Goal: Information Seeking & Learning: Find specific fact

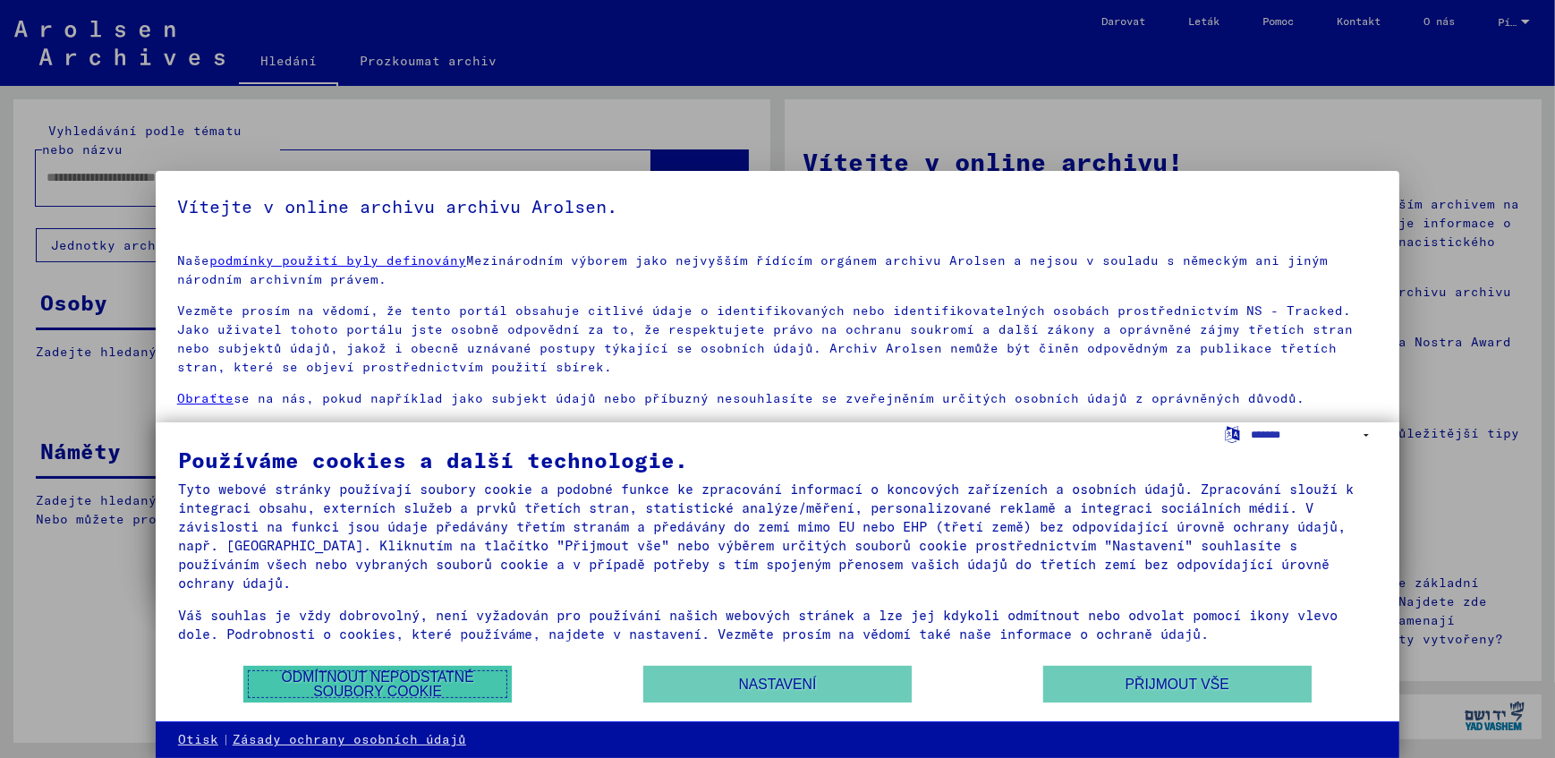
click at [441, 675] on button "Odmítnout nepodstatné soubory cookie" at bounding box center [377, 684] width 268 height 37
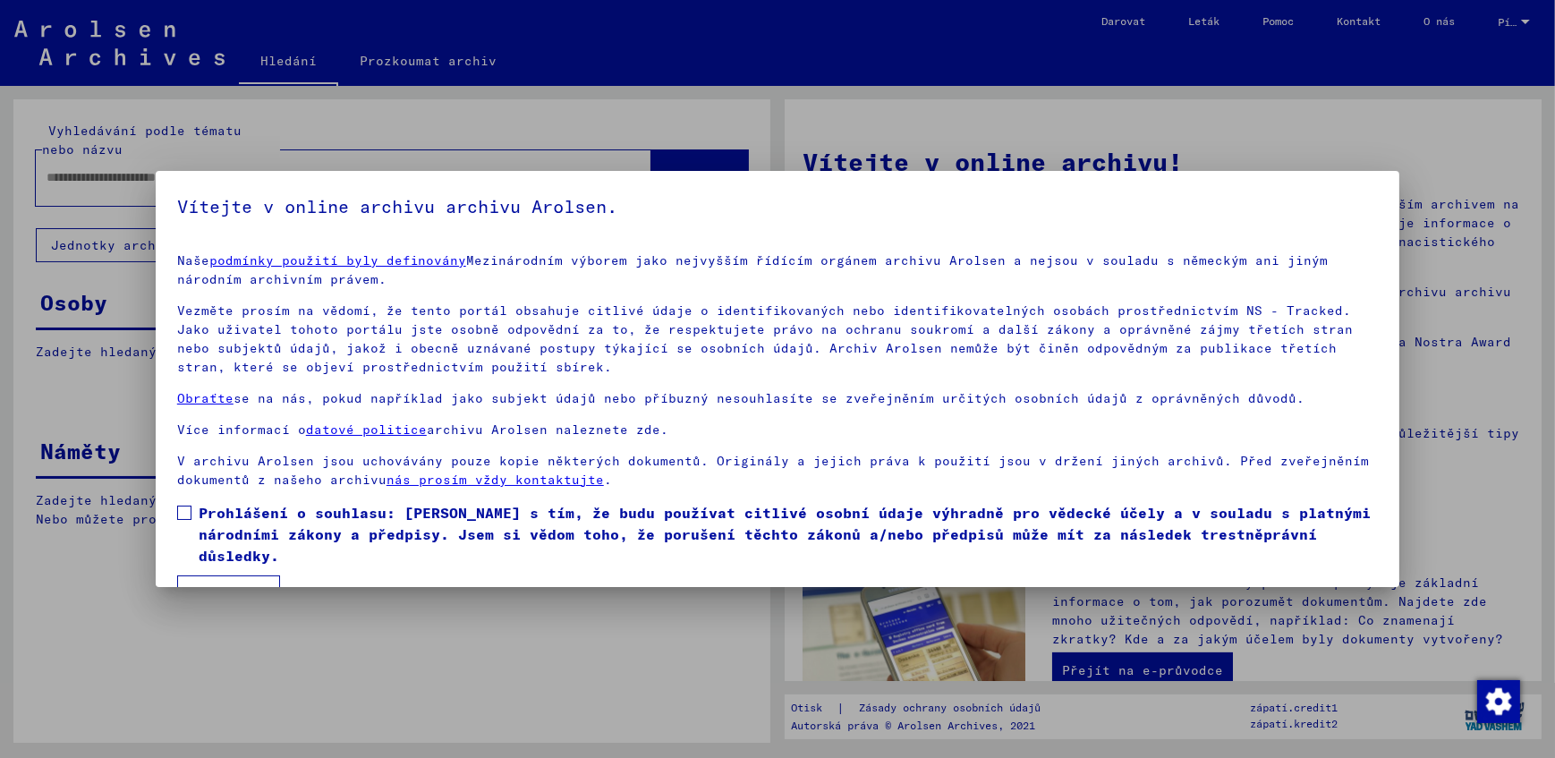
click at [188, 510] on span at bounding box center [184, 512] width 14 height 14
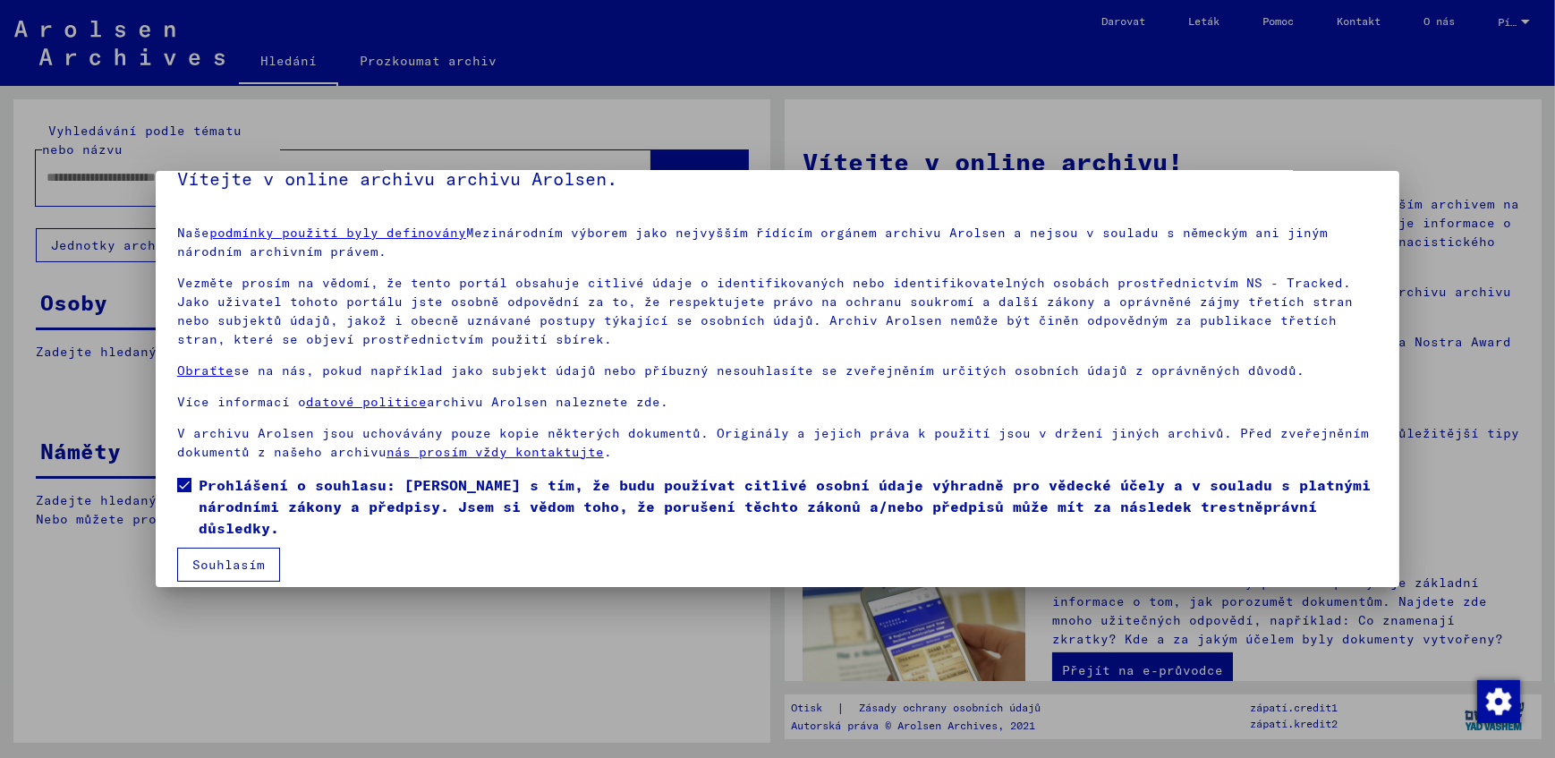
scroll to position [42, 0]
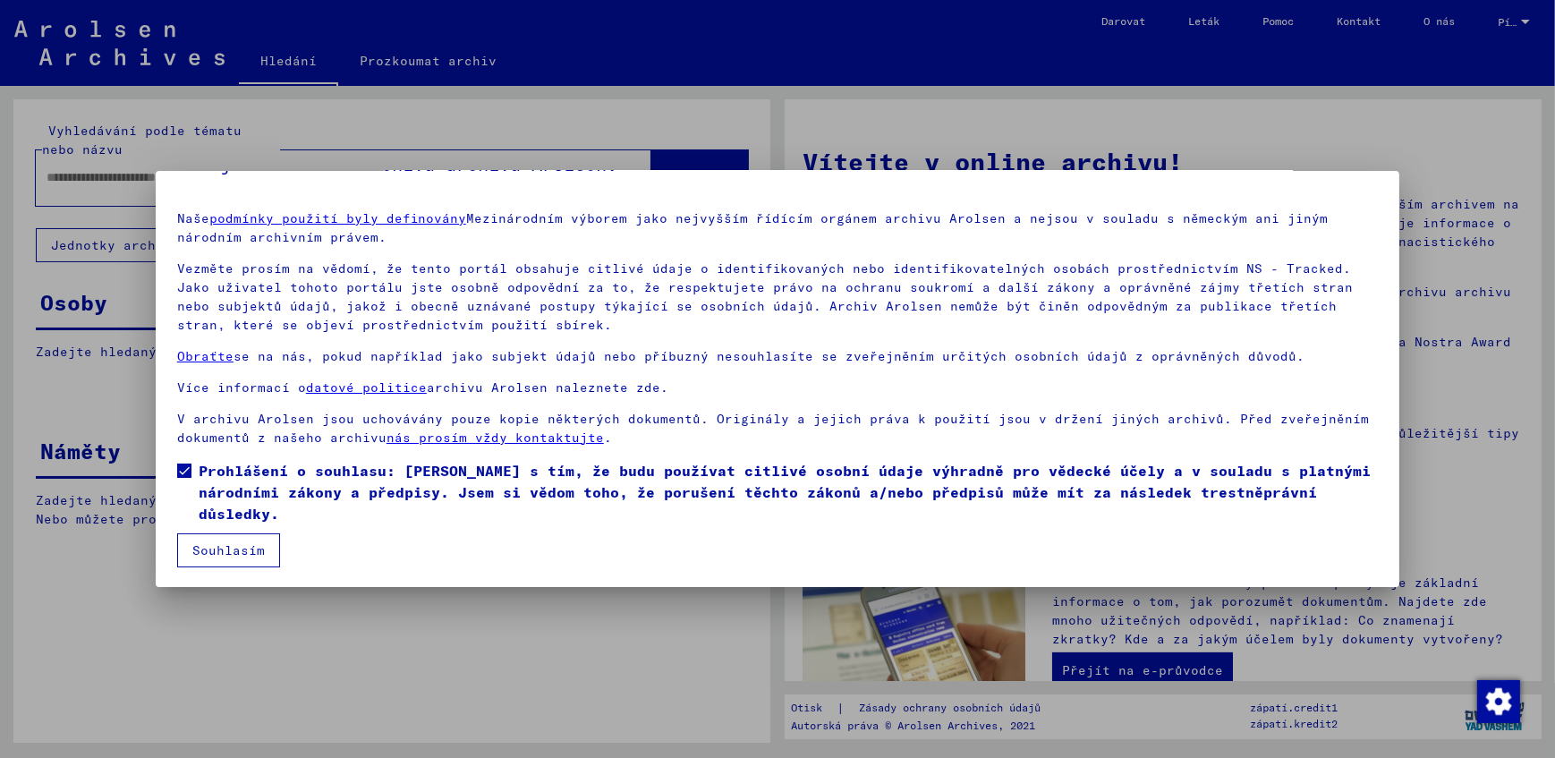
click at [238, 548] on button "Souhlasím" at bounding box center [228, 550] width 103 height 34
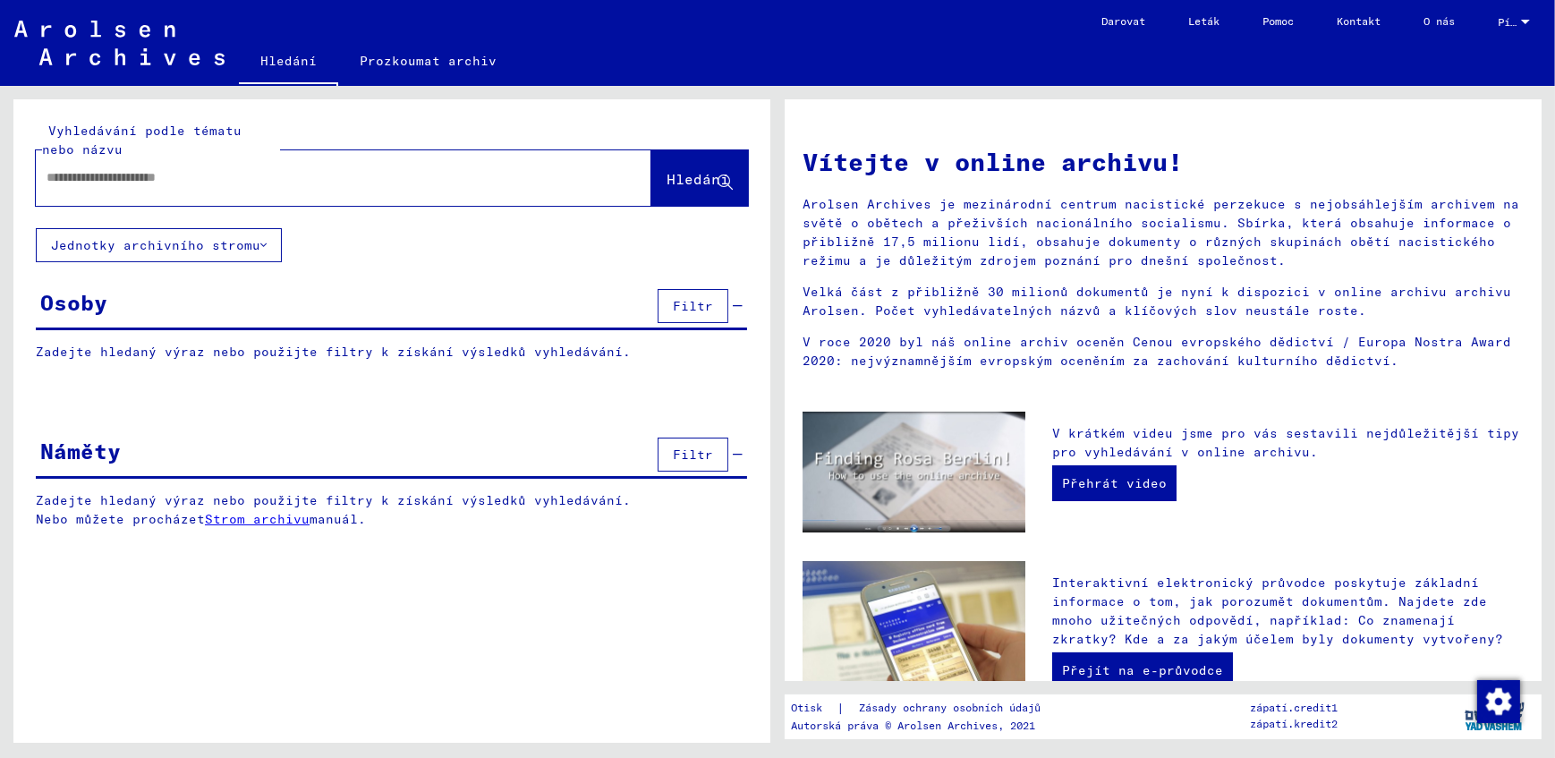
click at [140, 172] on input "text" at bounding box center [322, 177] width 551 height 19
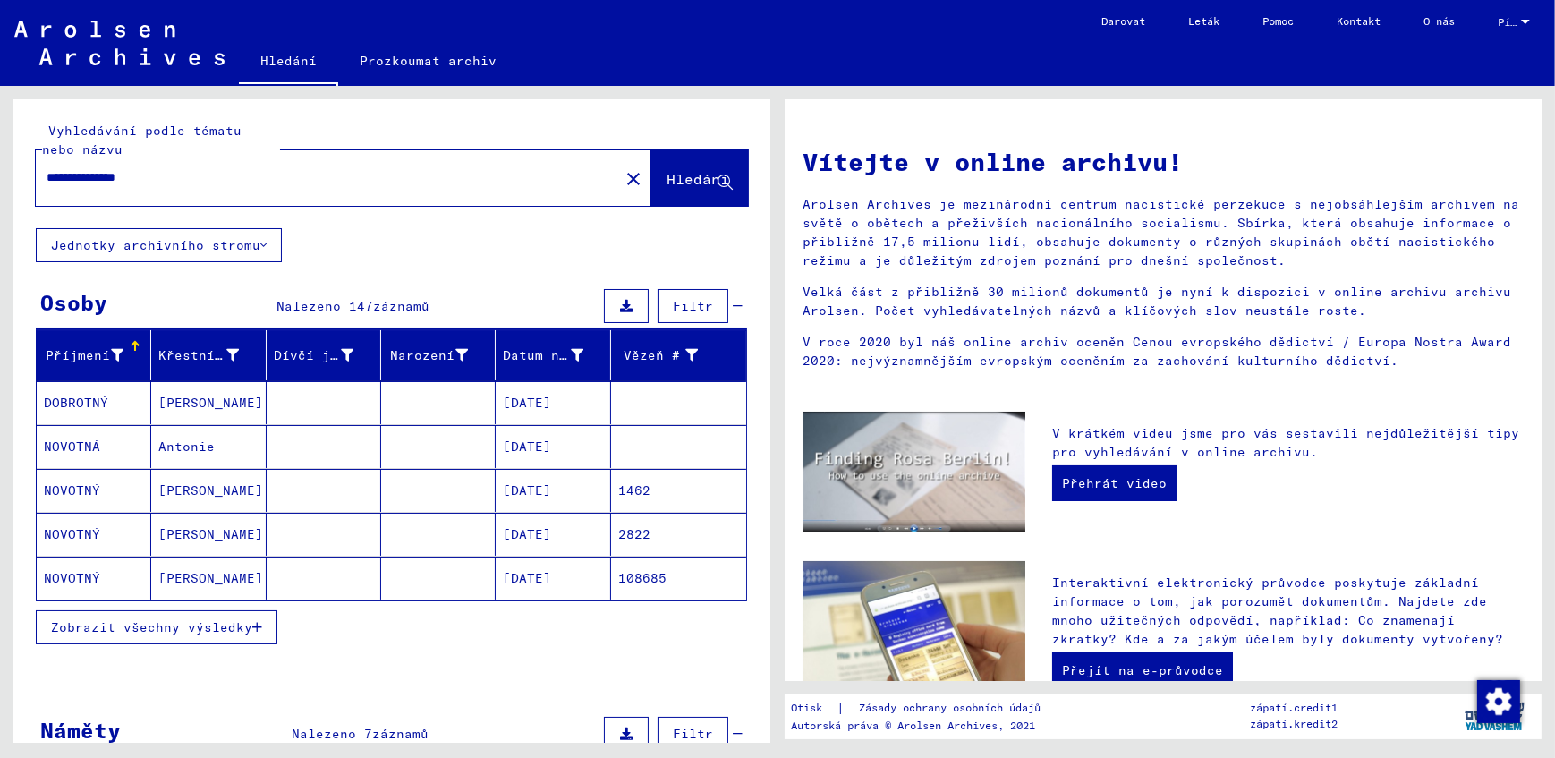
drag, startPoint x: 106, startPoint y: 179, endPoint x: 203, endPoint y: 189, distance: 97.1
click at [203, 189] on div "**********" at bounding box center [317, 177] width 562 height 40
click at [50, 177] on input "**********" at bounding box center [322, 177] width 551 height 19
click at [47, 183] on input "**********" at bounding box center [322, 177] width 551 height 19
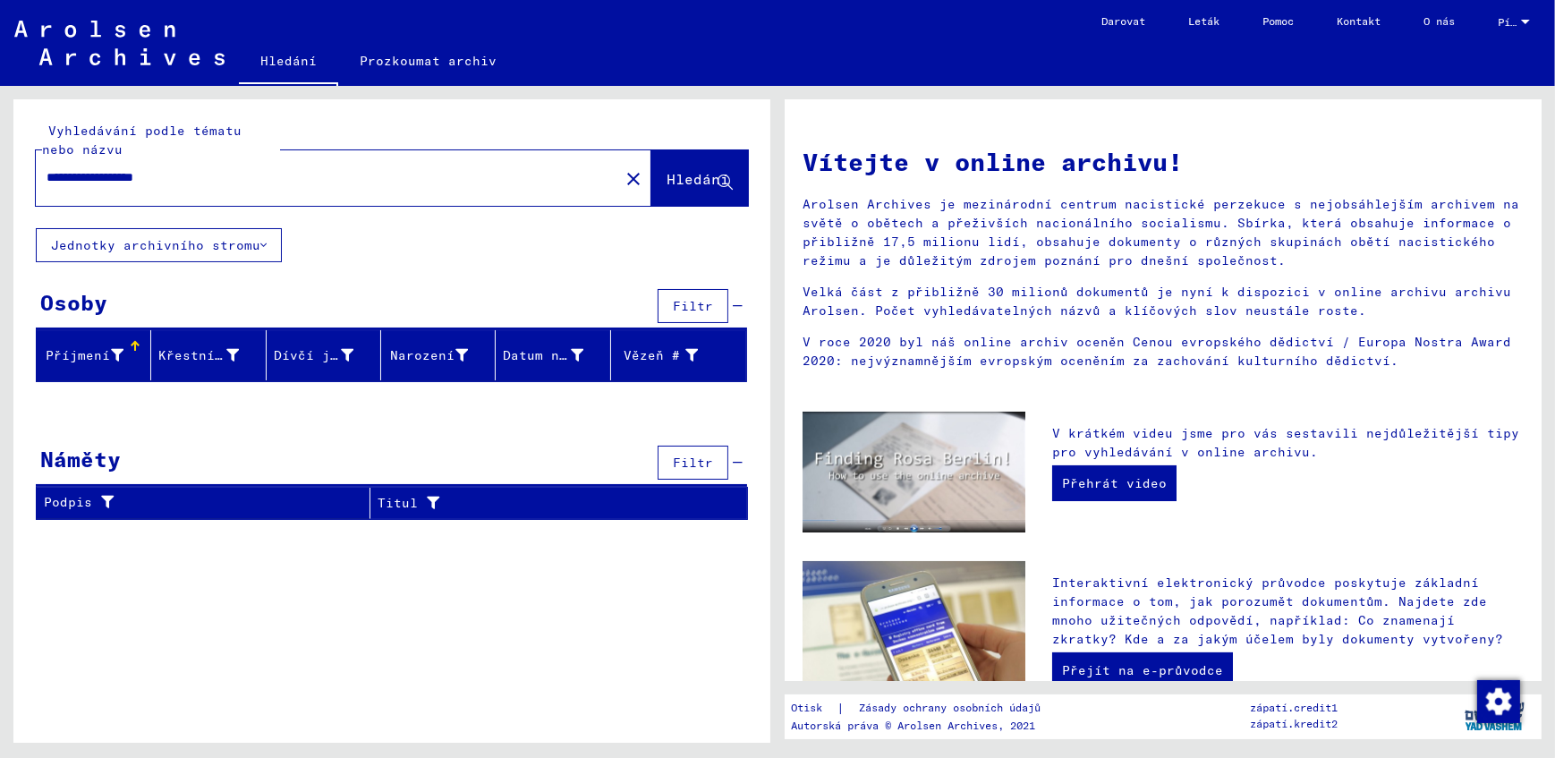
drag, startPoint x: 205, startPoint y: 178, endPoint x: 129, endPoint y: 179, distance: 76.1
click at [129, 179] on input "**********" at bounding box center [322, 177] width 551 height 19
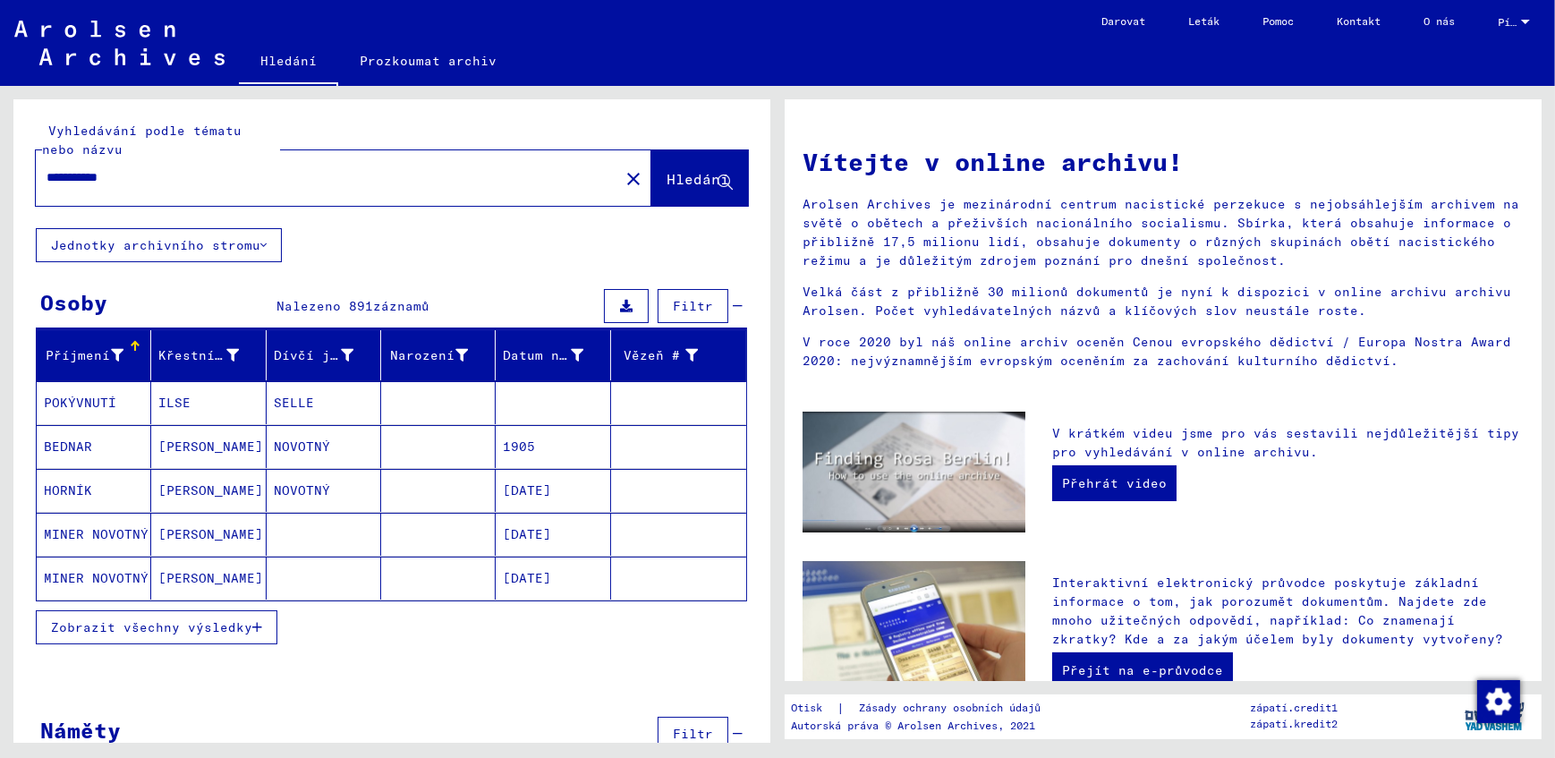
drag, startPoint x: 67, startPoint y: 175, endPoint x: 55, endPoint y: 179, distance: 12.2
click at [55, 179] on input "**********" at bounding box center [322, 177] width 551 height 19
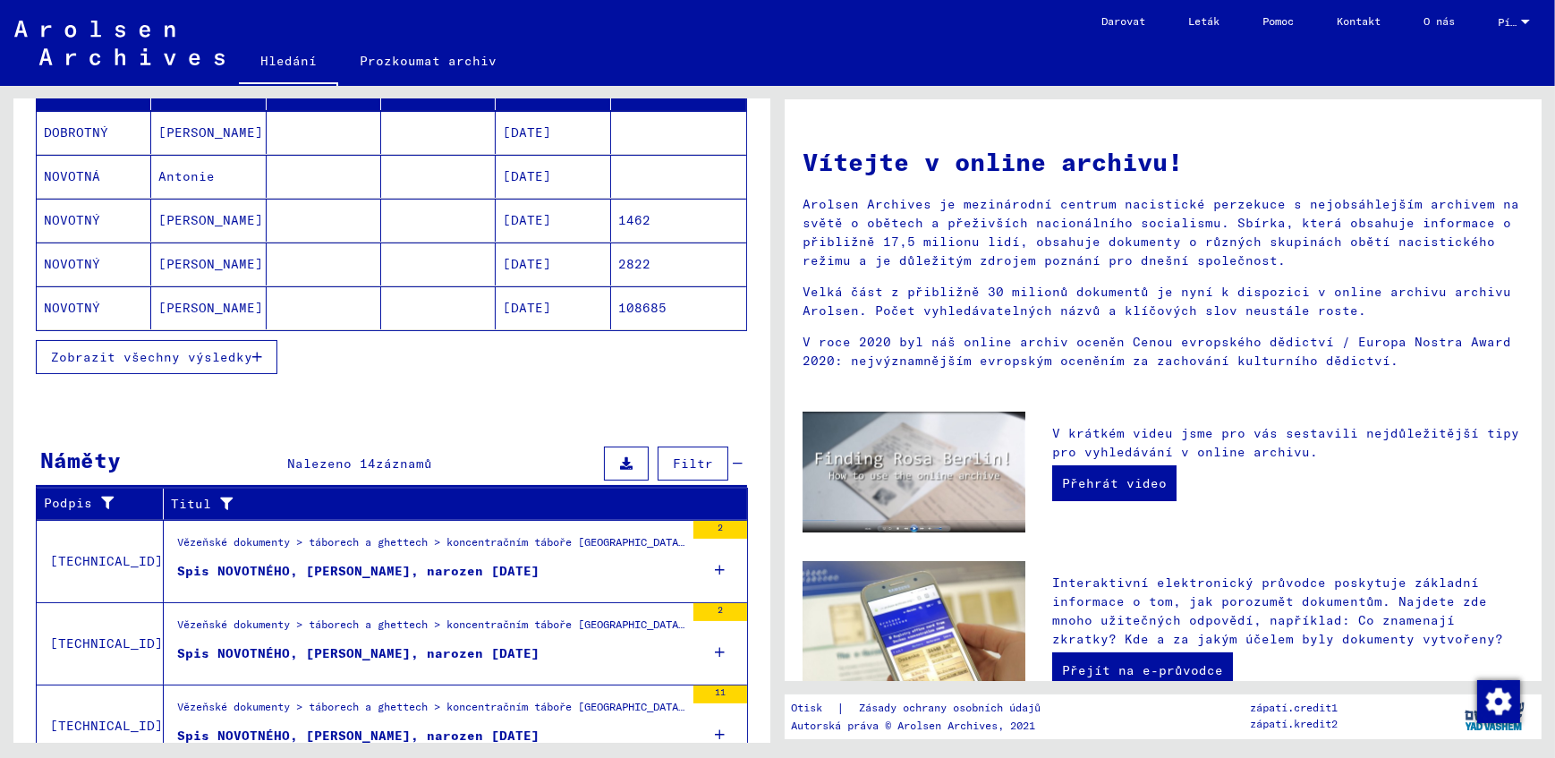
scroll to position [509, 0]
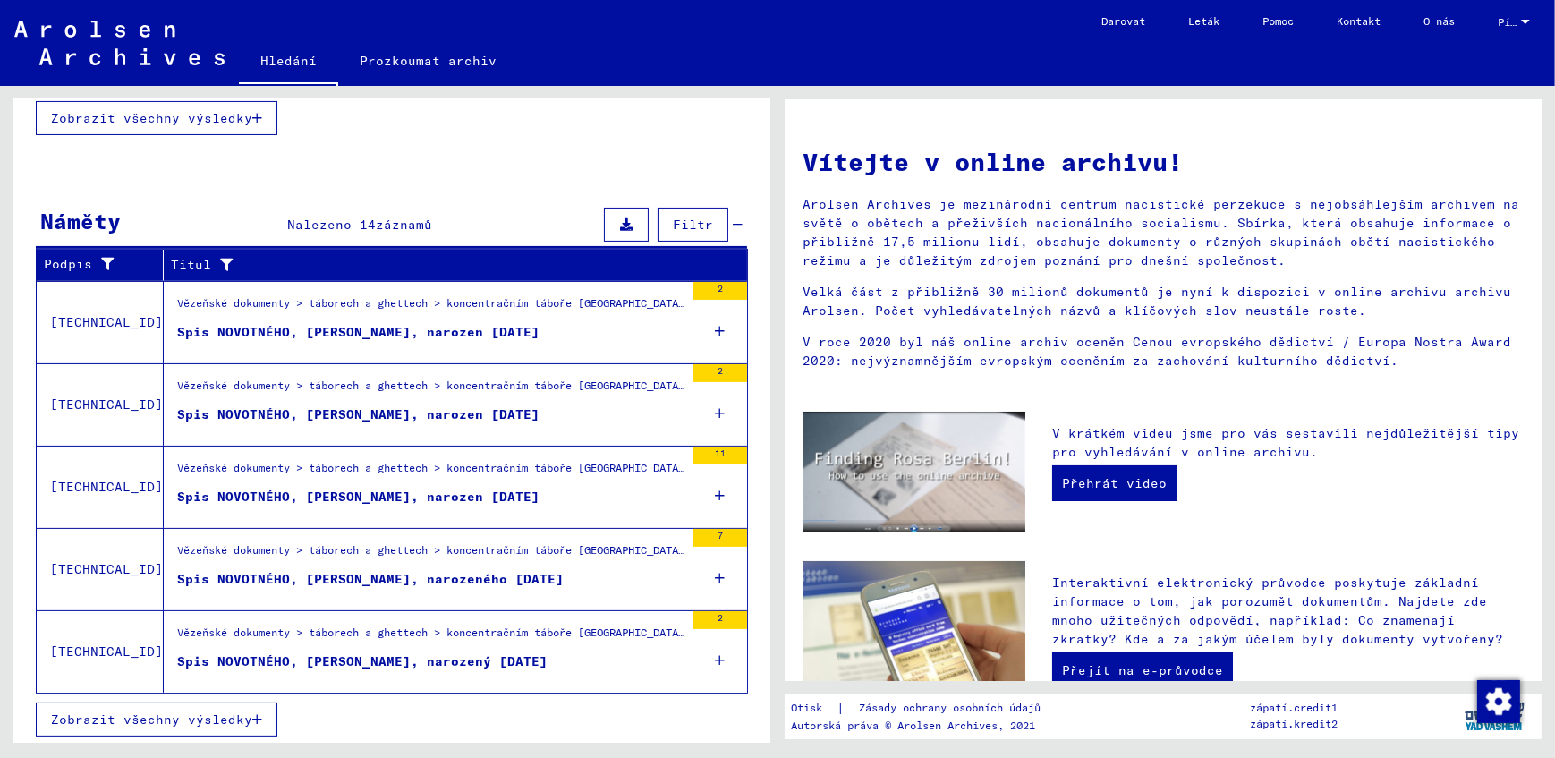
click at [466, 309] on div "Vězeňské dokumenty > táborech a ghettech > koncentračním táboře [GEOGRAPHIC_DAT…" at bounding box center [430, 307] width 507 height 25
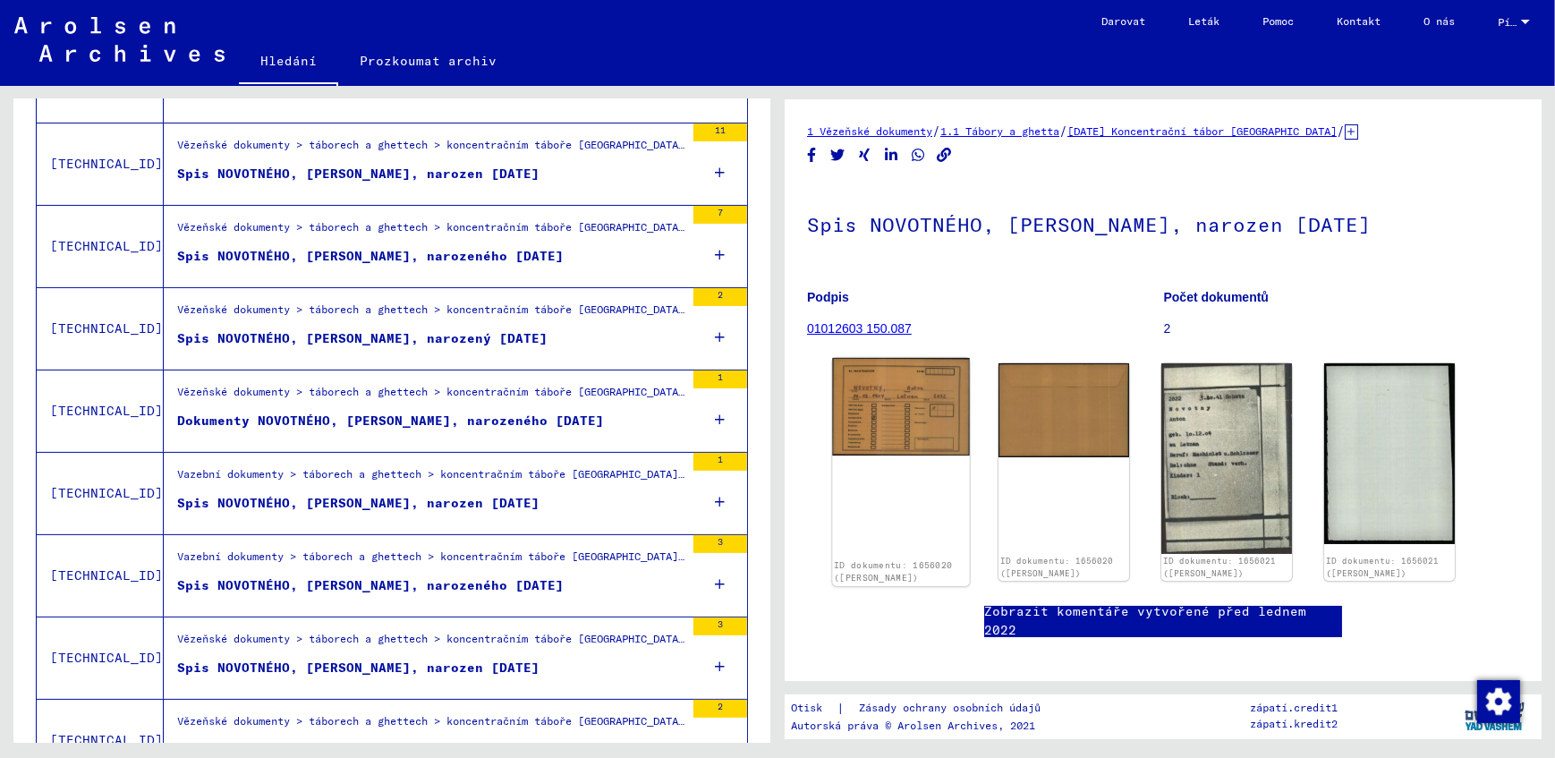
click at [880, 407] on img at bounding box center [900, 407] width 137 height 98
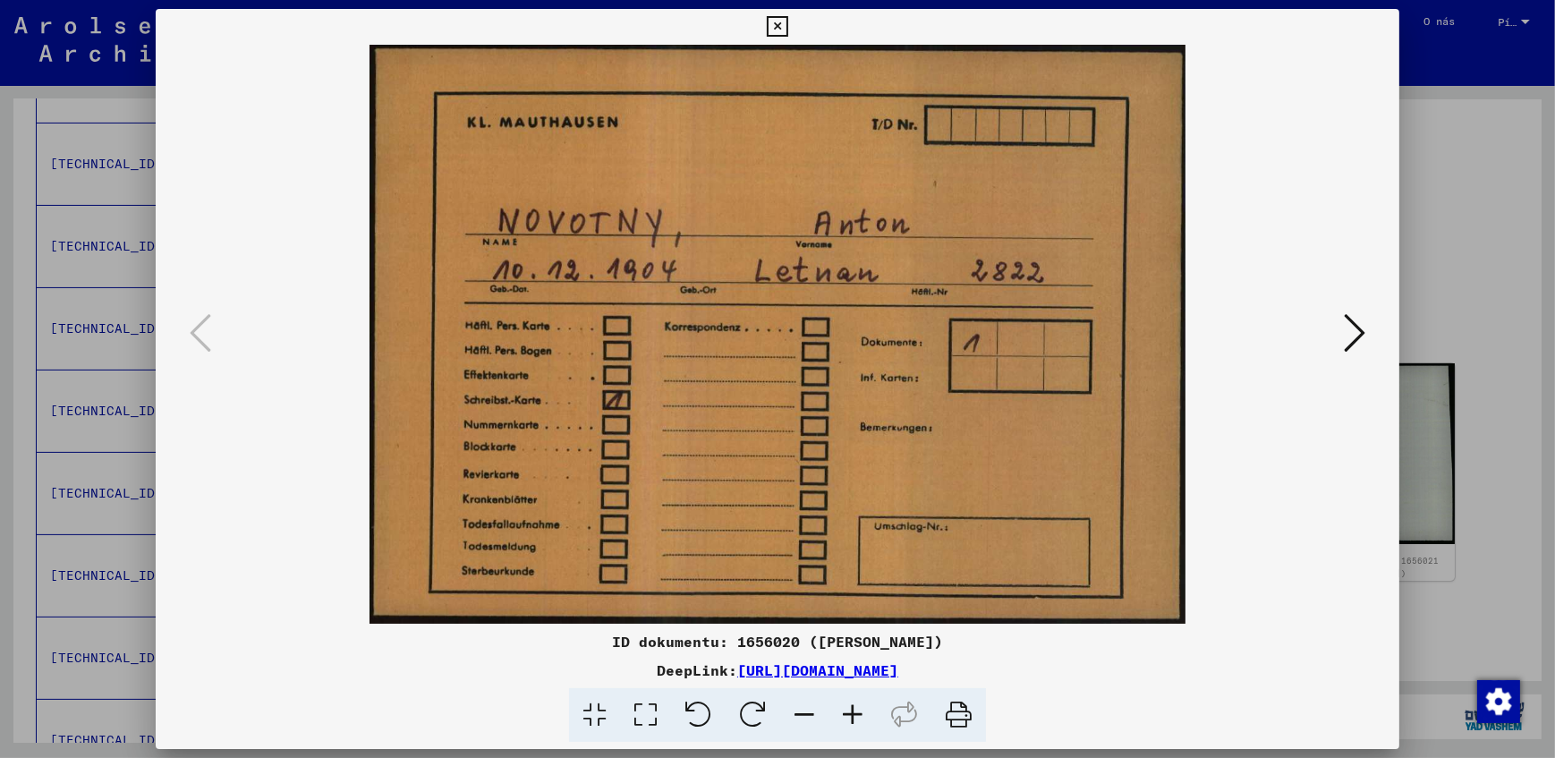
click at [1359, 338] on icon at bounding box center [1354, 332] width 21 height 43
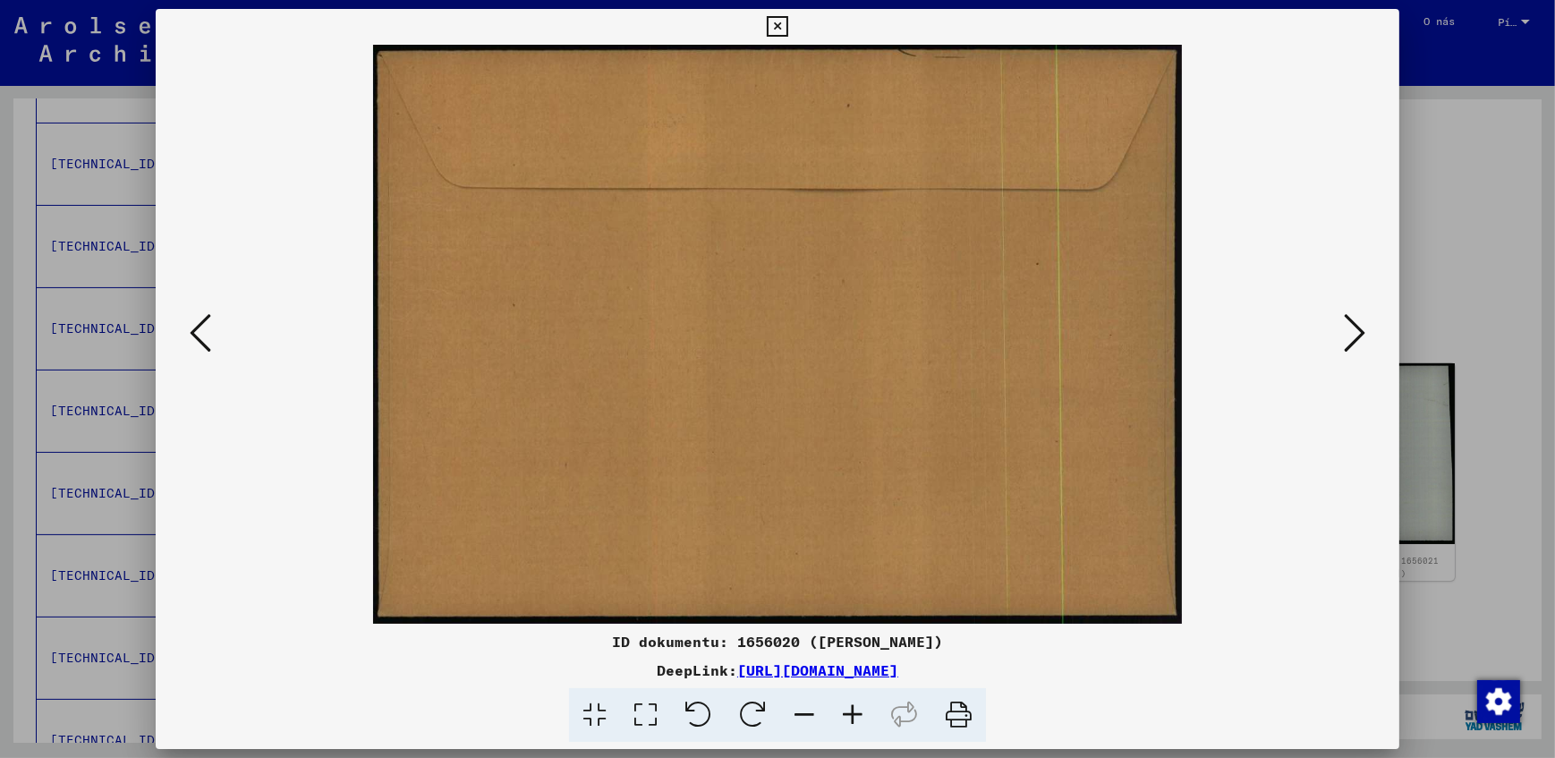
click at [1360, 338] on icon at bounding box center [1354, 332] width 21 height 43
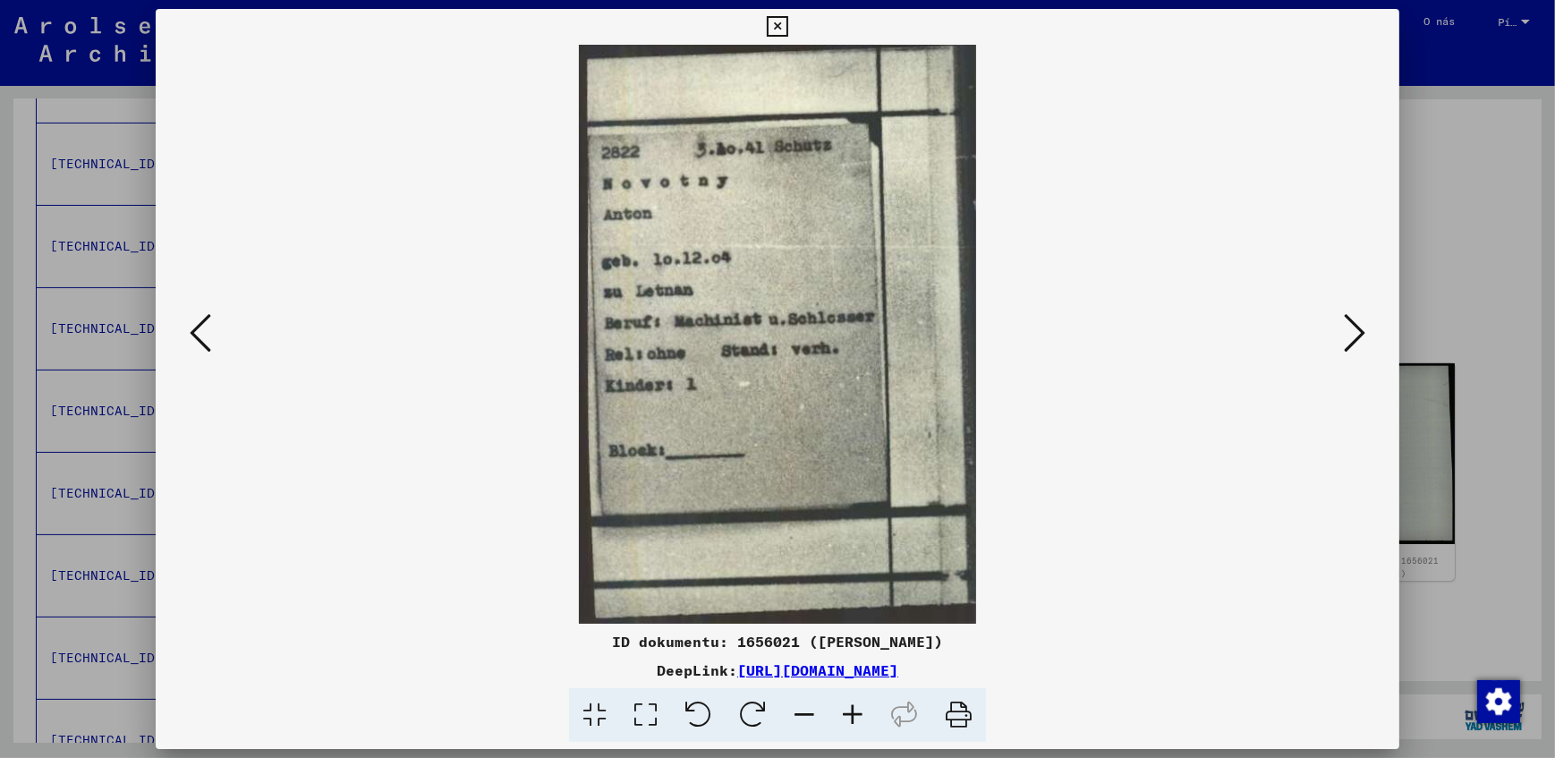
click at [1360, 338] on icon at bounding box center [1354, 332] width 21 height 43
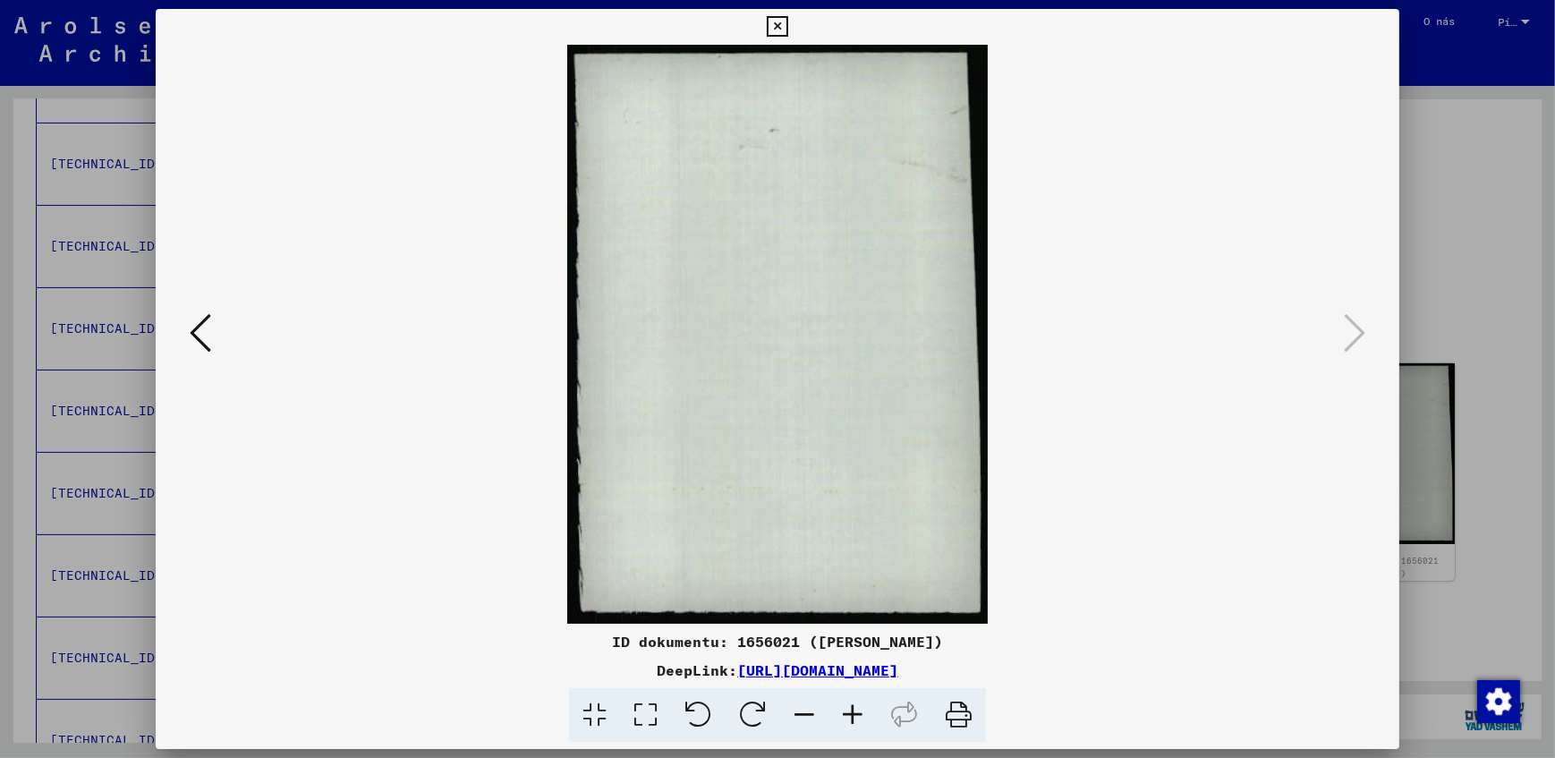
click at [774, 26] on icon at bounding box center [777, 26] width 21 height 21
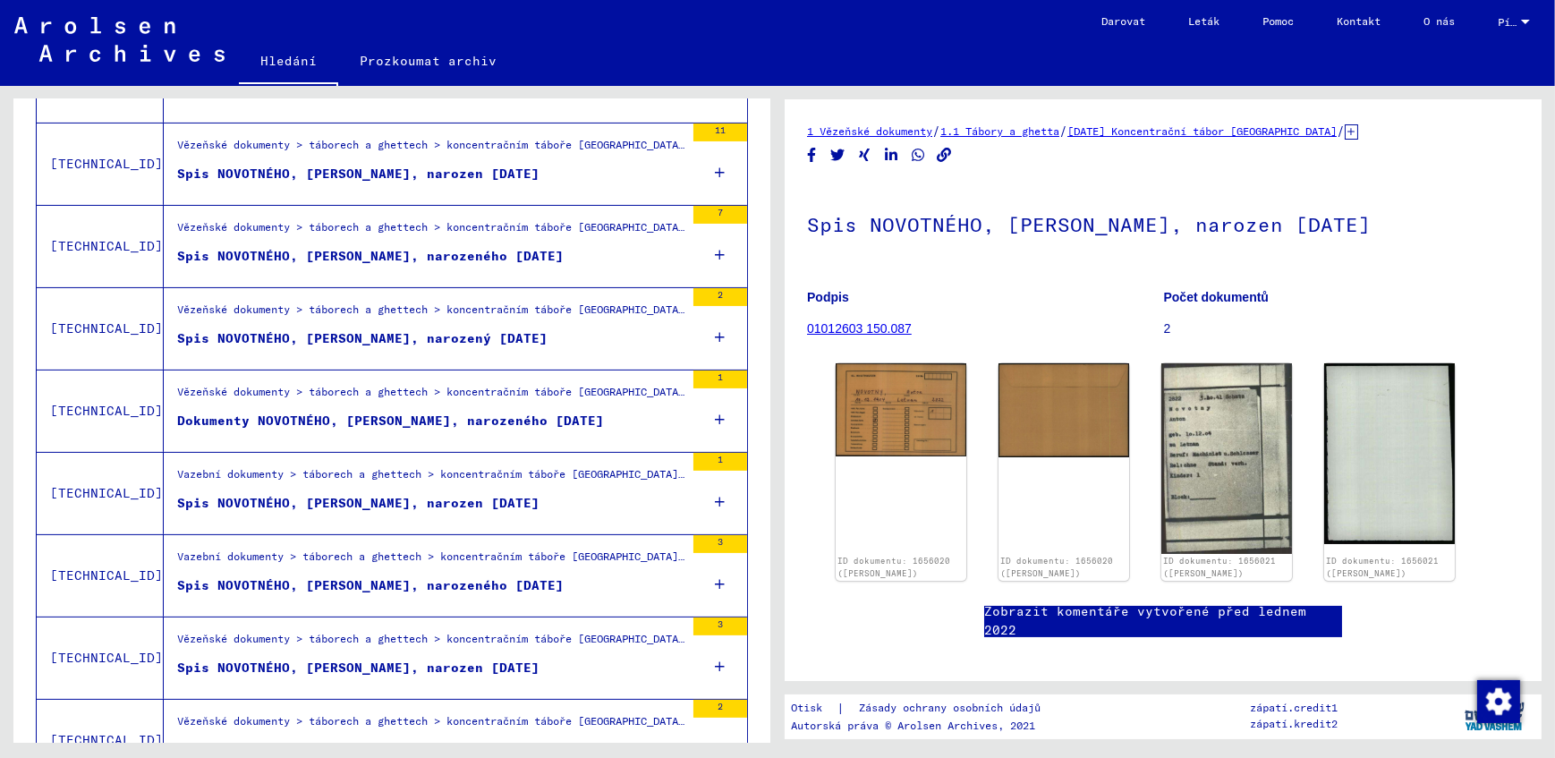
click at [420, 242] on figure "Vězeňské dokumenty > táborech a ghettech > koncentračním táboře [GEOGRAPHIC_DAT…" at bounding box center [430, 232] width 507 height 27
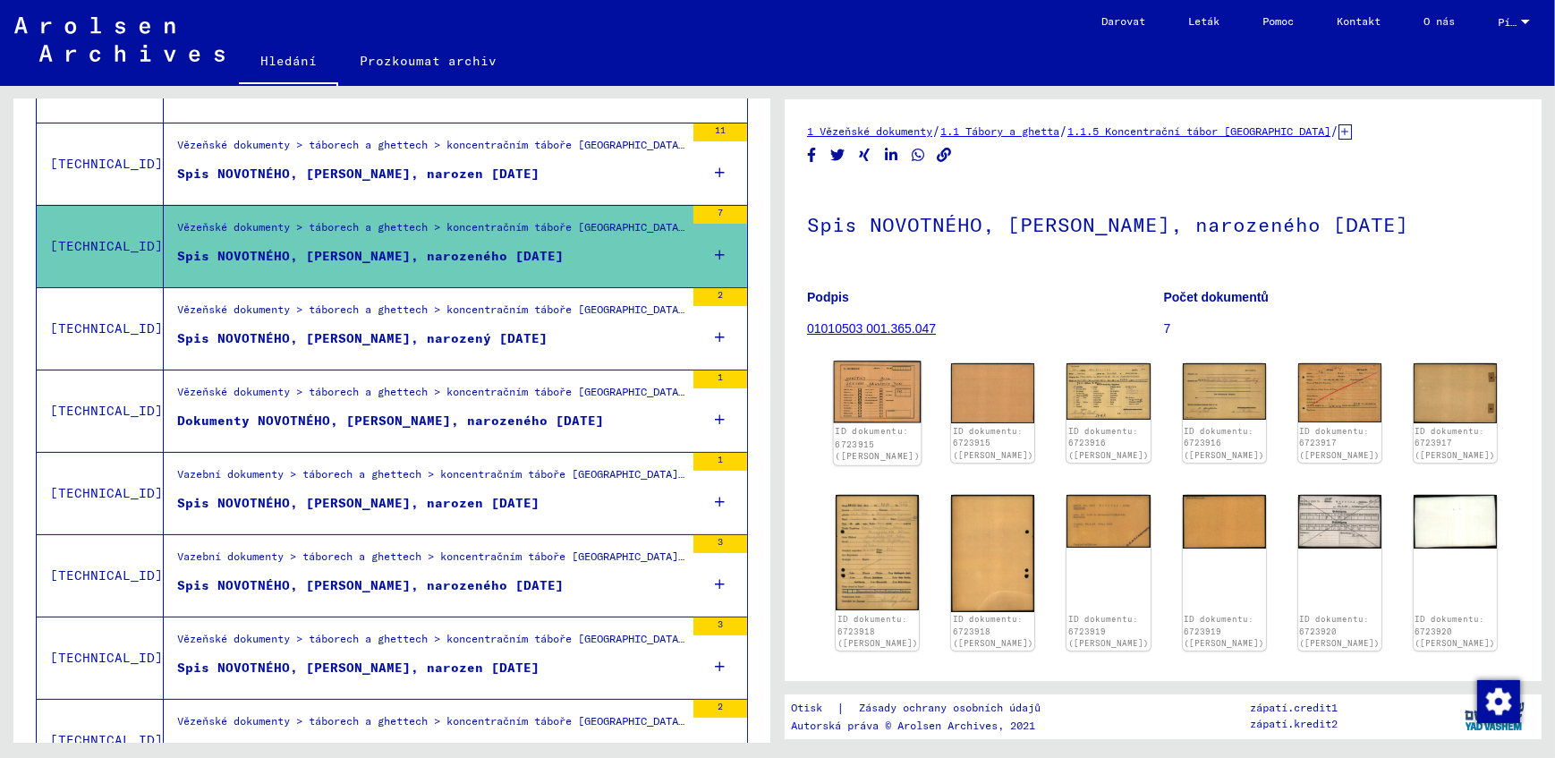
click at [885, 383] on img at bounding box center [878, 392] width 88 height 63
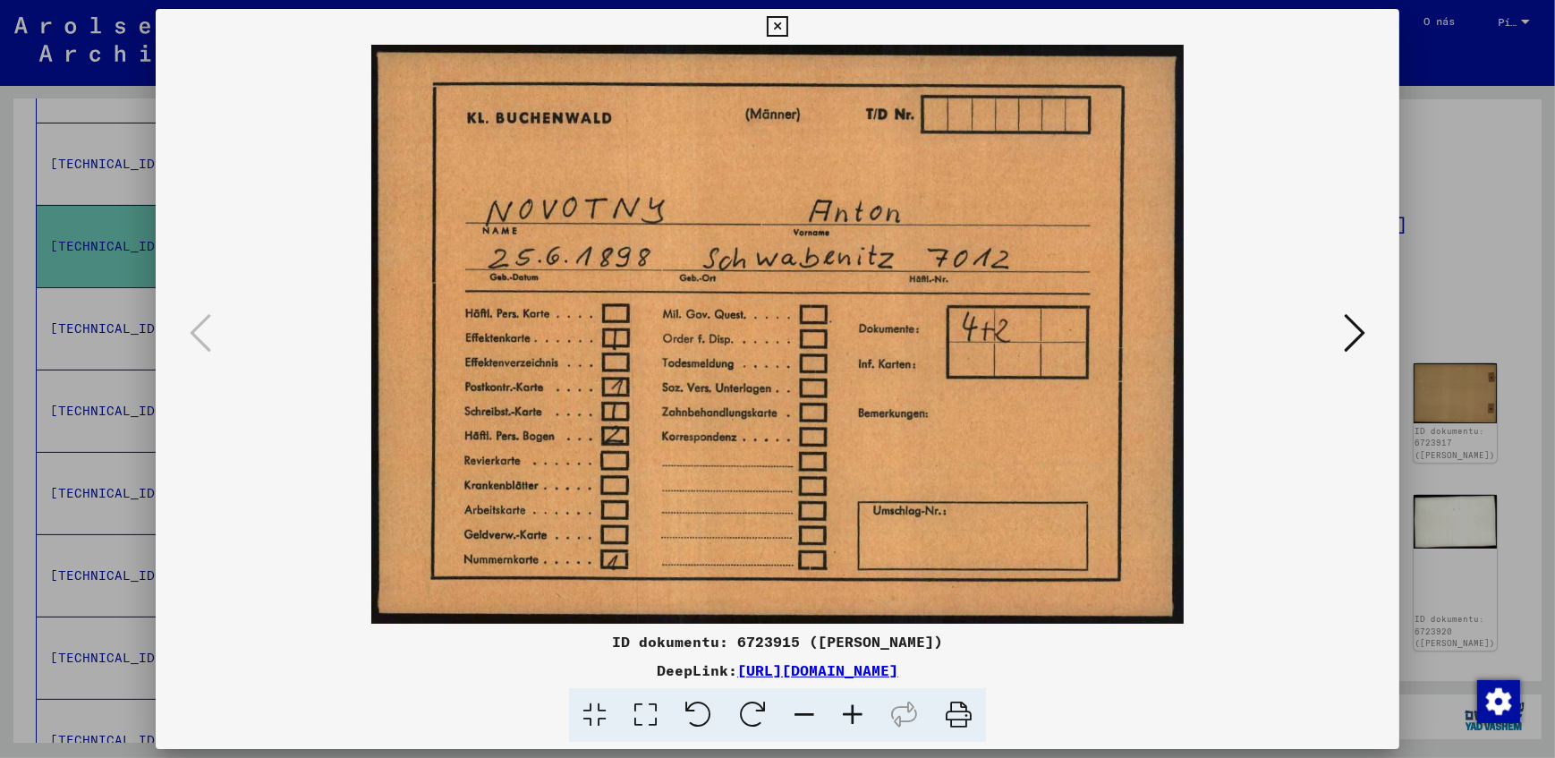
click at [1355, 332] on icon at bounding box center [1354, 332] width 21 height 43
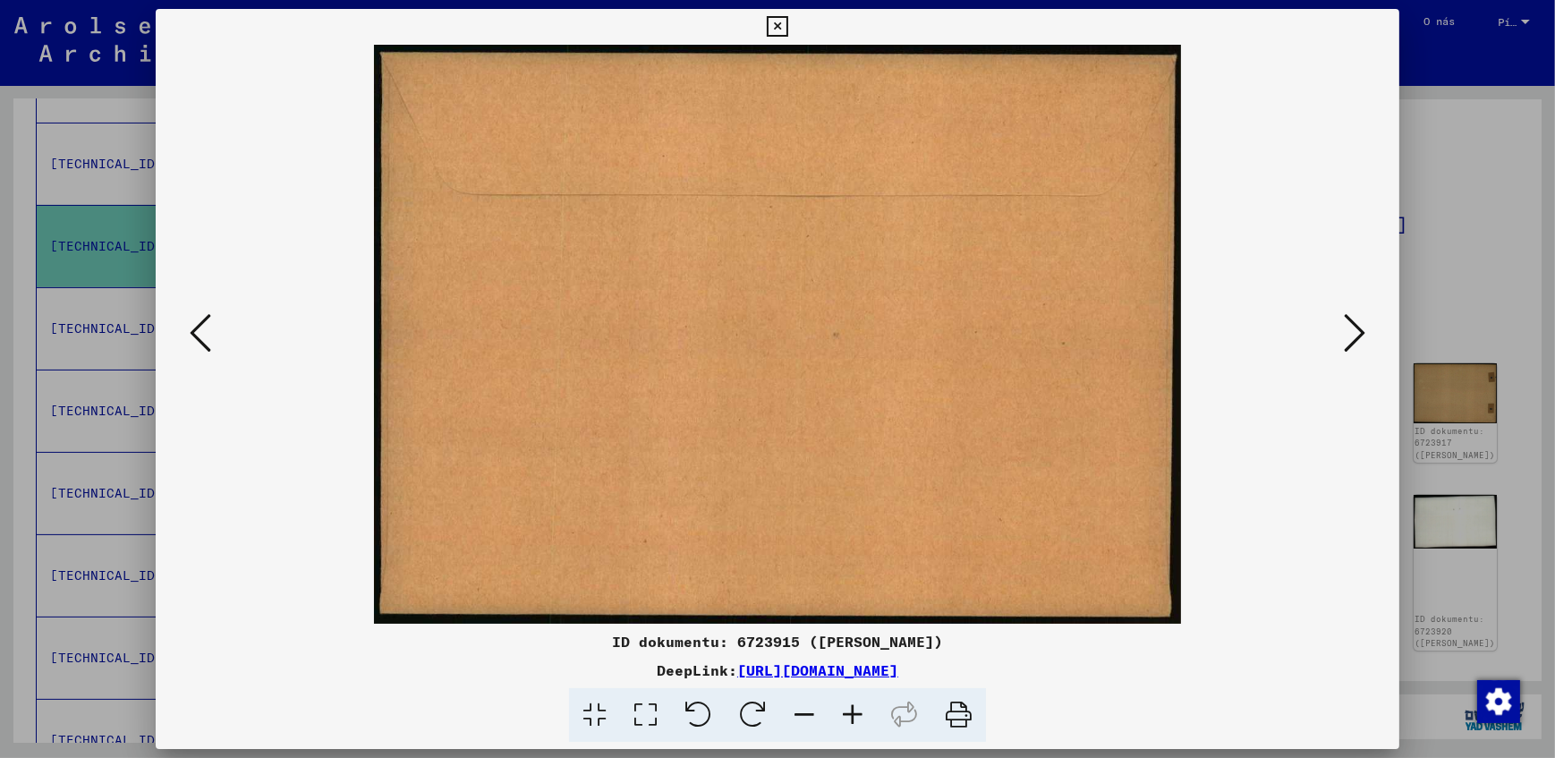
click at [1355, 332] on icon at bounding box center [1354, 332] width 21 height 43
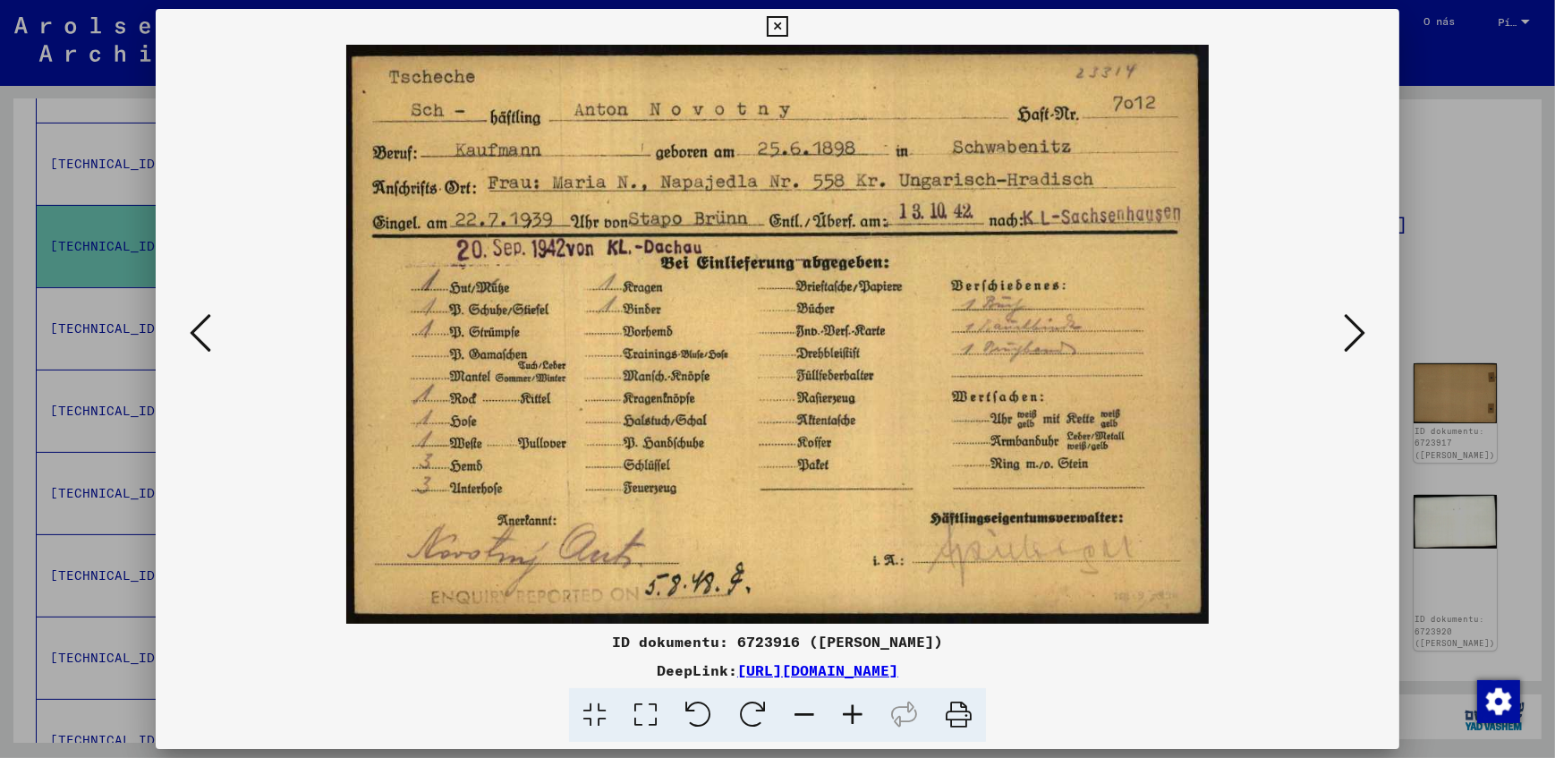
click at [766, 21] on button at bounding box center [776, 27] width 31 height 36
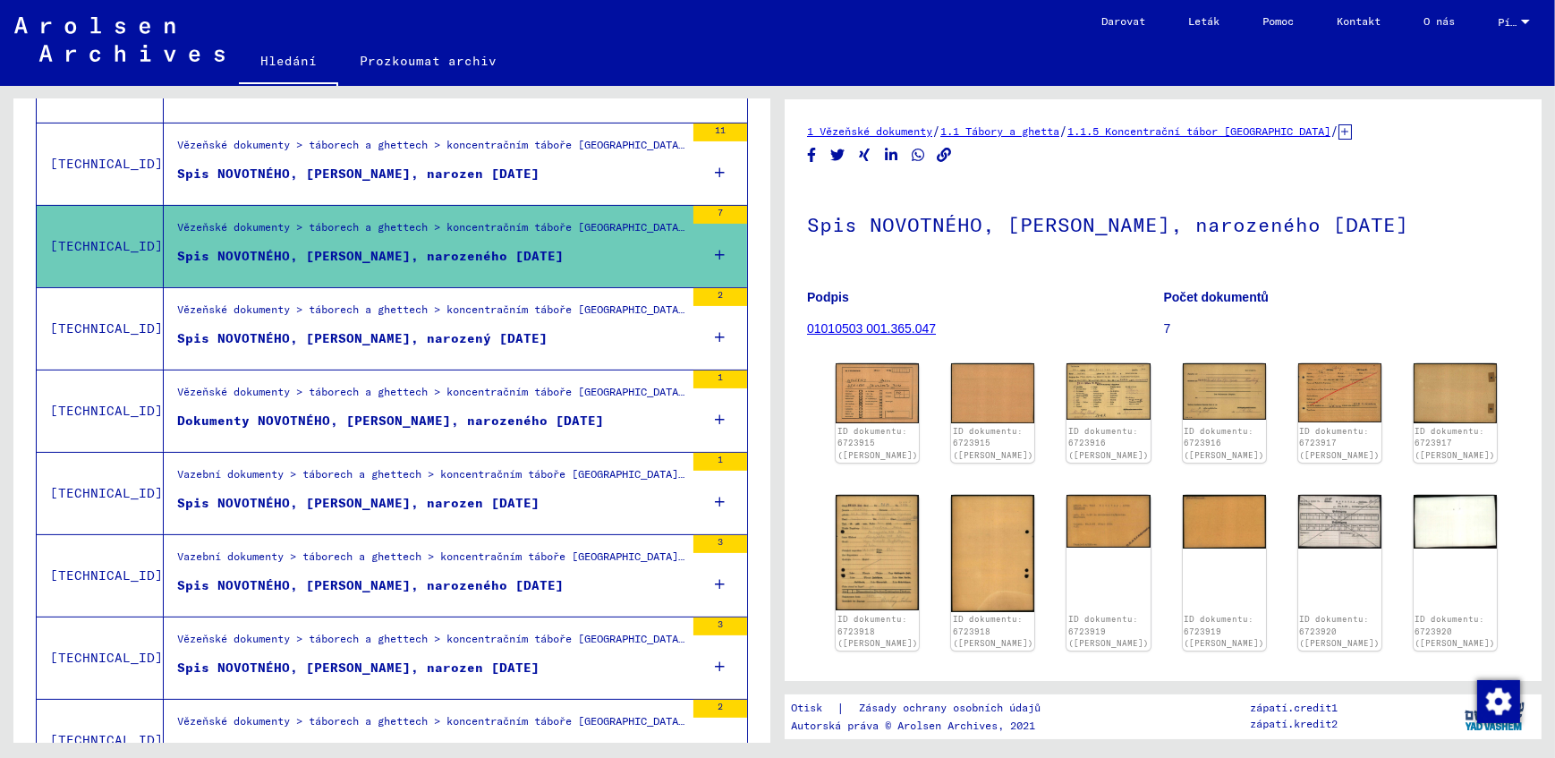
click at [293, 326] on figure "Vězeňské dokumenty > táborech a ghettech > koncentračním táboře [GEOGRAPHIC_DAT…" at bounding box center [430, 315] width 507 height 27
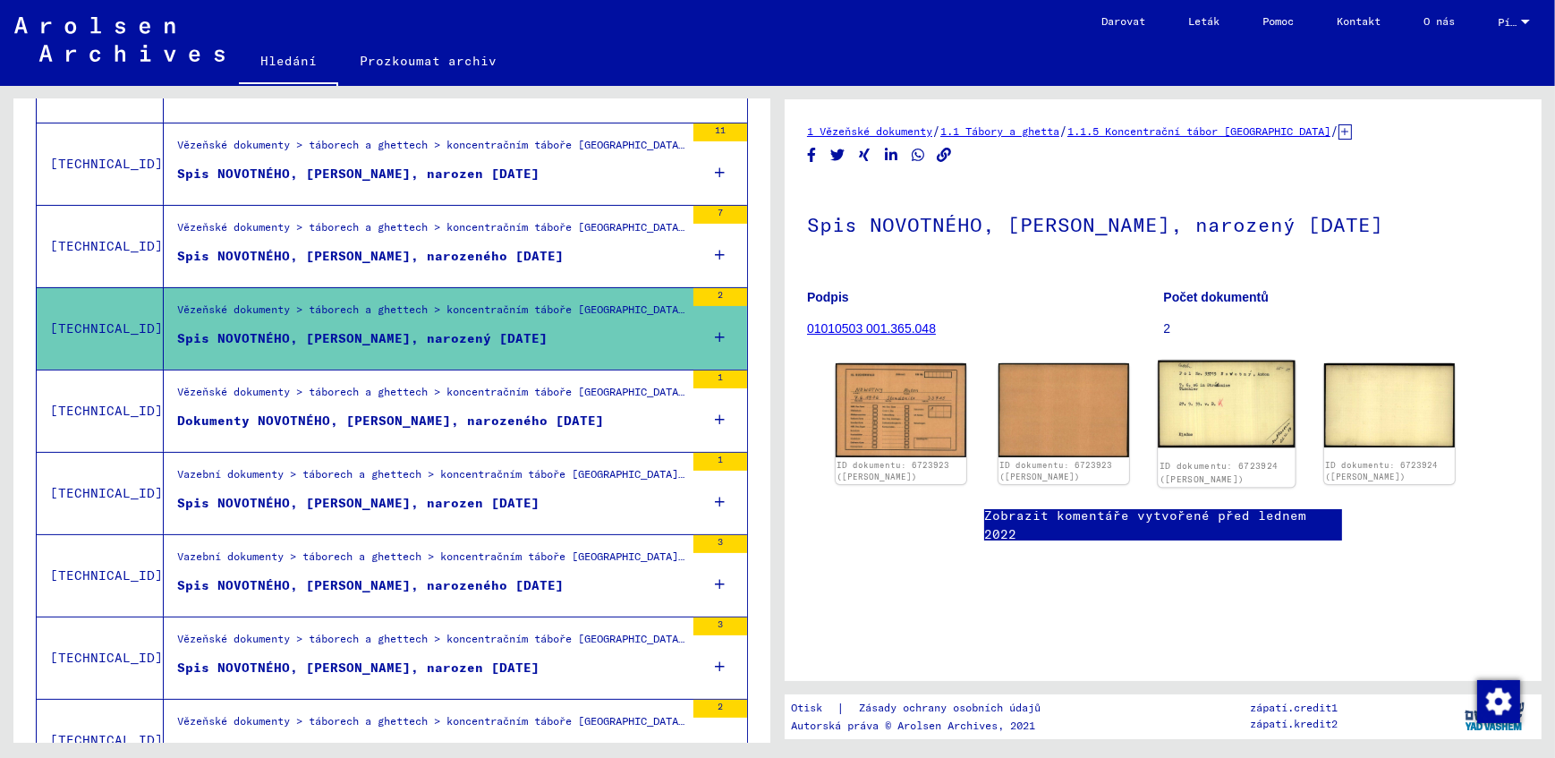
click at [1216, 411] on img at bounding box center [1226, 405] width 137 height 88
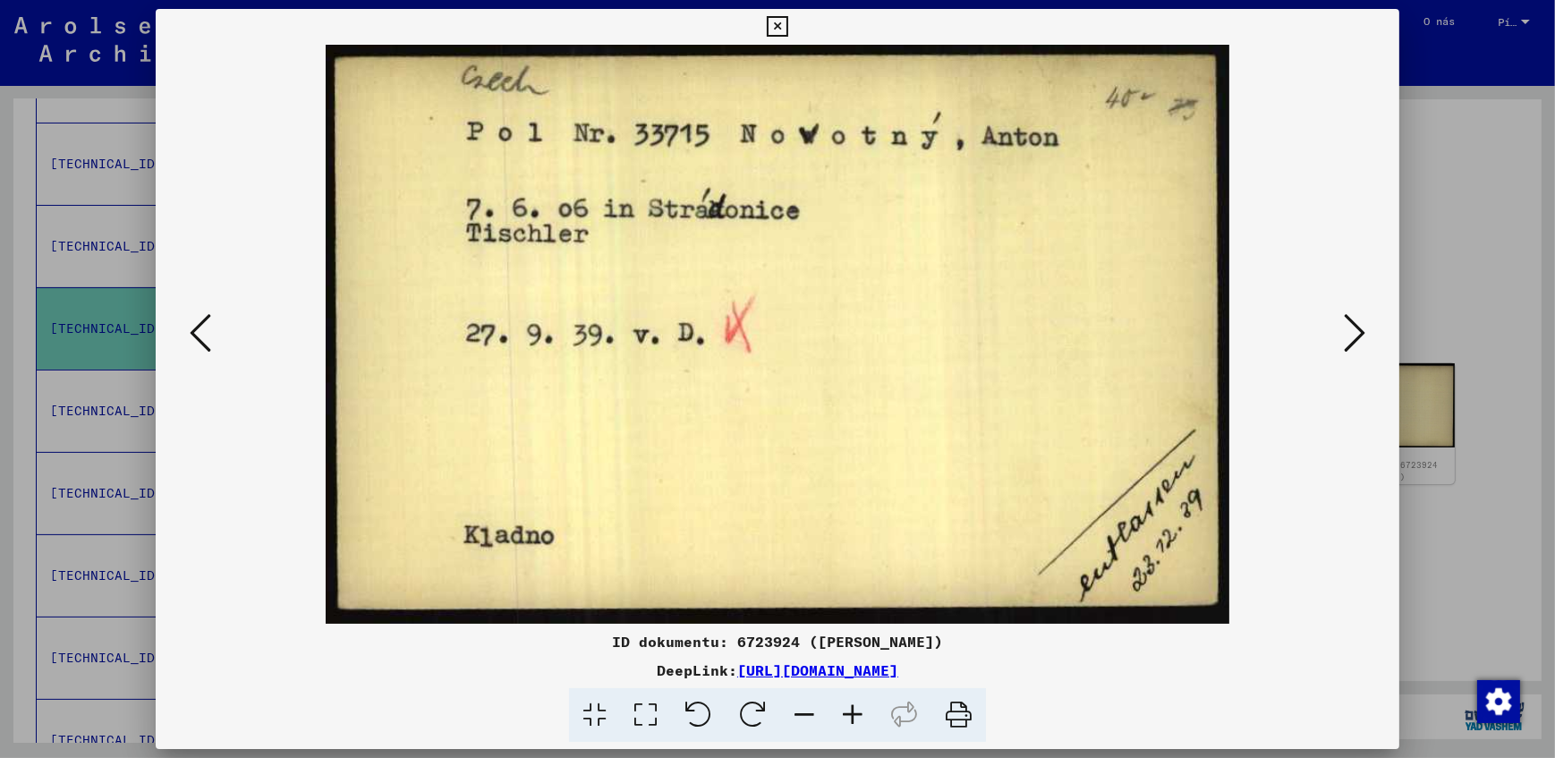
click at [786, 30] on icon at bounding box center [777, 26] width 21 height 21
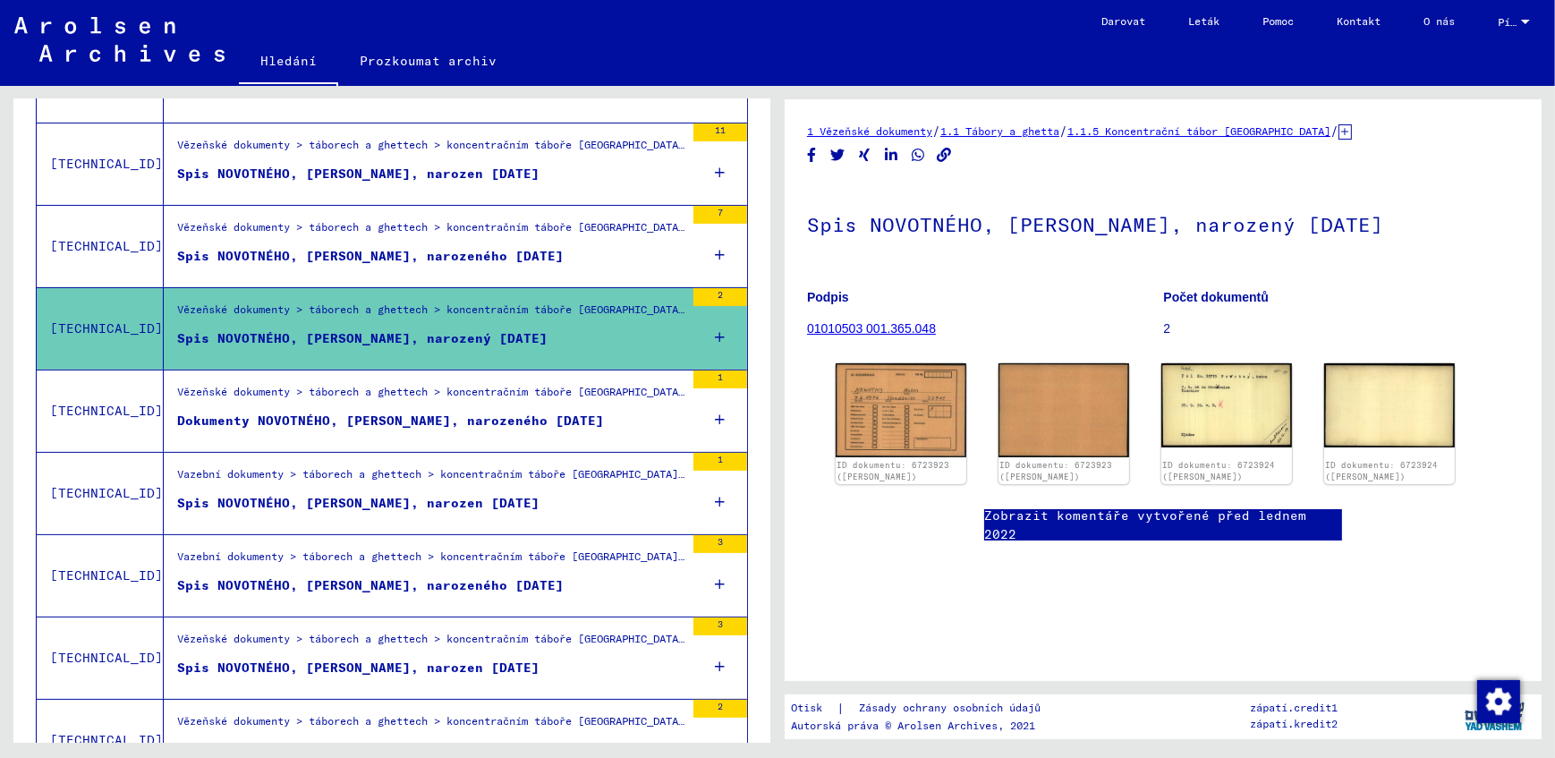
click at [359, 402] on div "Vězeňské dokumenty > táborech a ghettech > koncentračním táboře [GEOGRAPHIC_DAT…" at bounding box center [430, 396] width 507 height 25
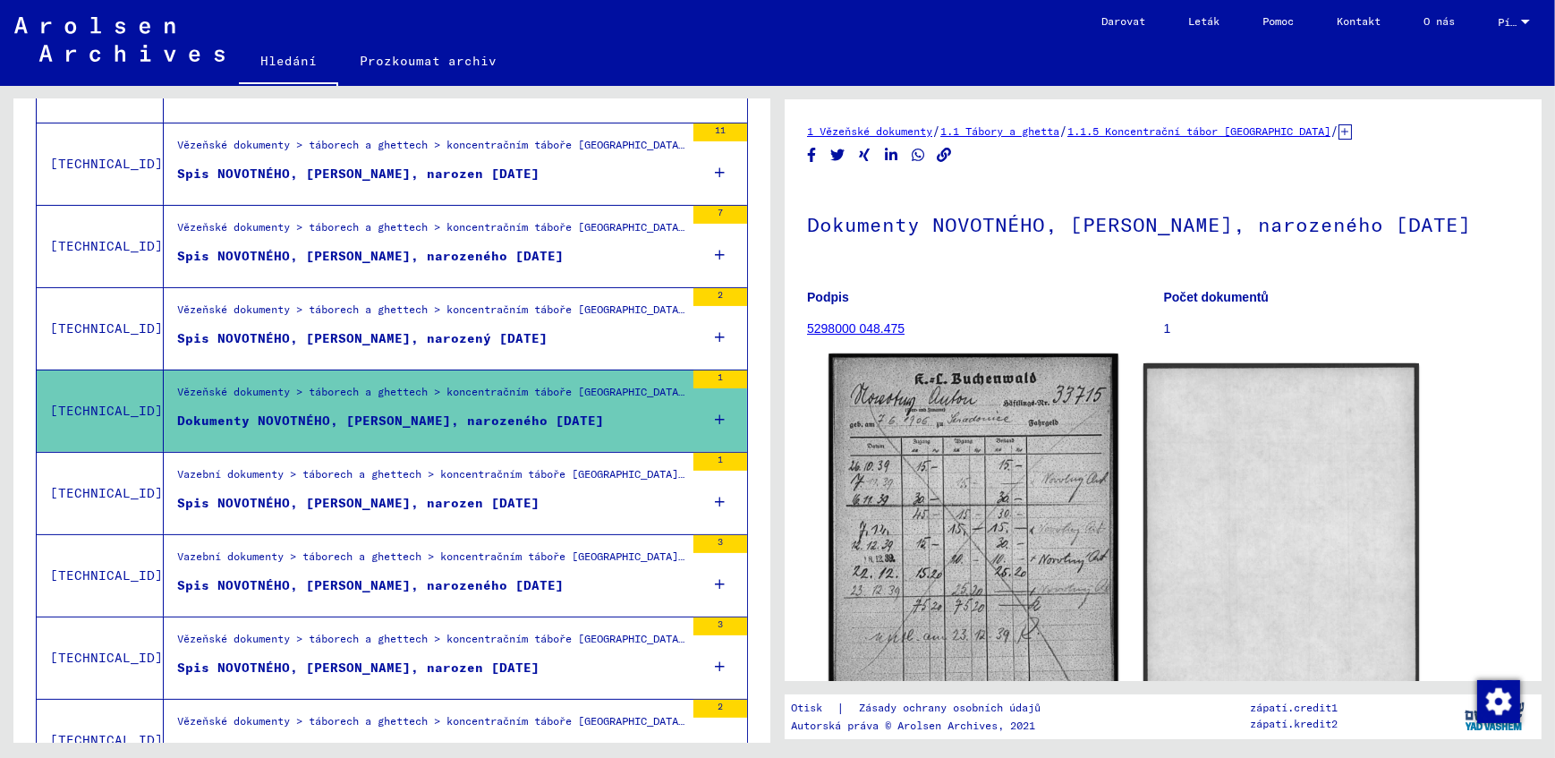
click at [916, 477] on img at bounding box center [972, 548] width 289 height 391
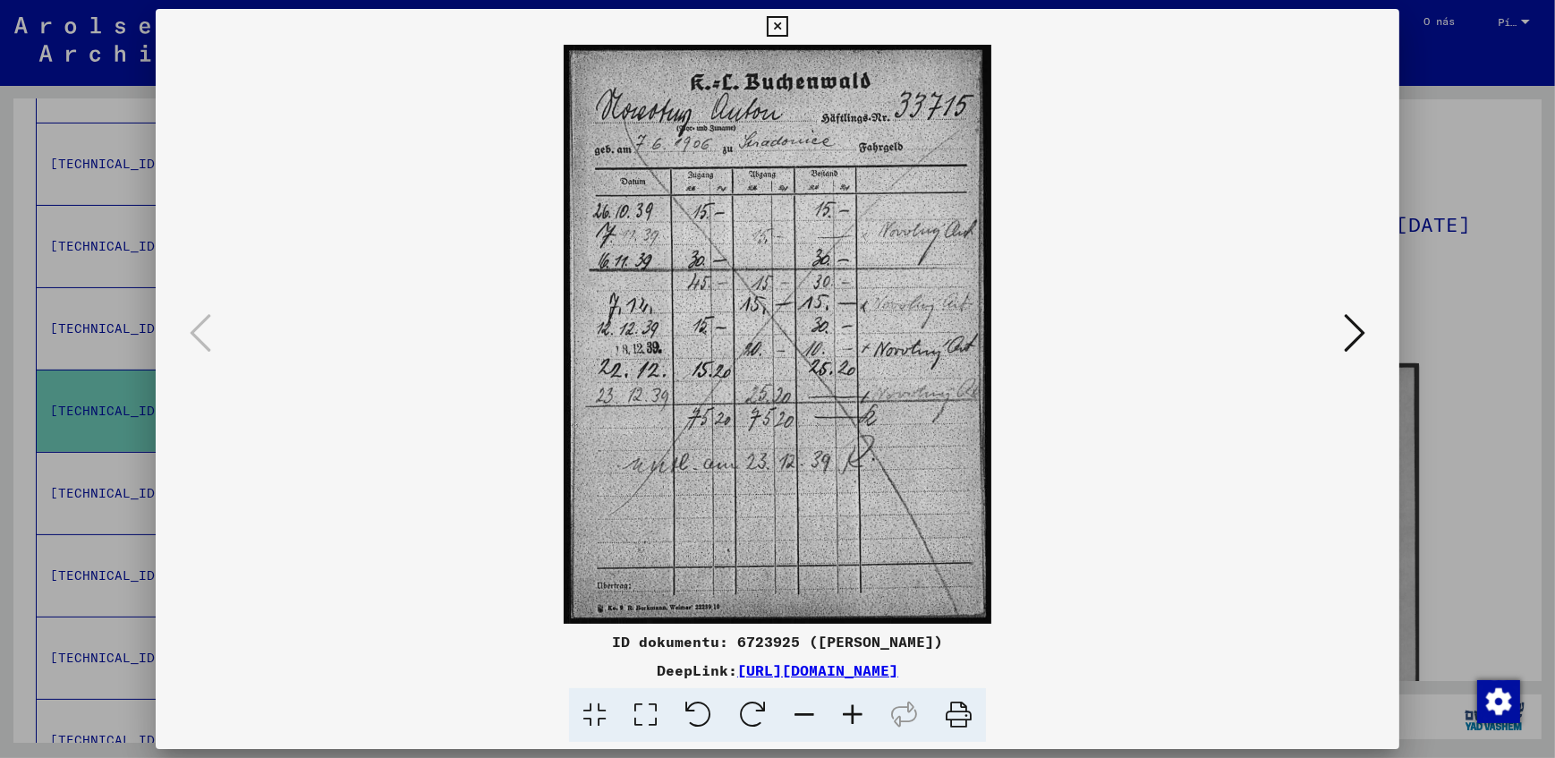
click at [1364, 348] on icon at bounding box center [1354, 332] width 21 height 43
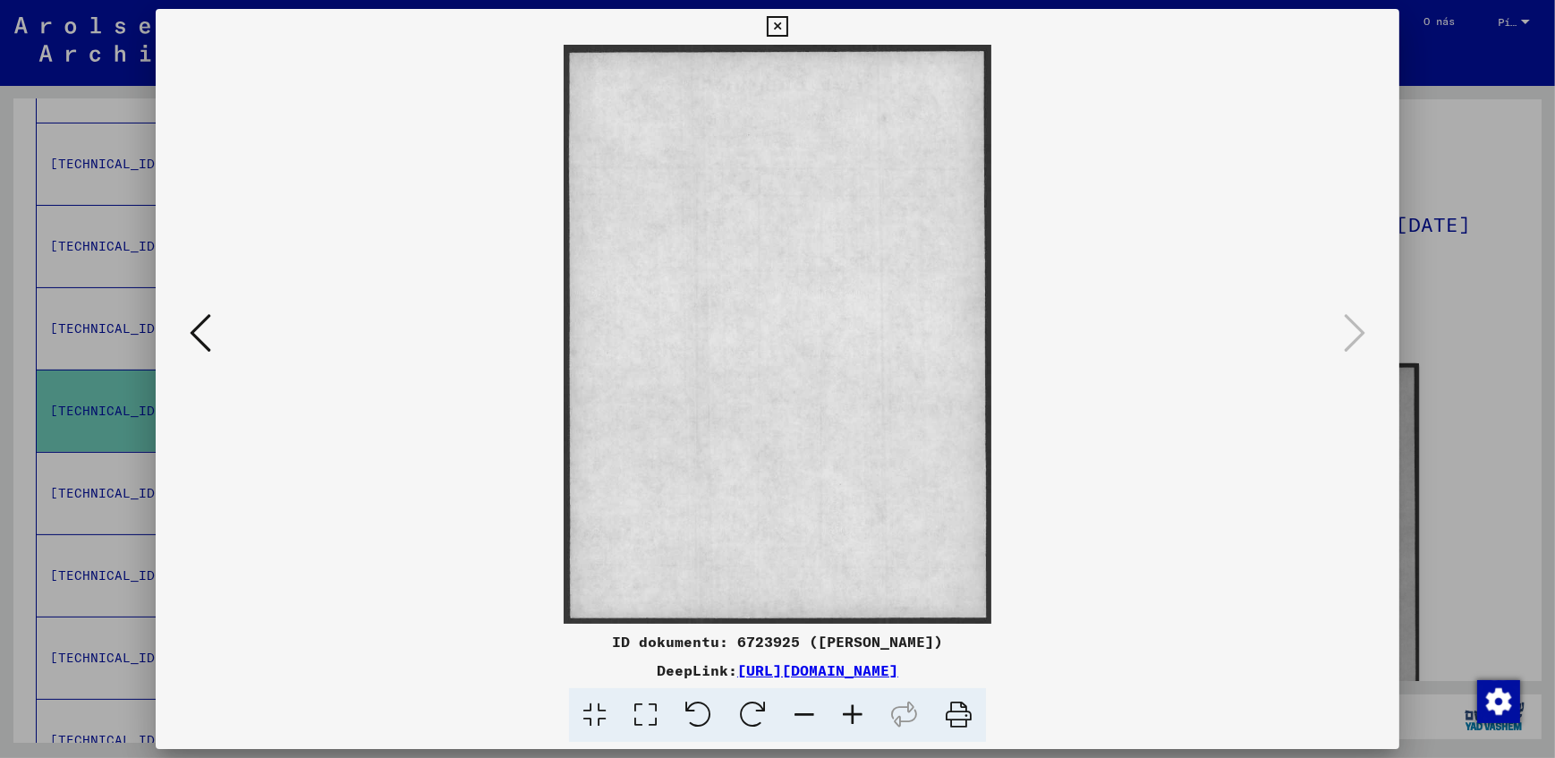
click at [769, 26] on icon at bounding box center [777, 26] width 21 height 21
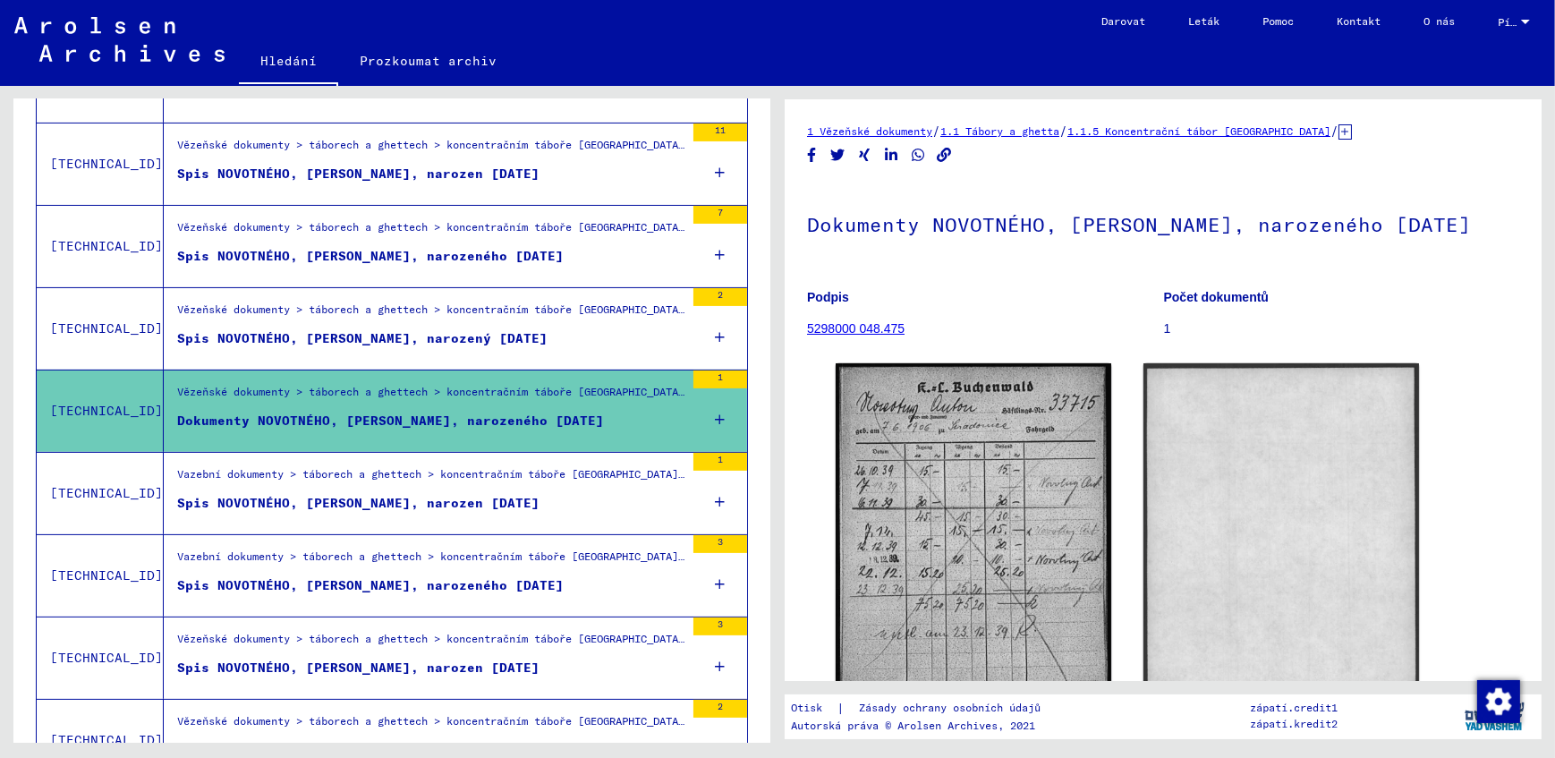
click at [358, 499] on div "Spis NOVOTNÉHO, [PERSON_NAME], narozen [DATE]" at bounding box center [358, 503] width 362 height 19
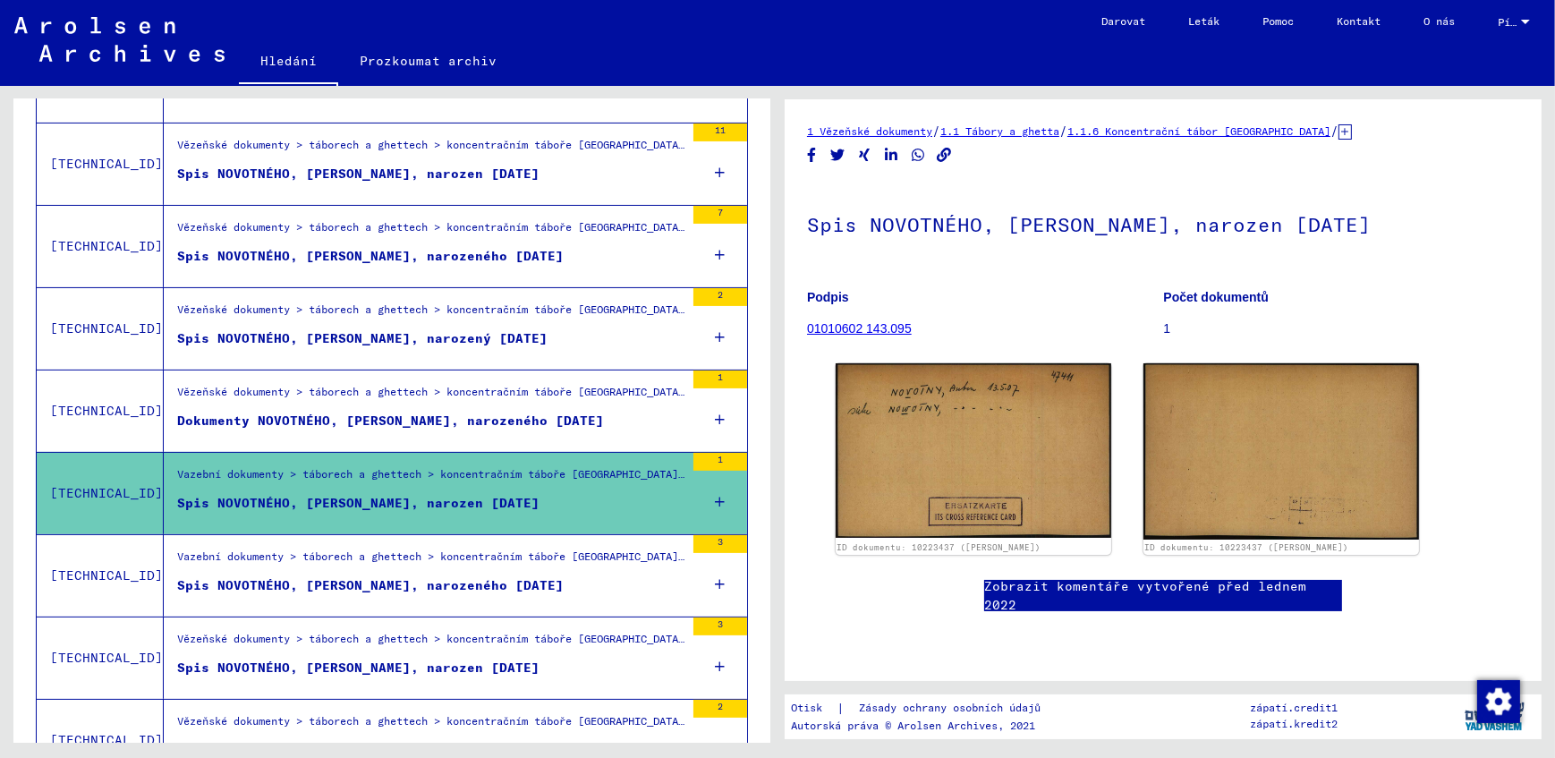
click at [332, 561] on div "Vazební dokumenty > táborech a ghettech > koncentračním táboře [GEOGRAPHIC_DATA…" at bounding box center [430, 560] width 507 height 25
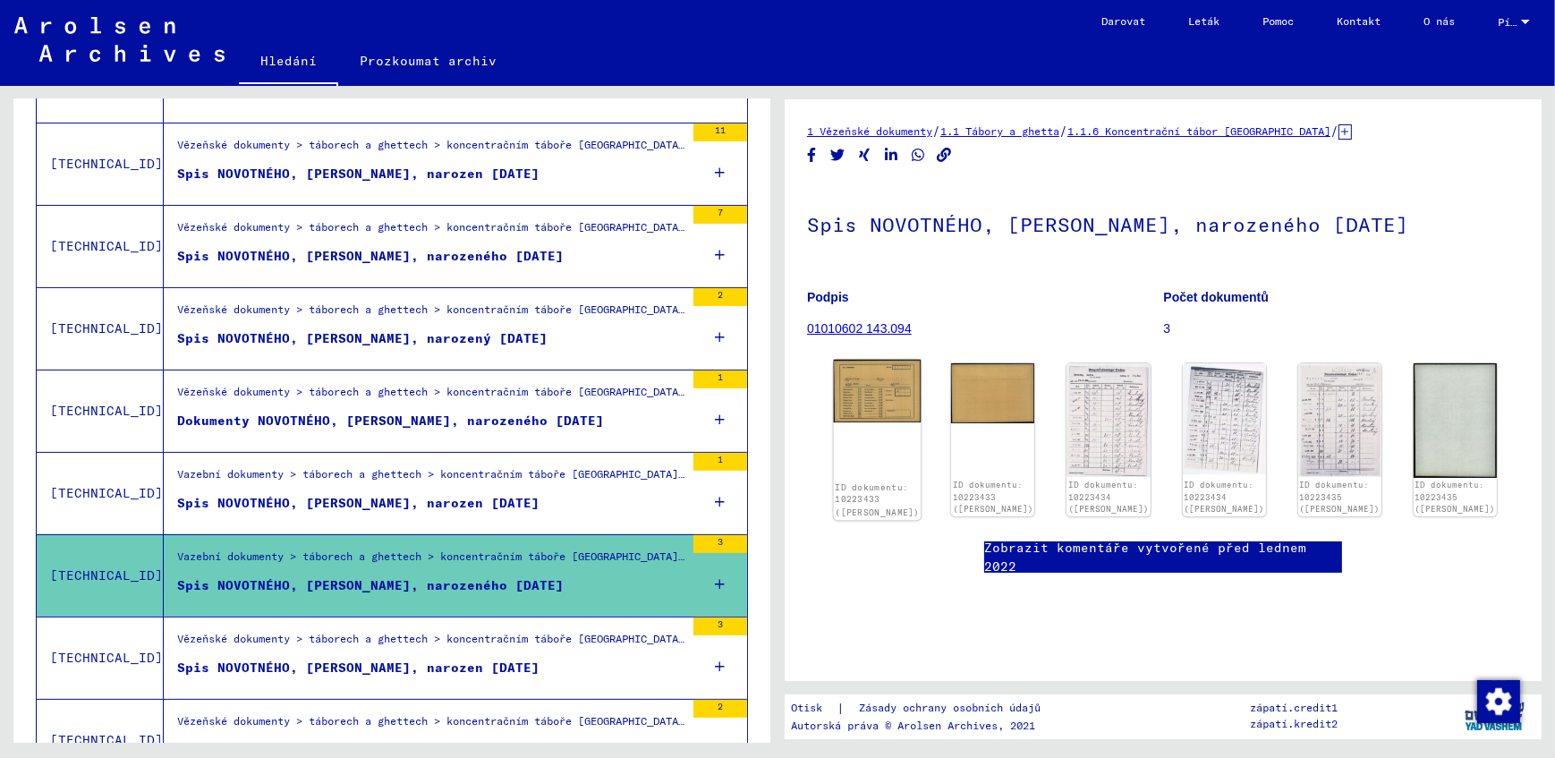
click at [875, 384] on img at bounding box center [878, 391] width 88 height 63
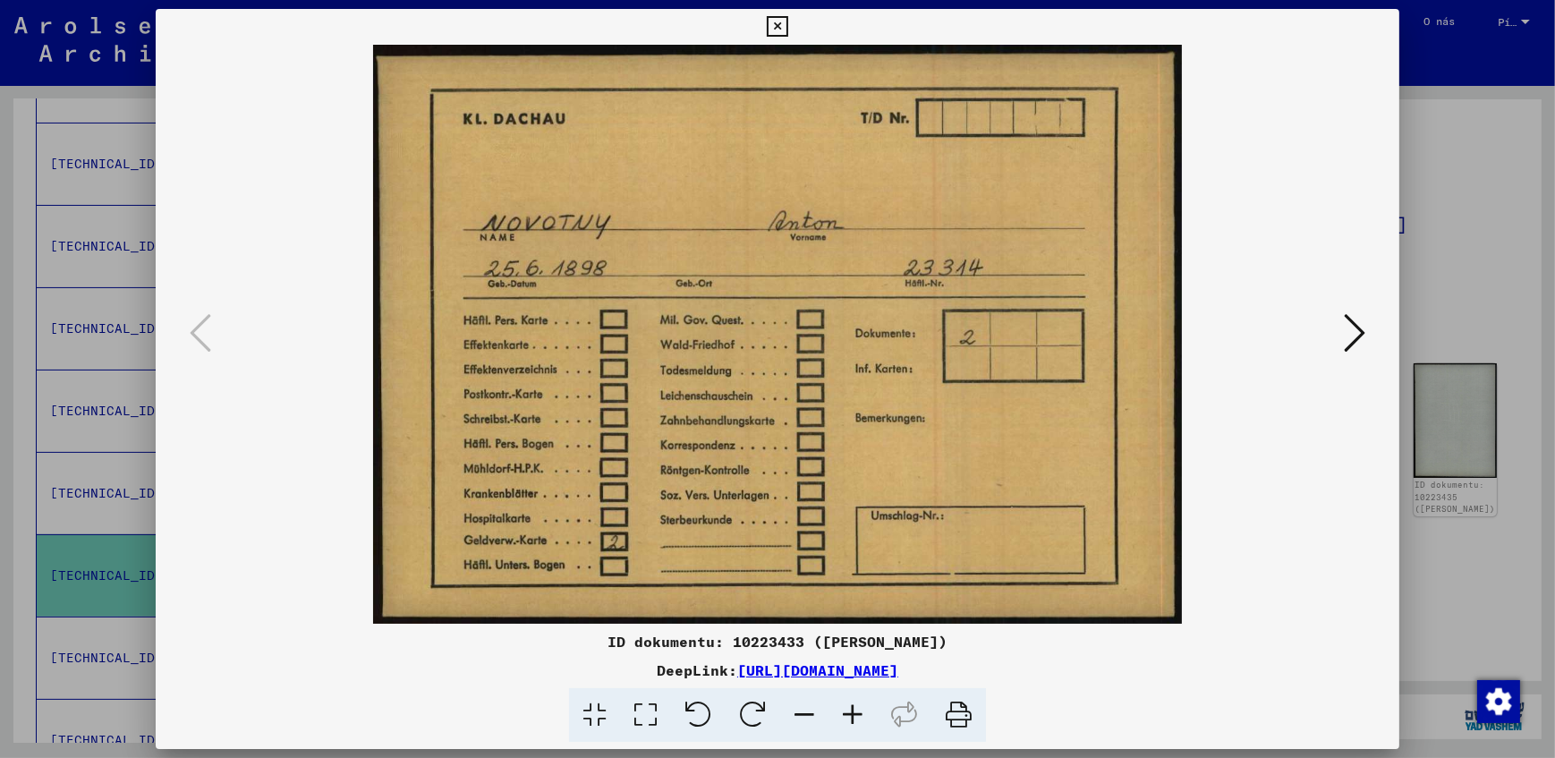
click at [1342, 320] on button at bounding box center [1354, 334] width 32 height 51
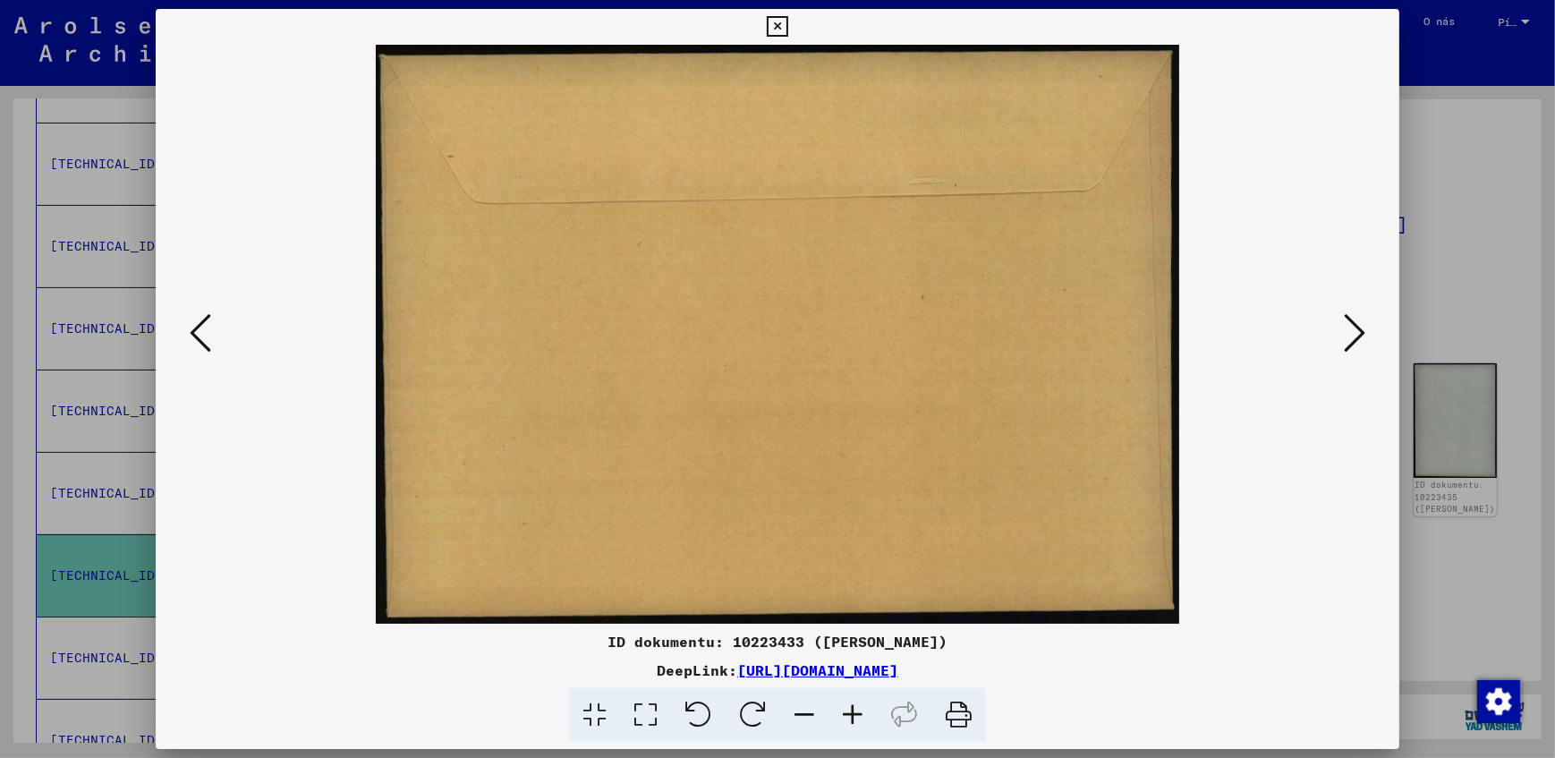
click at [1342, 320] on button at bounding box center [1354, 334] width 32 height 51
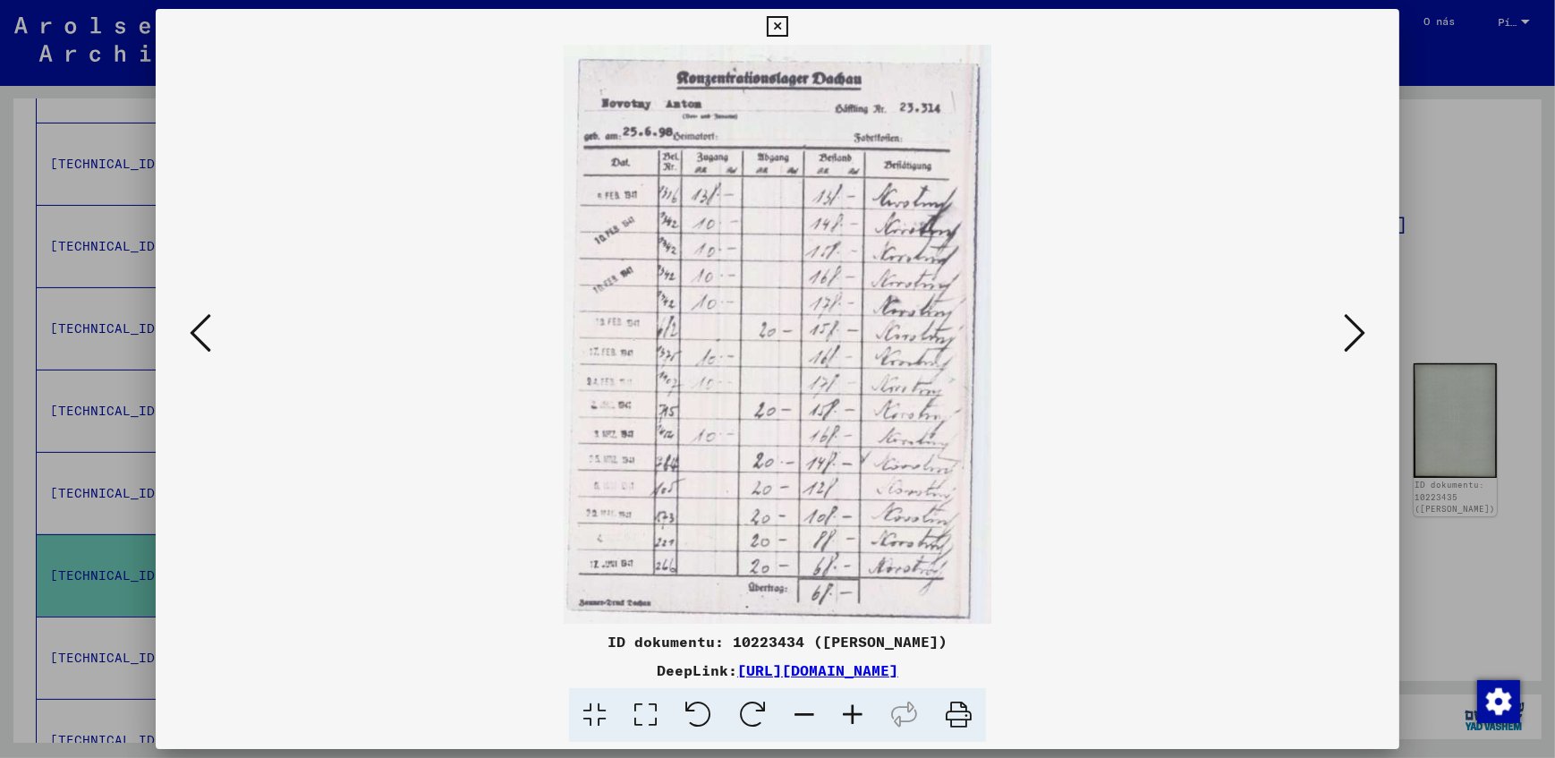
click at [777, 20] on icon at bounding box center [777, 26] width 21 height 21
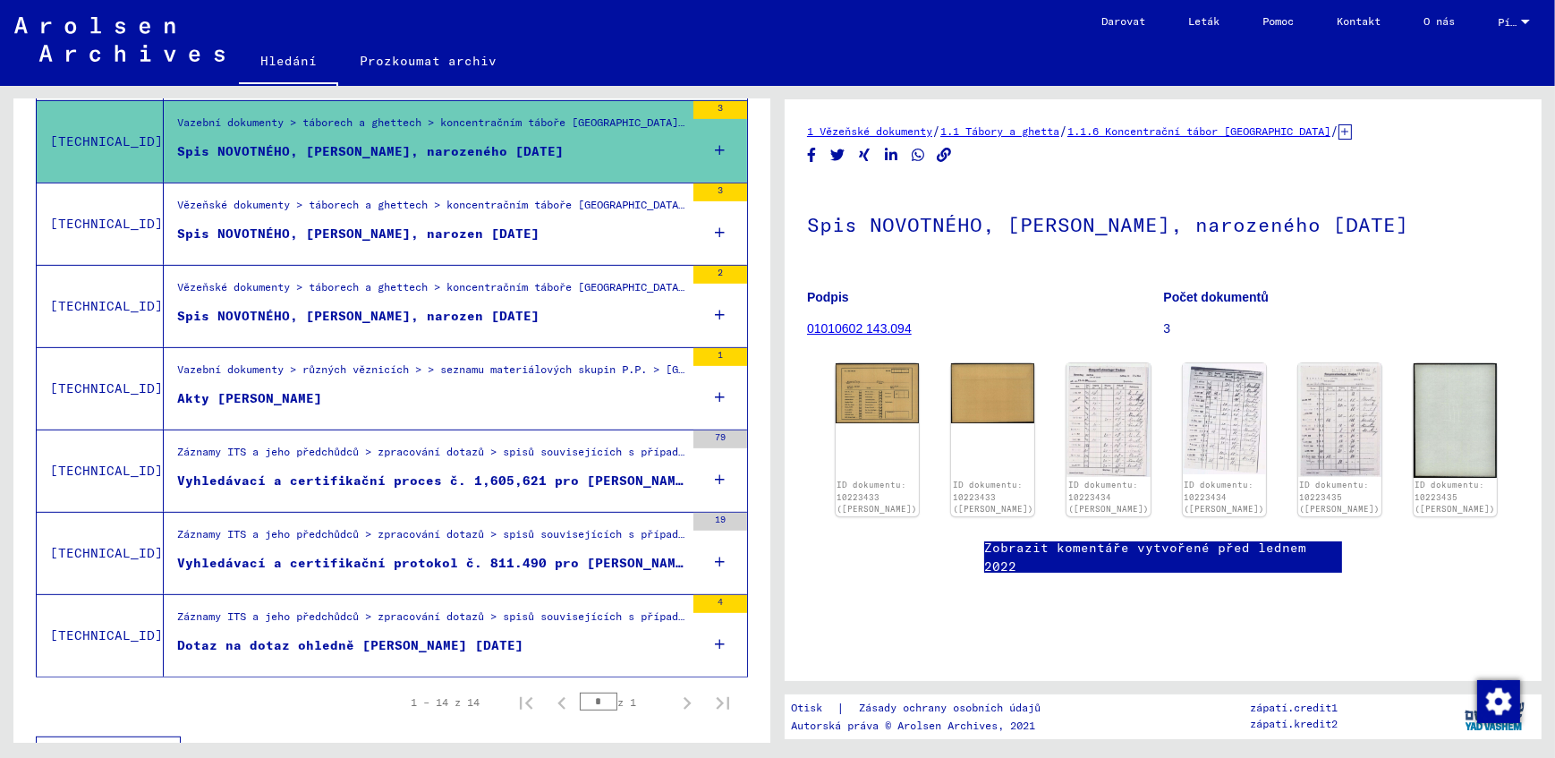
scroll to position [976, 0]
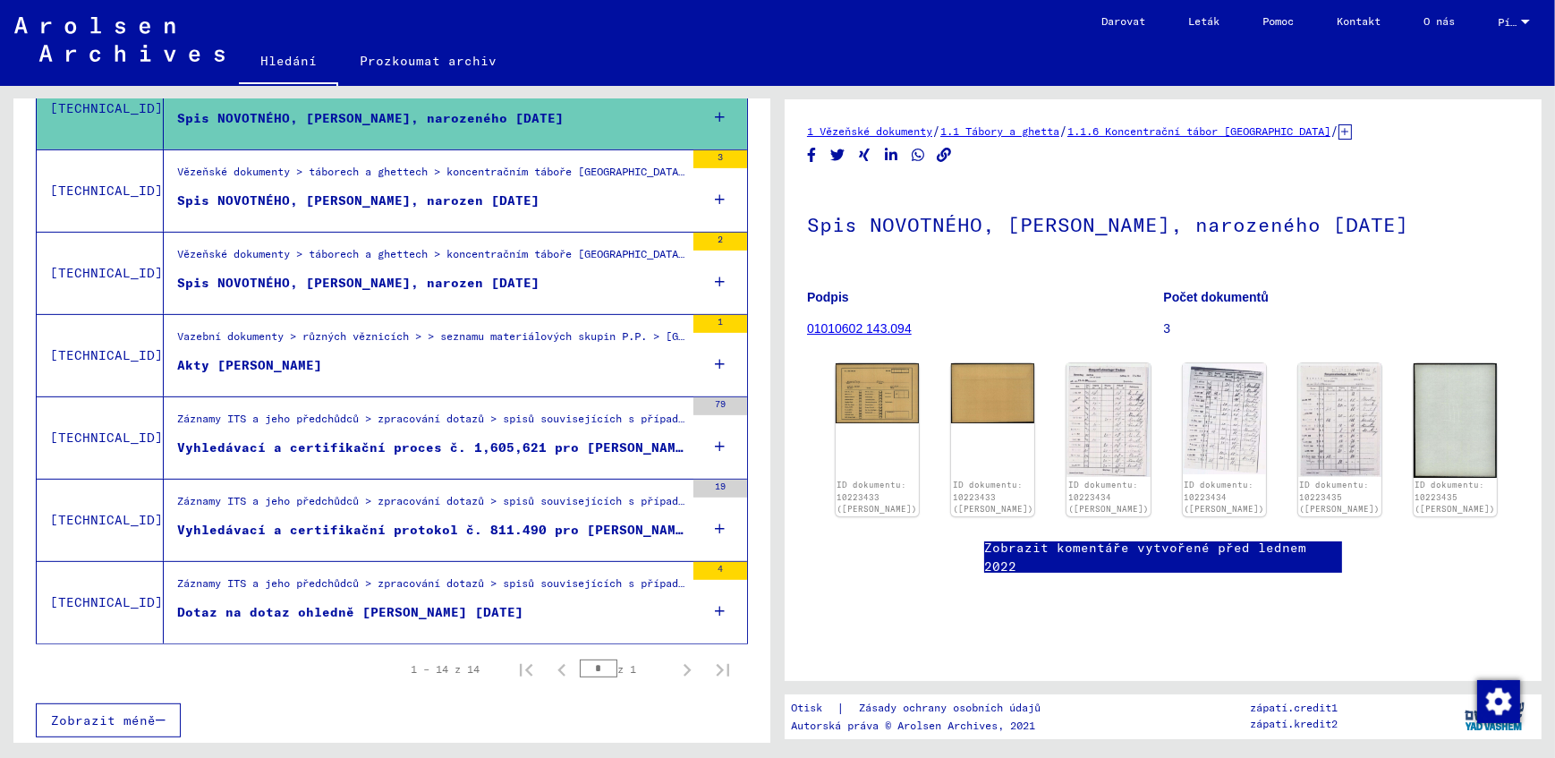
click at [390, 521] on div "Vyhledávací a certifikační protokol č. 811.490 pro [PERSON_NAME] [DATE]" at bounding box center [430, 530] width 507 height 19
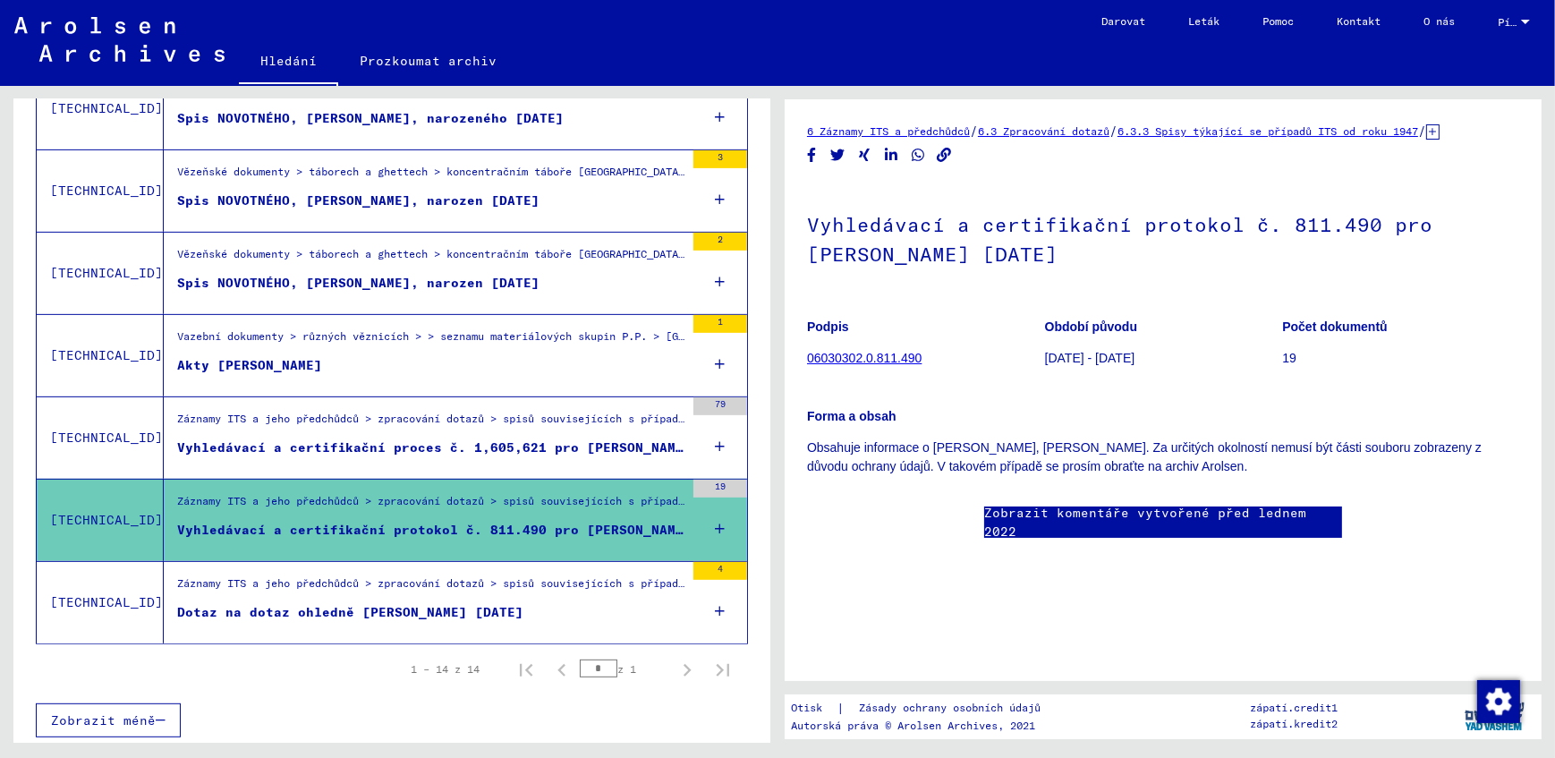
click at [359, 348] on div "Vazební dokumenty > různých věznicích > > seznamu materiálových skupin P.P. > […" at bounding box center [430, 340] width 507 height 25
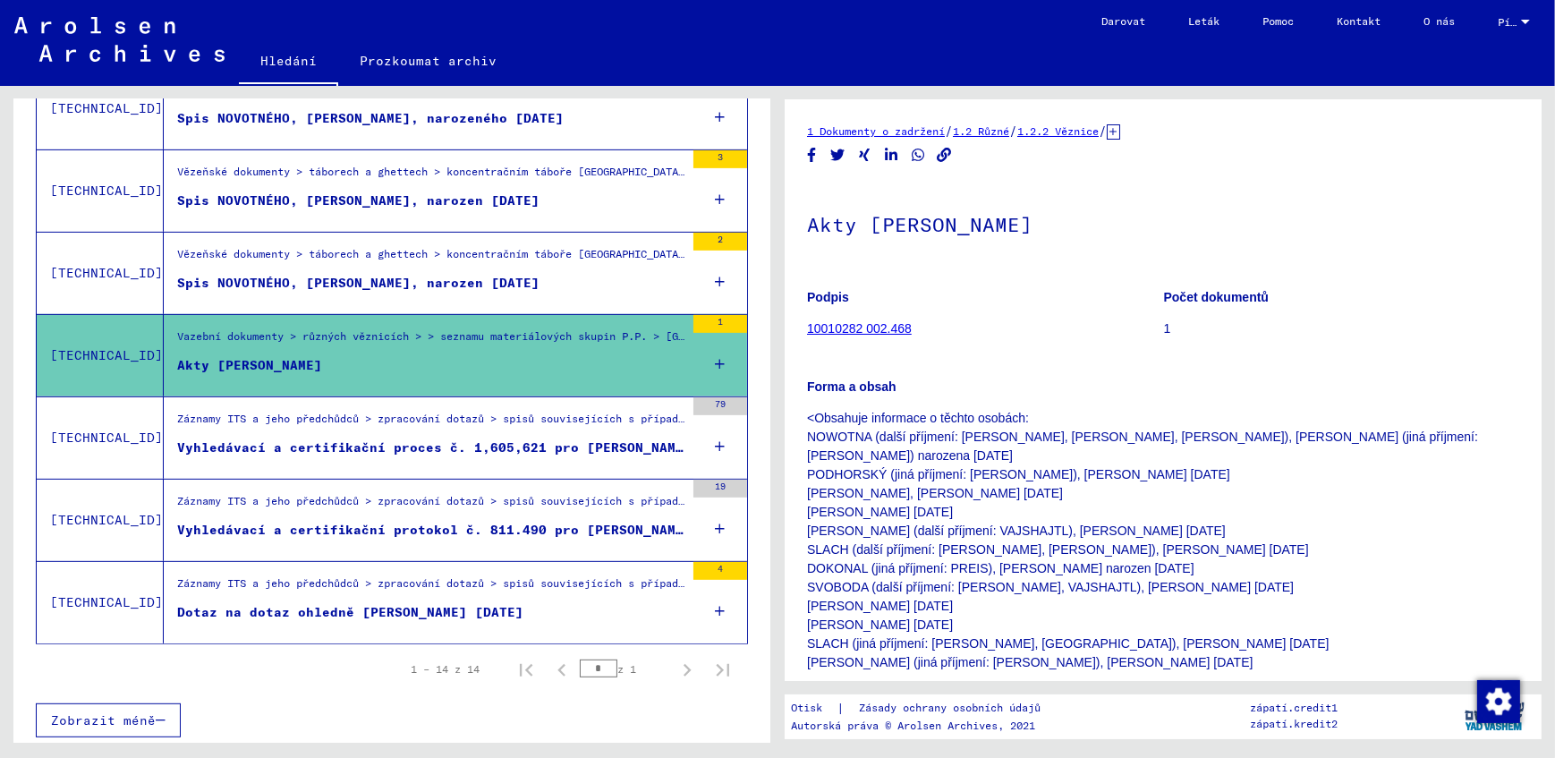
click at [362, 613] on div "Dotaz na dotaz ohledně [PERSON_NAME] [DATE]" at bounding box center [350, 612] width 346 height 19
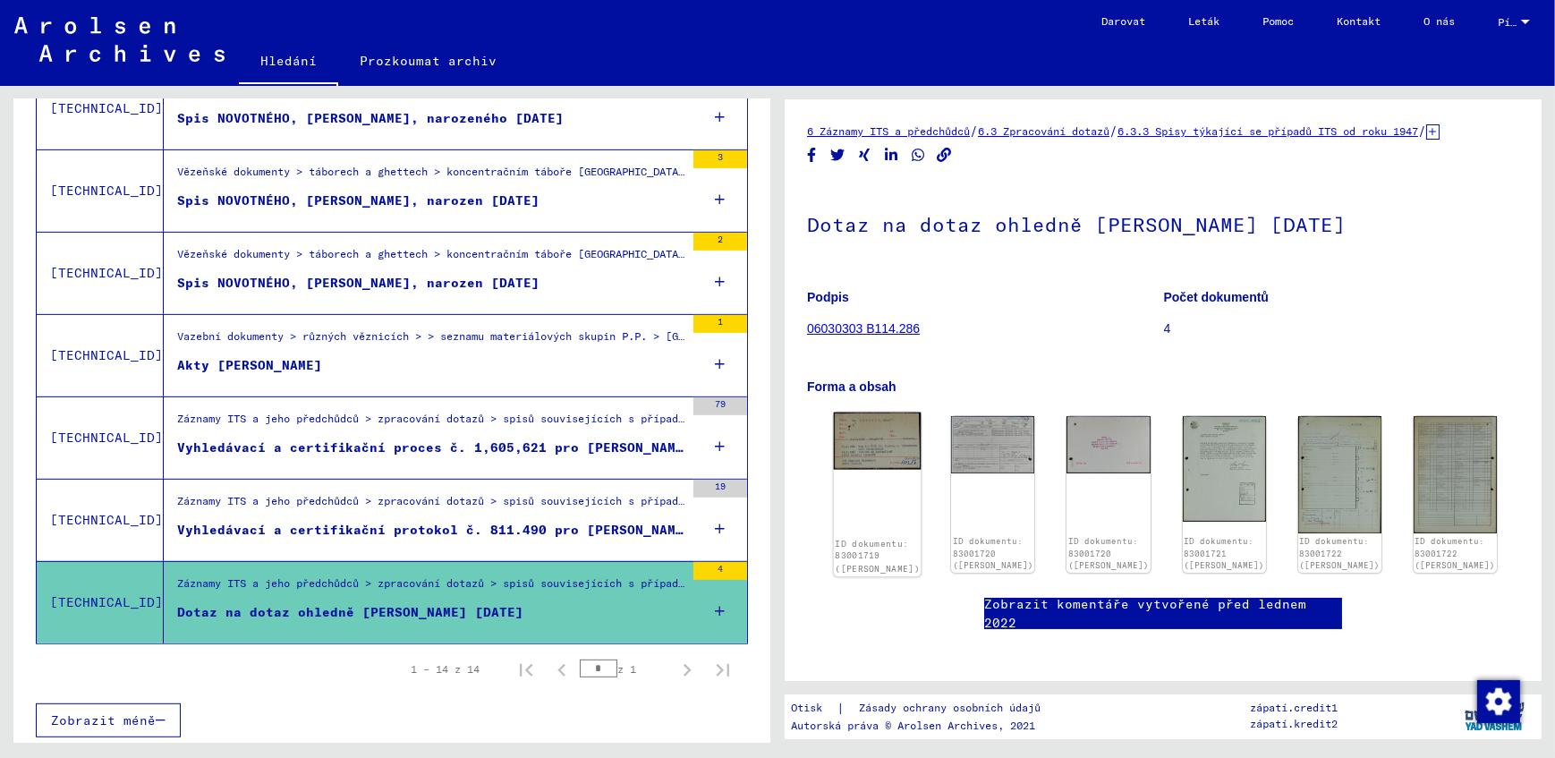
click at [849, 458] on img at bounding box center [878, 440] width 88 height 57
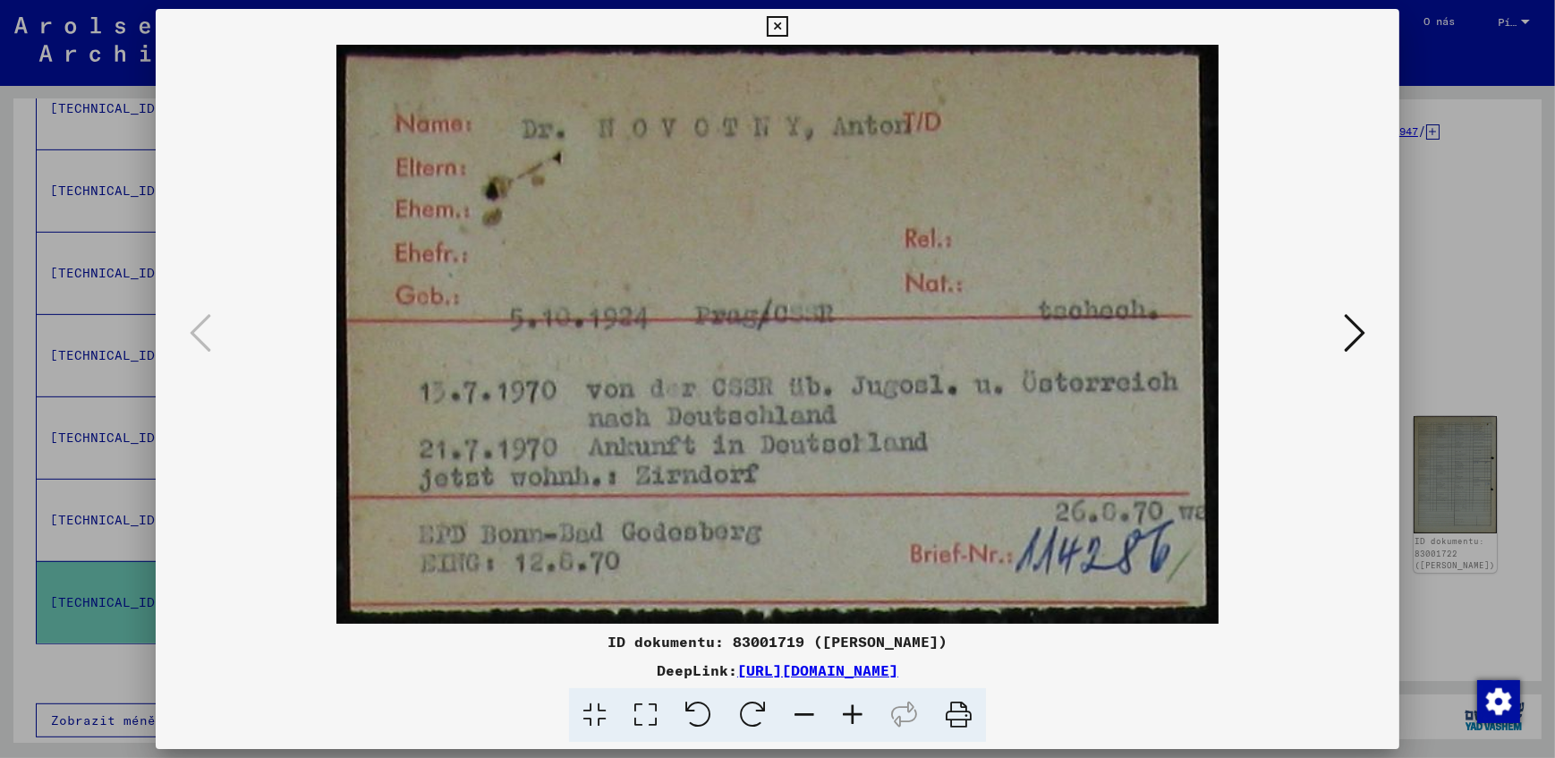
click at [775, 28] on icon at bounding box center [777, 26] width 21 height 21
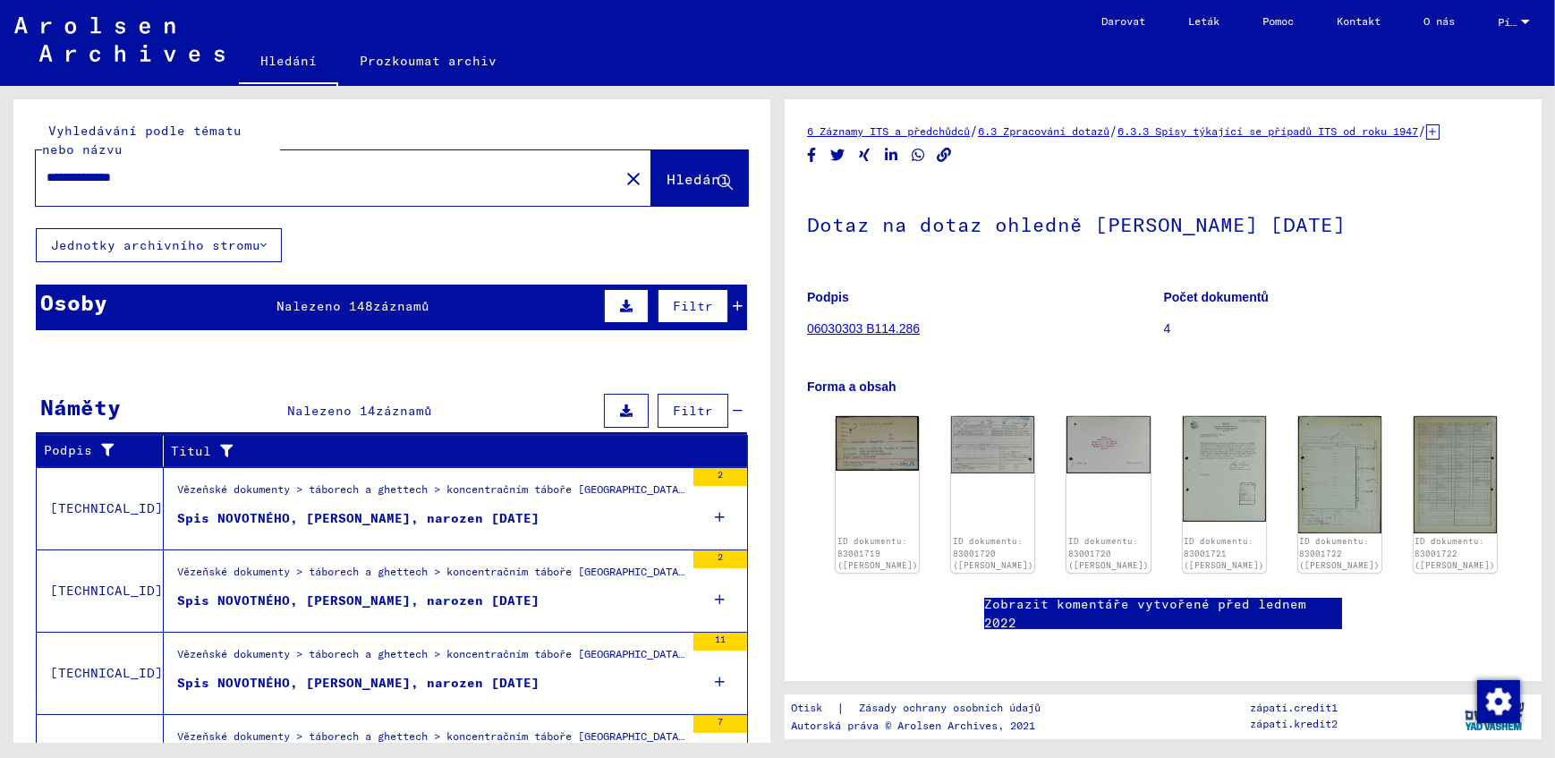
click at [171, 174] on input "**********" at bounding box center [328, 177] width 562 height 19
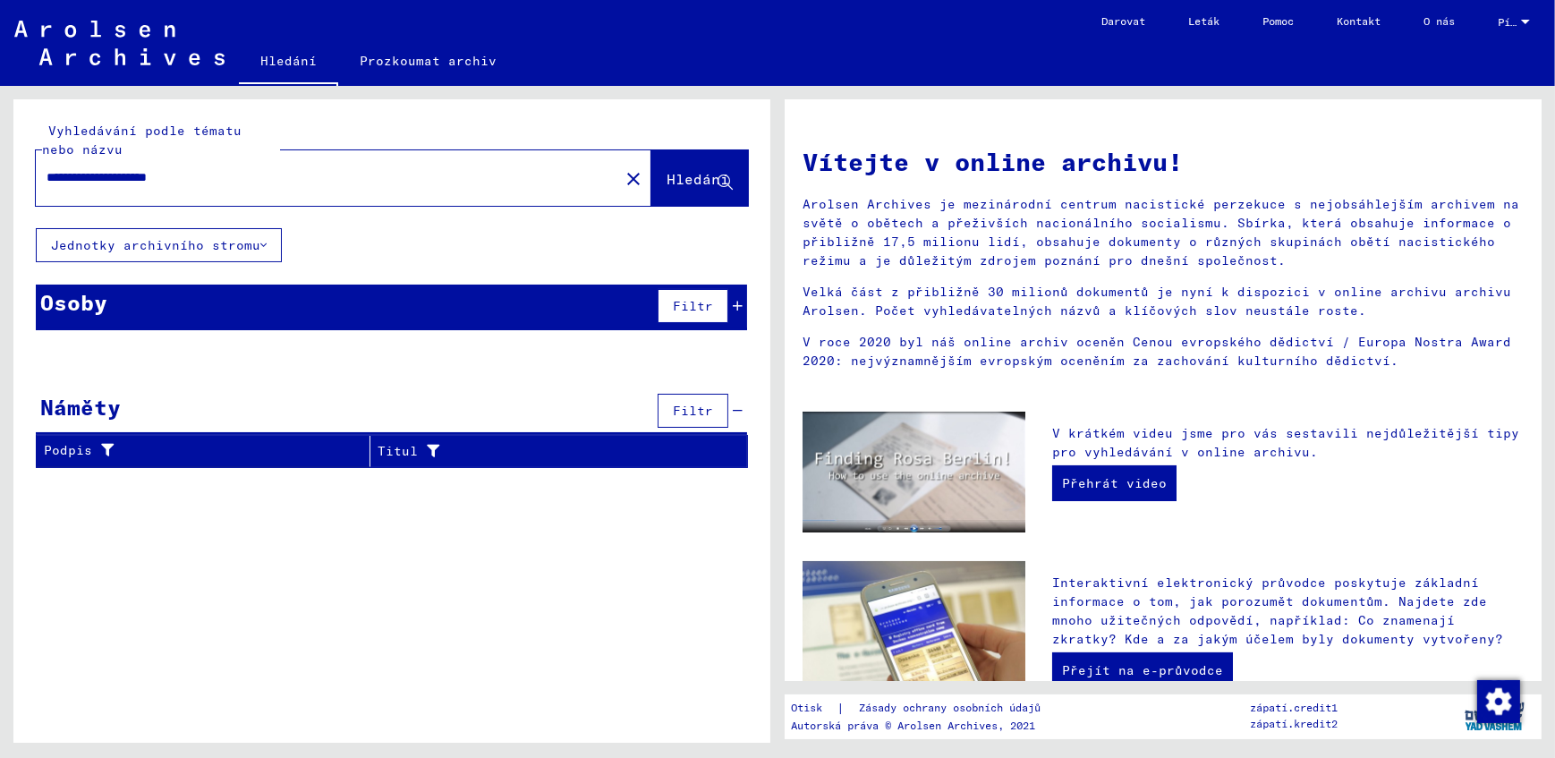
drag, startPoint x: 161, startPoint y: 179, endPoint x: 39, endPoint y: 181, distance: 121.7
click at [39, 181] on div "**********" at bounding box center [317, 177] width 562 height 40
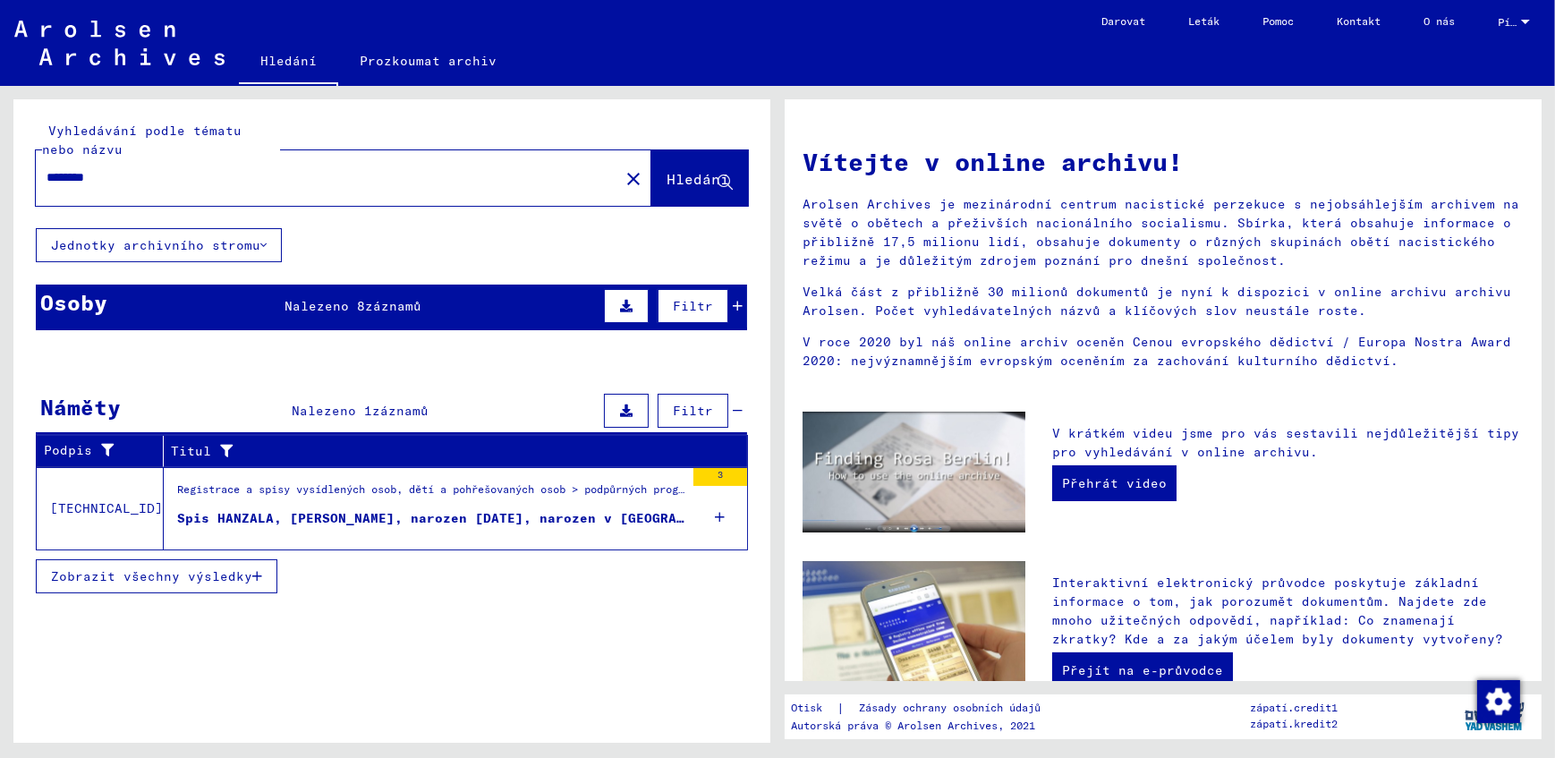
click at [372, 498] on div "Registrace a spisy vysídlených osob, dětí a pohřešovaných osob > podpůrných pro…" at bounding box center [430, 493] width 507 height 25
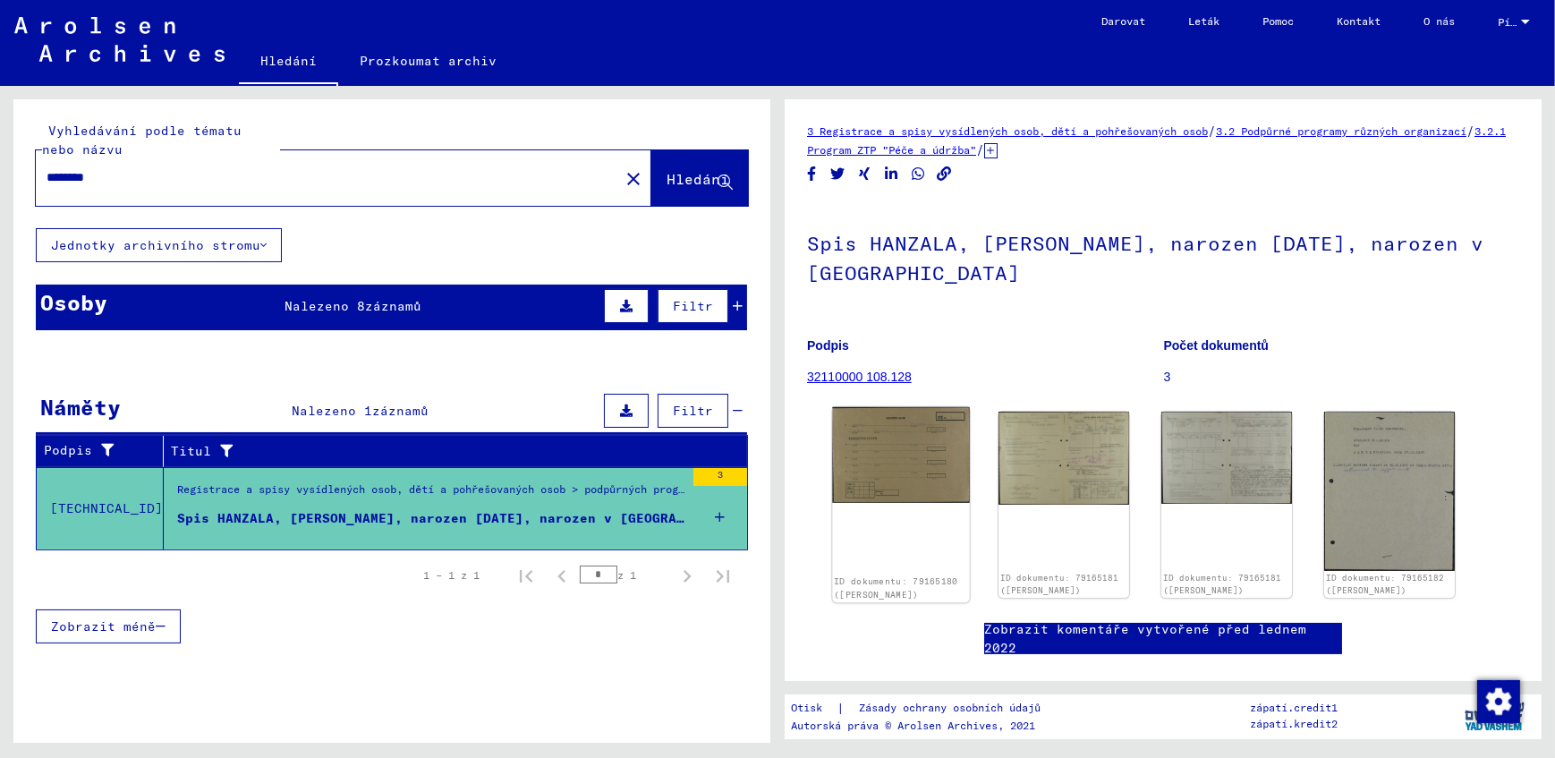
click at [891, 466] on img at bounding box center [900, 455] width 137 height 96
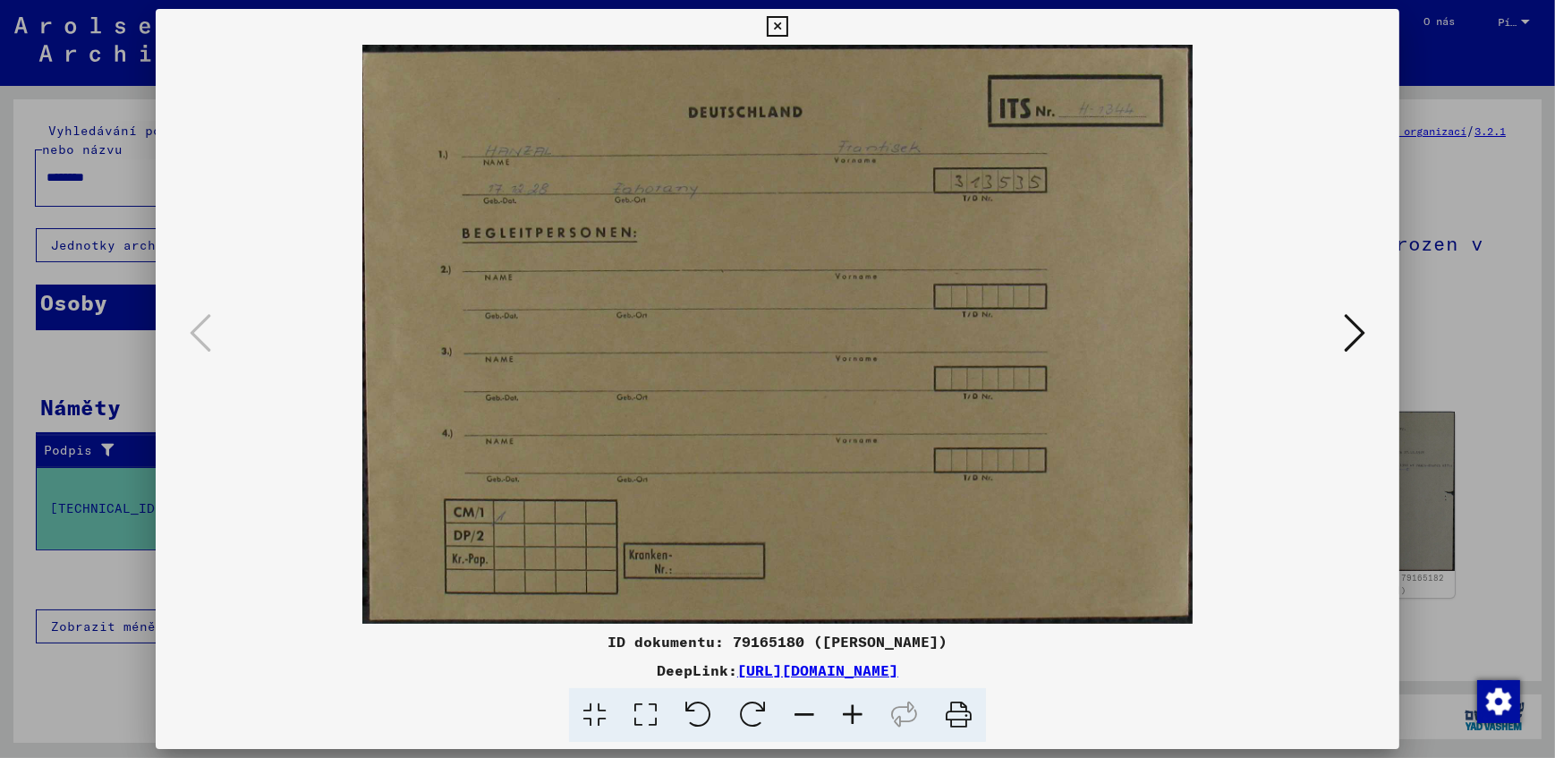
click at [1350, 340] on icon at bounding box center [1354, 332] width 21 height 43
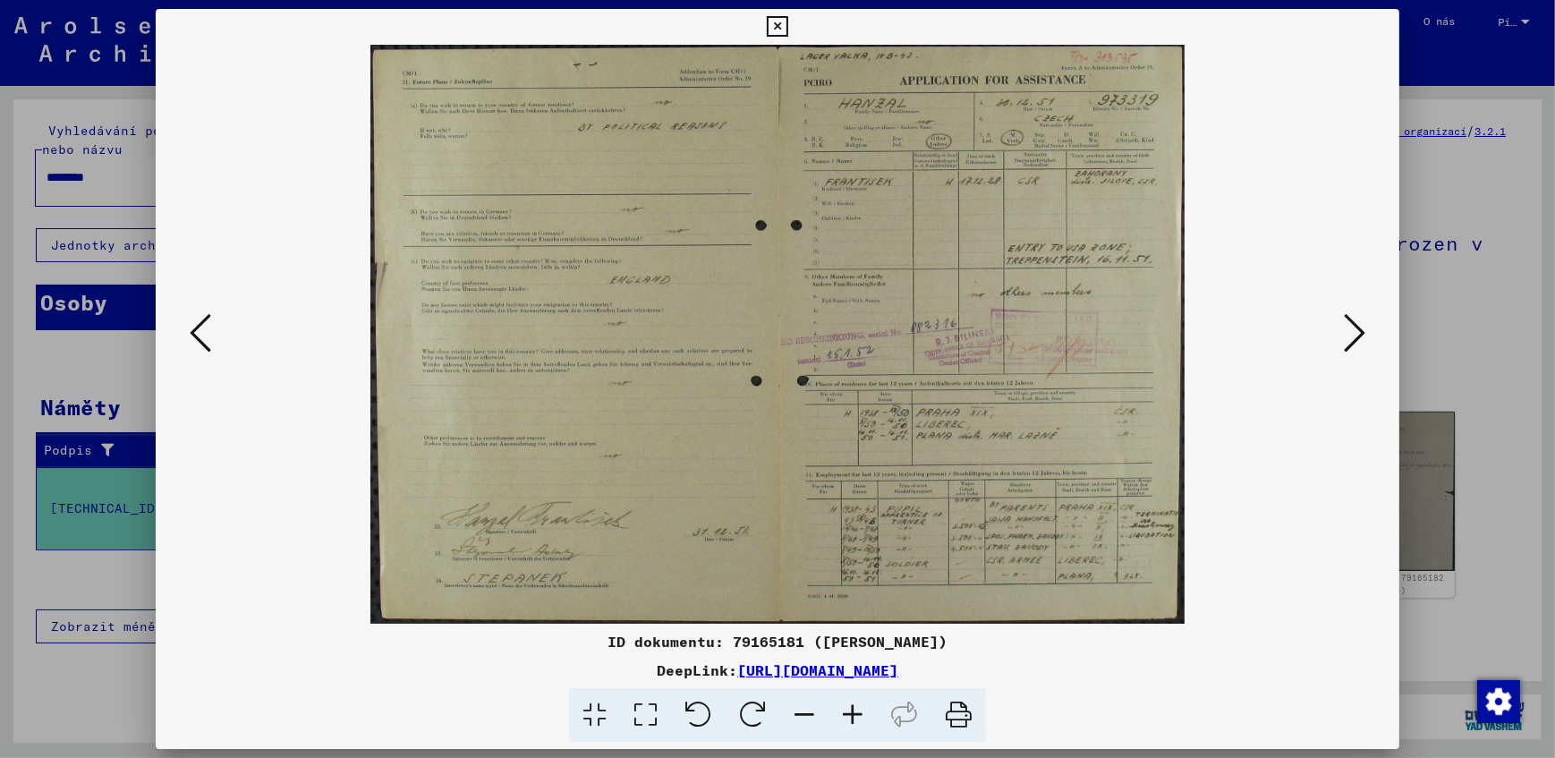
click at [1350, 340] on icon at bounding box center [1354, 332] width 21 height 43
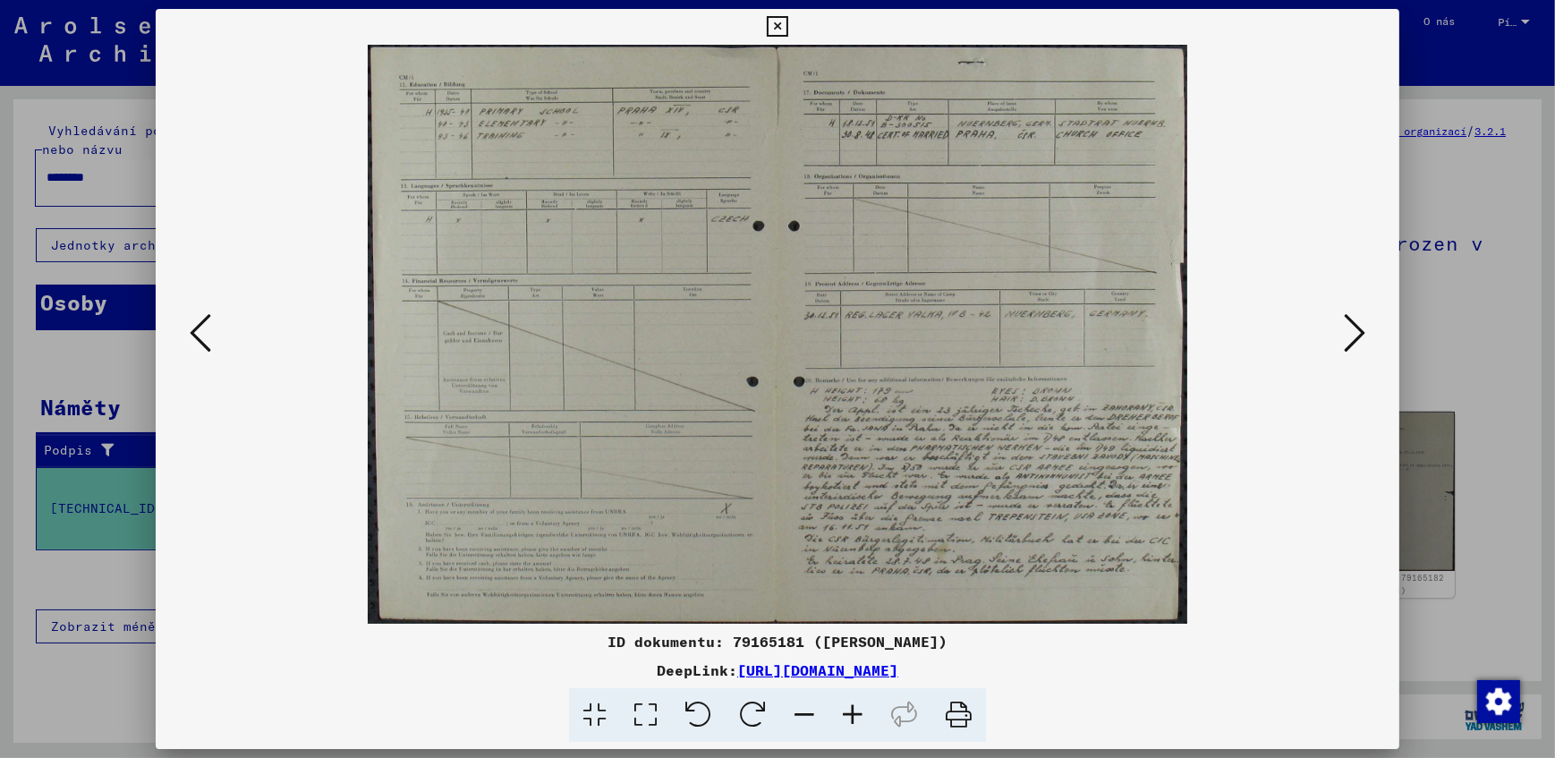
click at [1350, 340] on icon at bounding box center [1354, 332] width 21 height 43
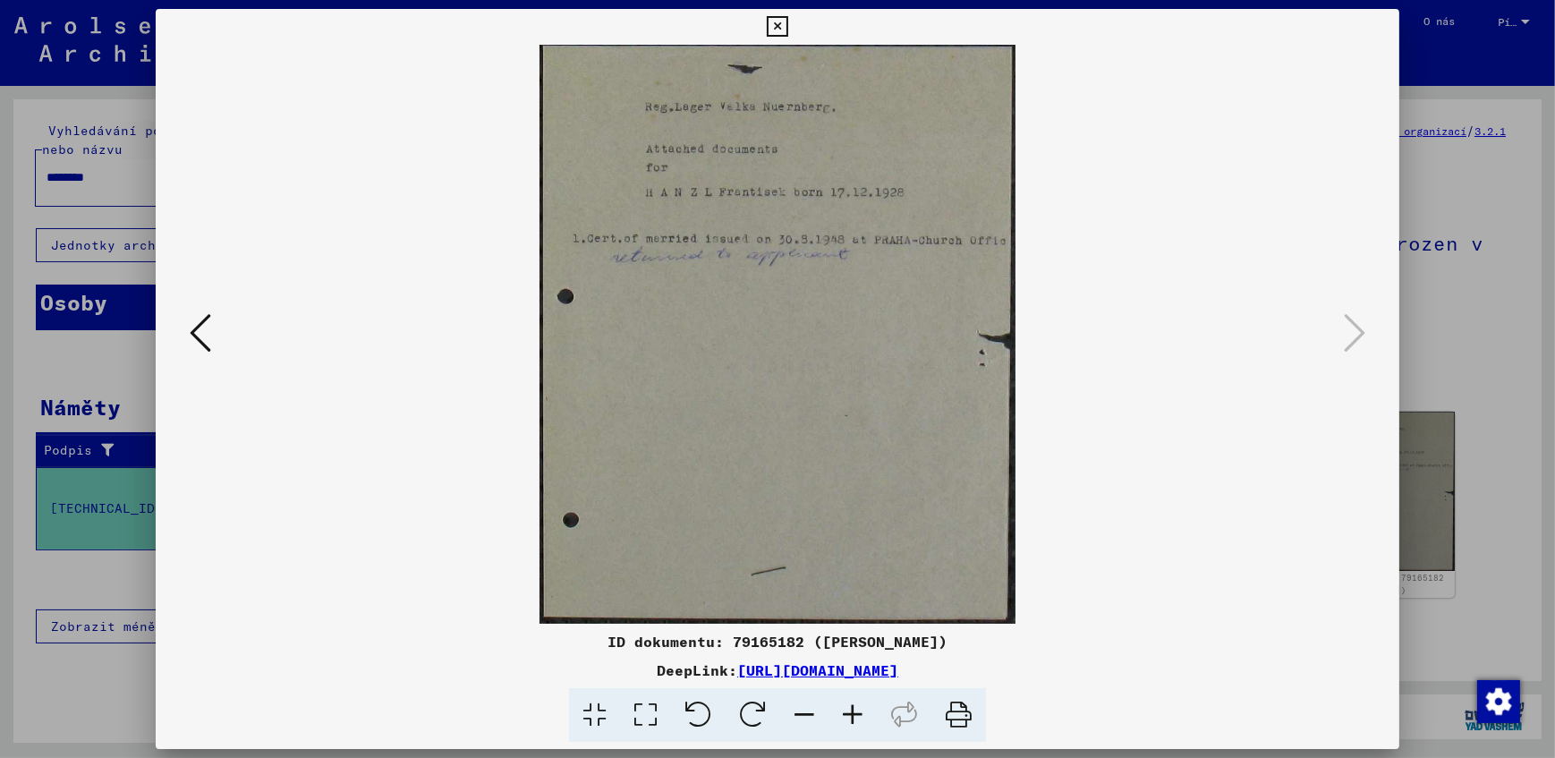
click at [204, 332] on icon at bounding box center [200, 332] width 21 height 43
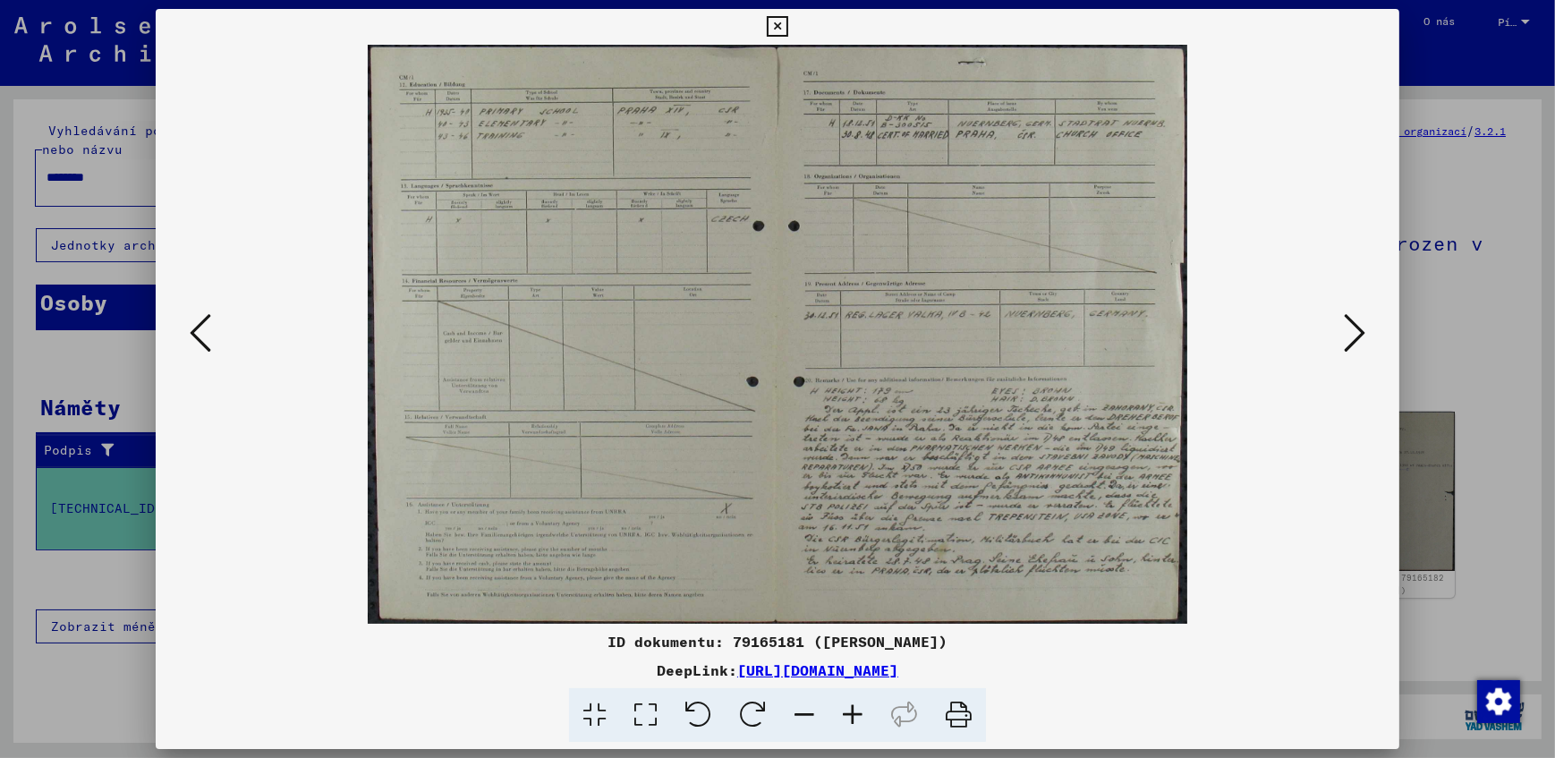
click at [1339, 327] on button at bounding box center [1354, 334] width 32 height 51
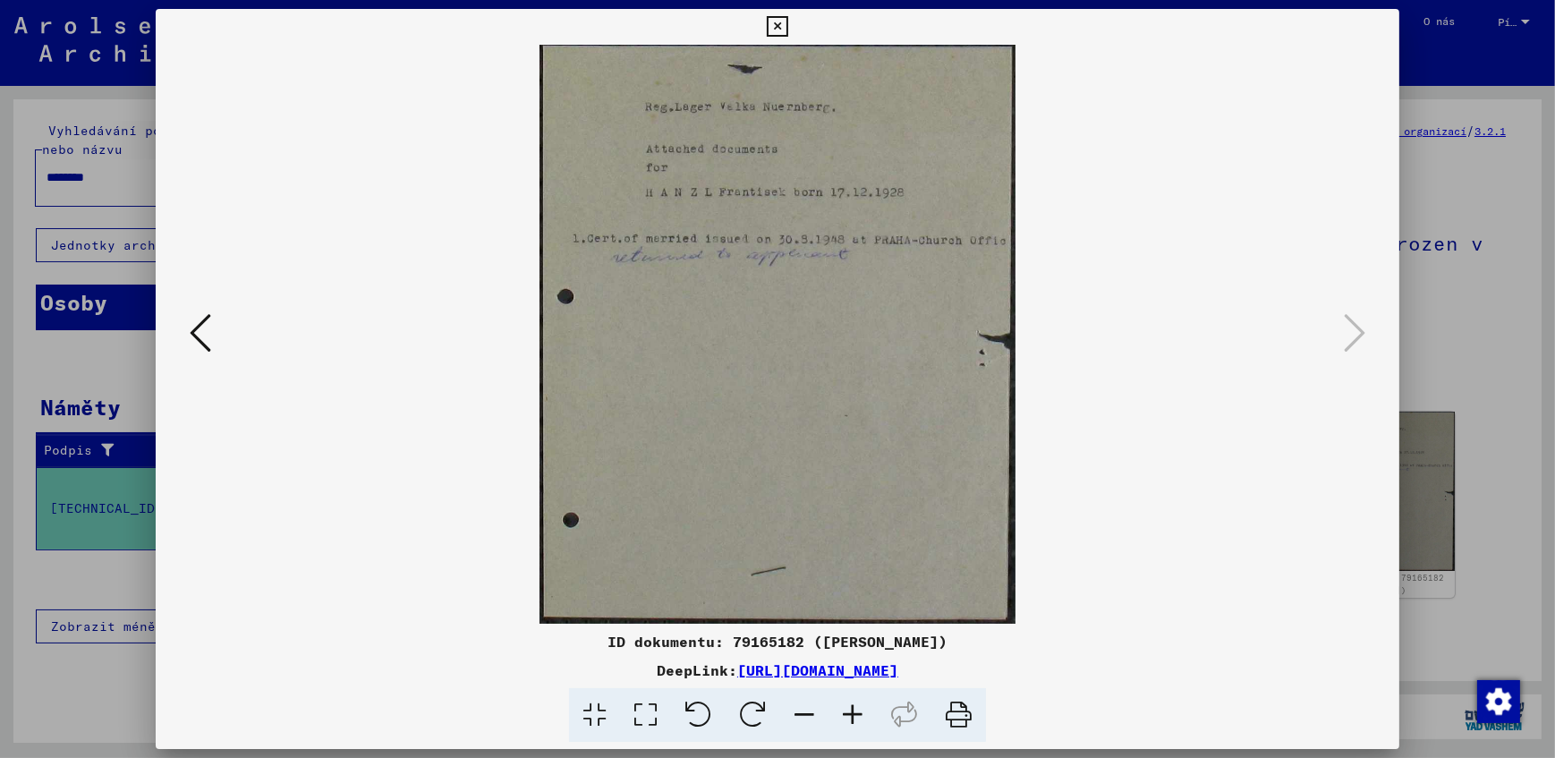
click at [1338, 327] on img at bounding box center [778, 334] width 1122 height 579
click at [777, 27] on icon at bounding box center [777, 26] width 21 height 21
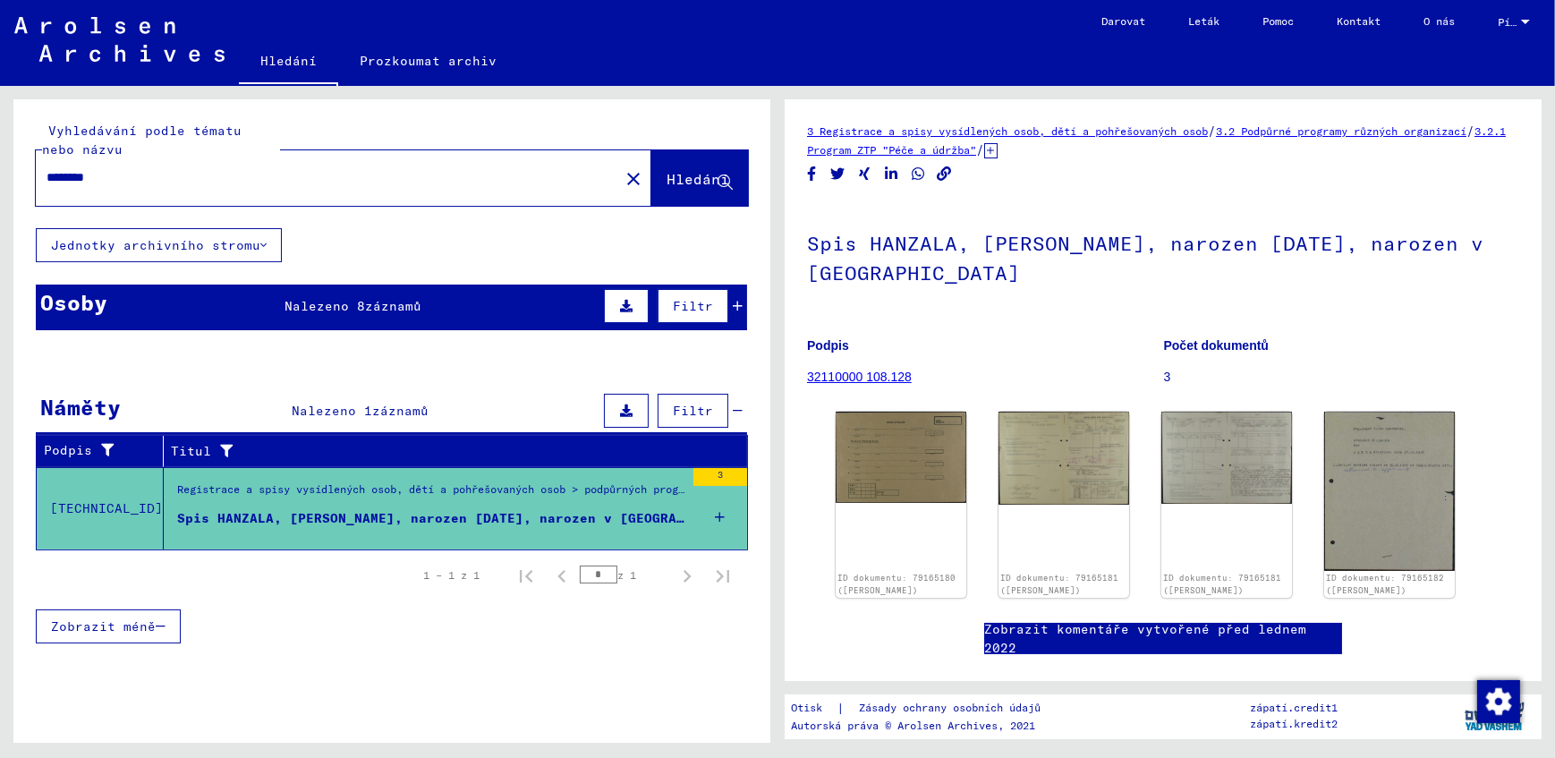
drag, startPoint x: 130, startPoint y: 174, endPoint x: 17, endPoint y: 174, distance: 112.7
click at [17, 174] on div "Vyhledávání podle tématu nebo názvu ******** close Hledání" at bounding box center [391, 163] width 757 height 129
type input "**********"
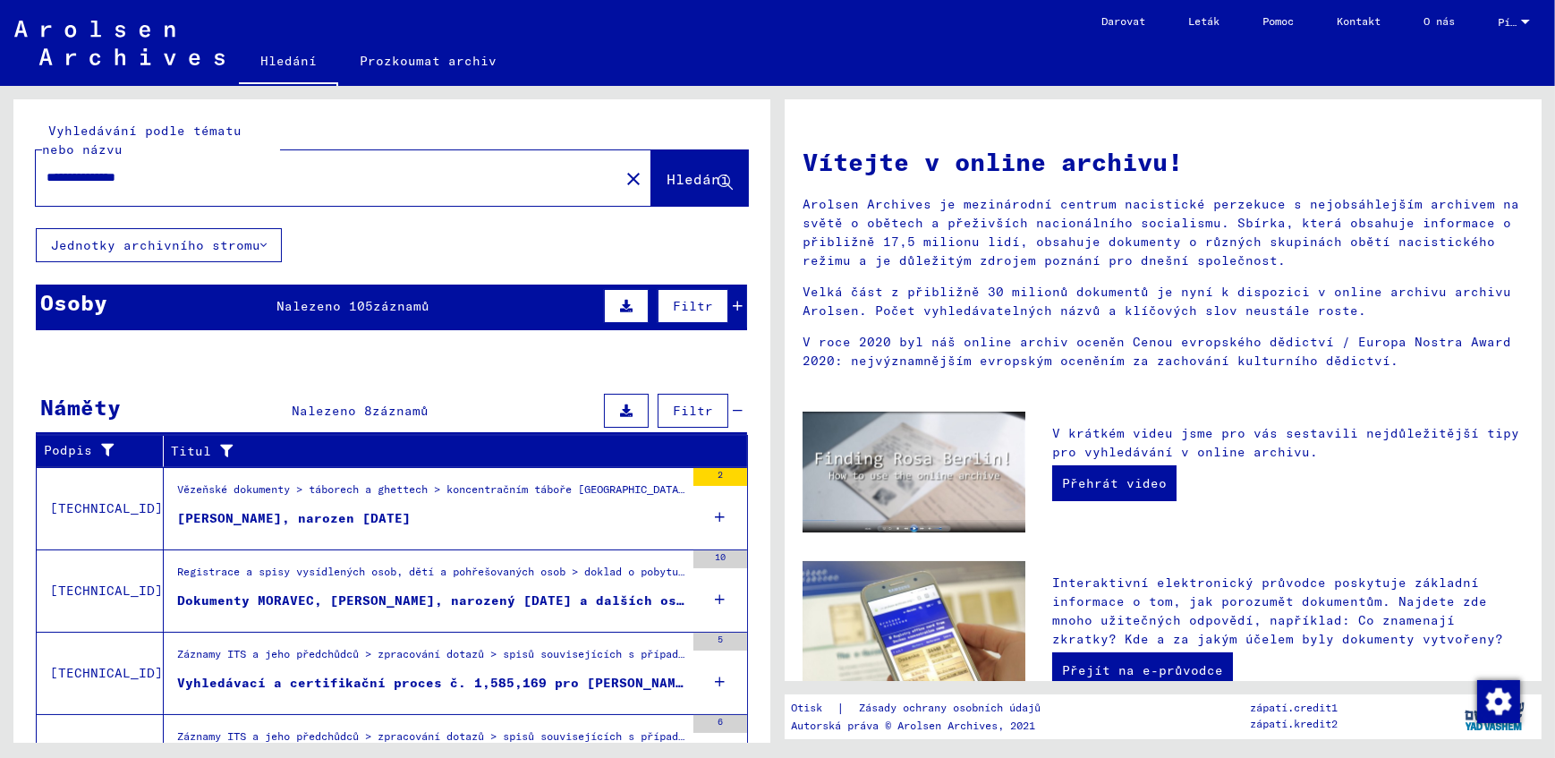
click at [367, 491] on div "Vězeňské dokumenty > táborech a ghettech > koncentračním táboře [GEOGRAPHIC_DAT…" at bounding box center [430, 493] width 507 height 25
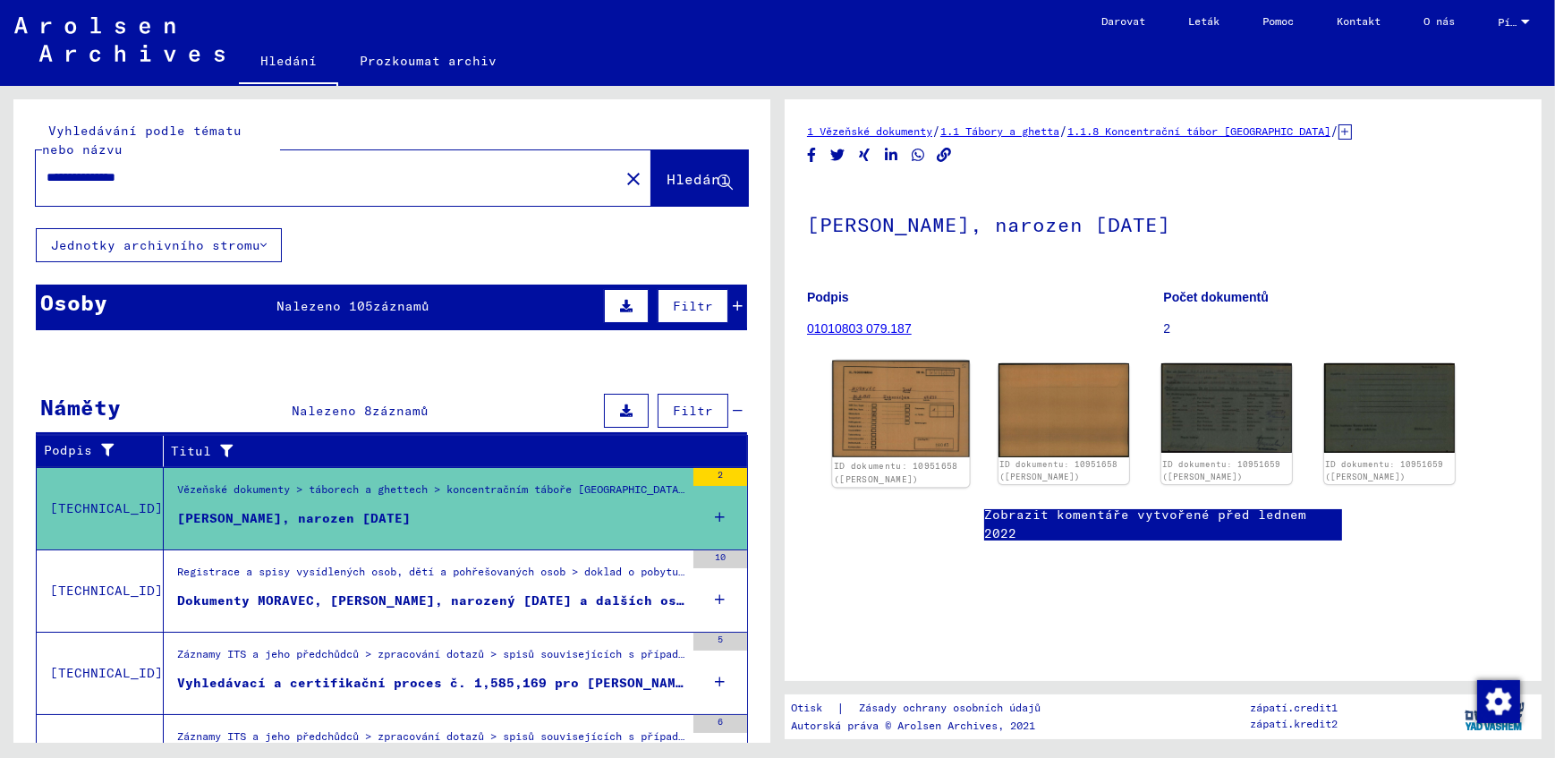
click at [912, 409] on img at bounding box center [900, 409] width 137 height 97
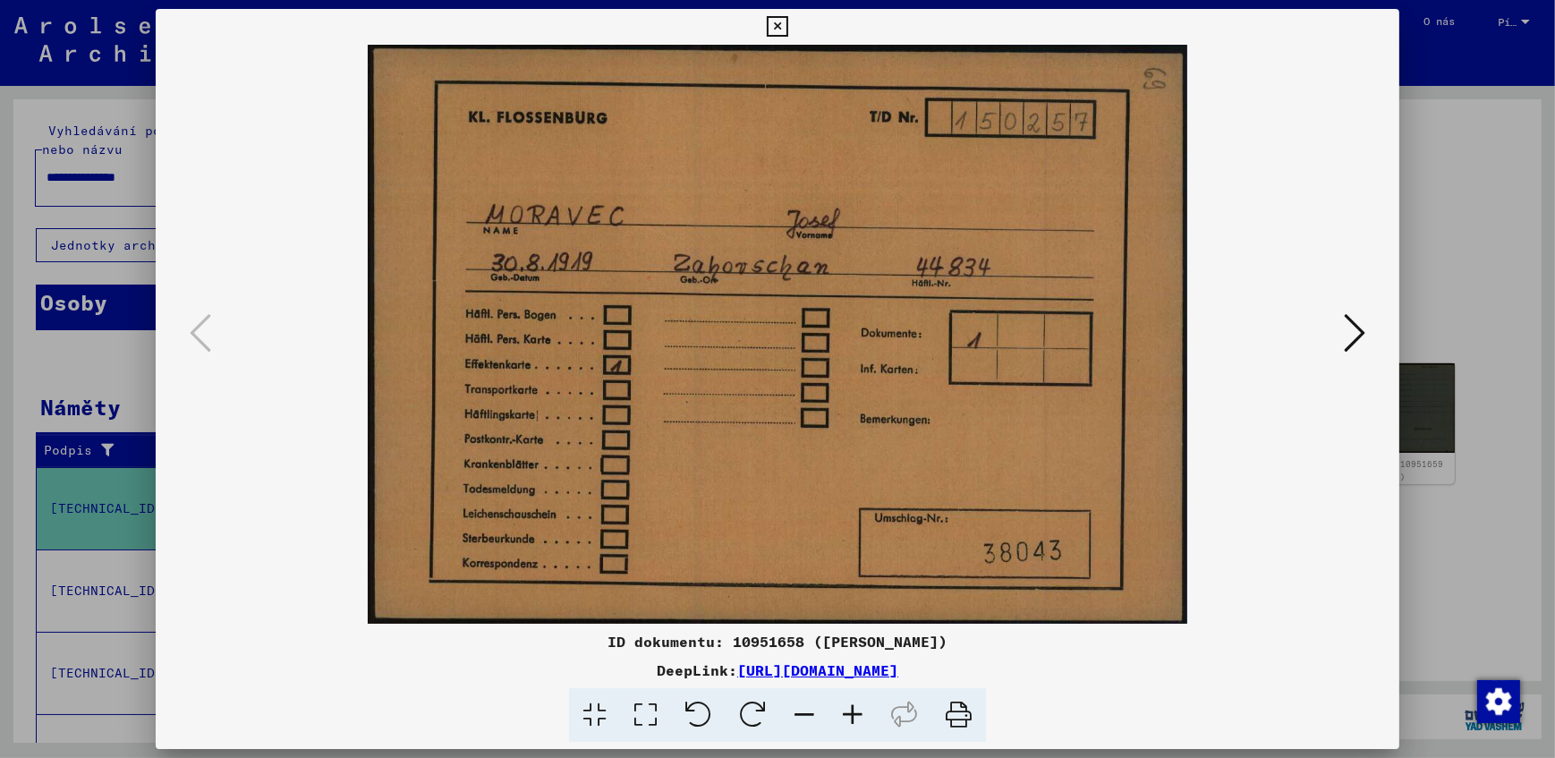
click at [1342, 336] on button at bounding box center [1354, 334] width 32 height 51
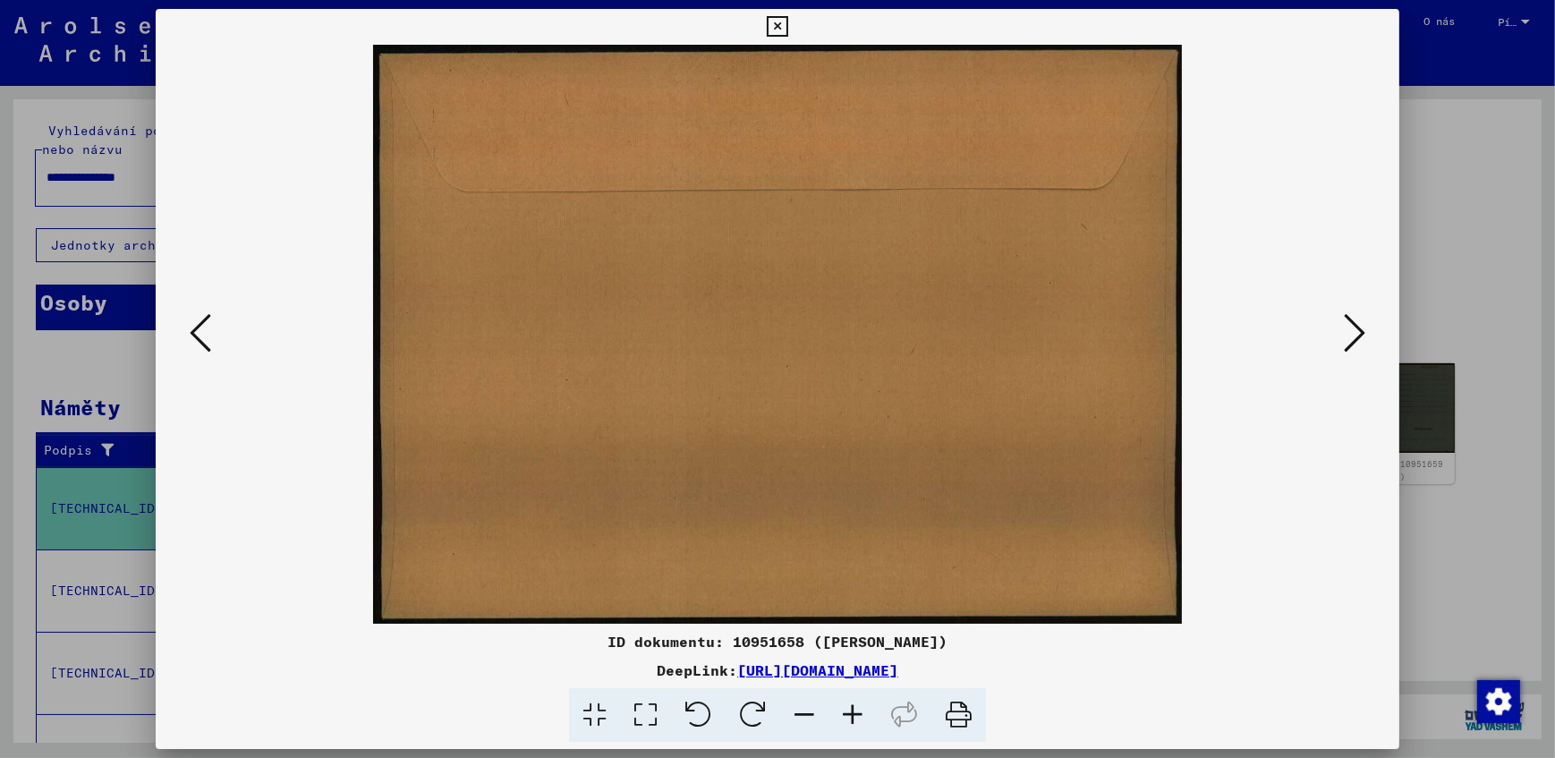
click at [1342, 336] on button at bounding box center [1354, 334] width 32 height 51
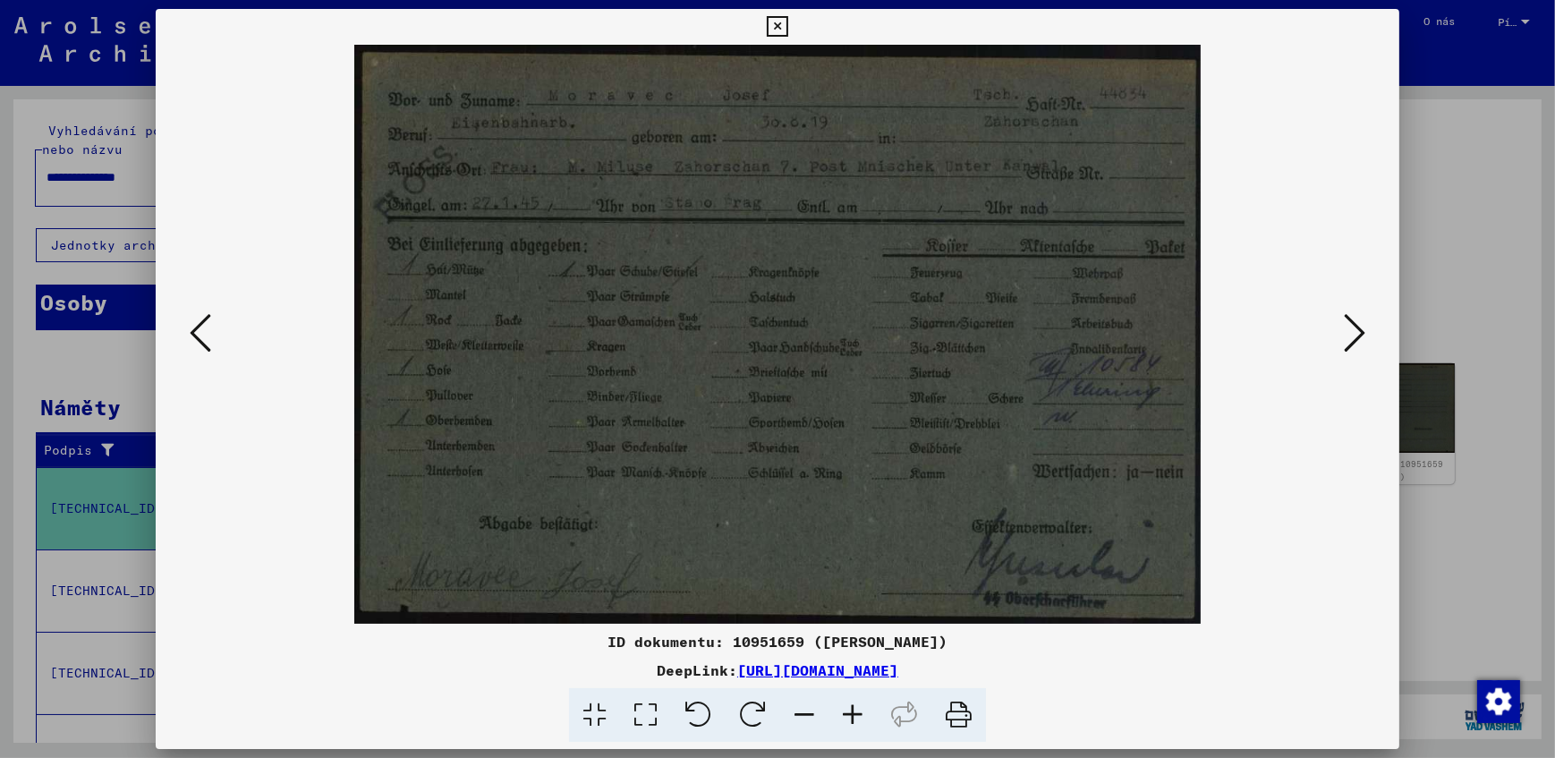
click at [1342, 336] on button at bounding box center [1354, 334] width 32 height 51
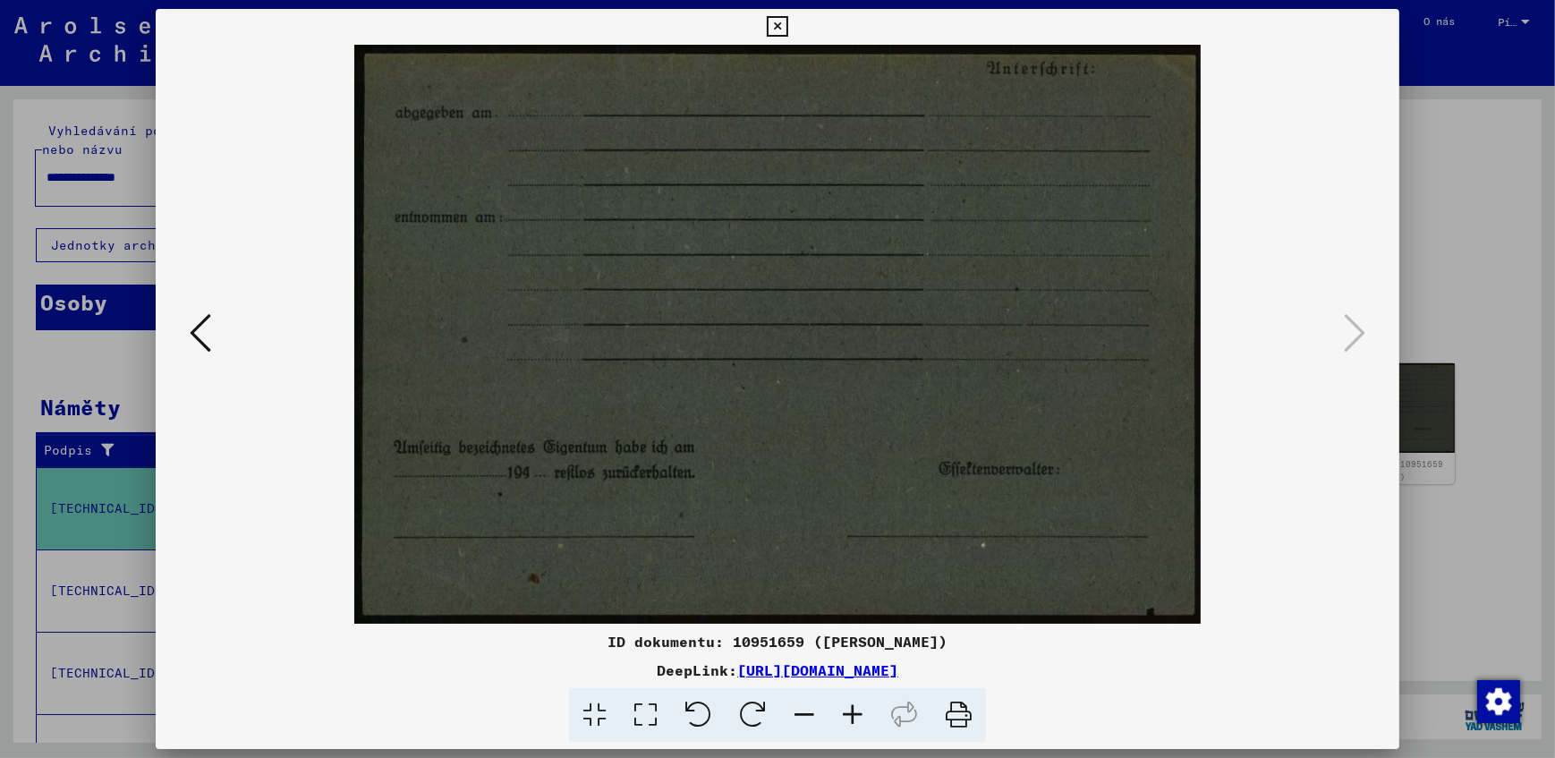
click at [770, 21] on icon at bounding box center [777, 26] width 21 height 21
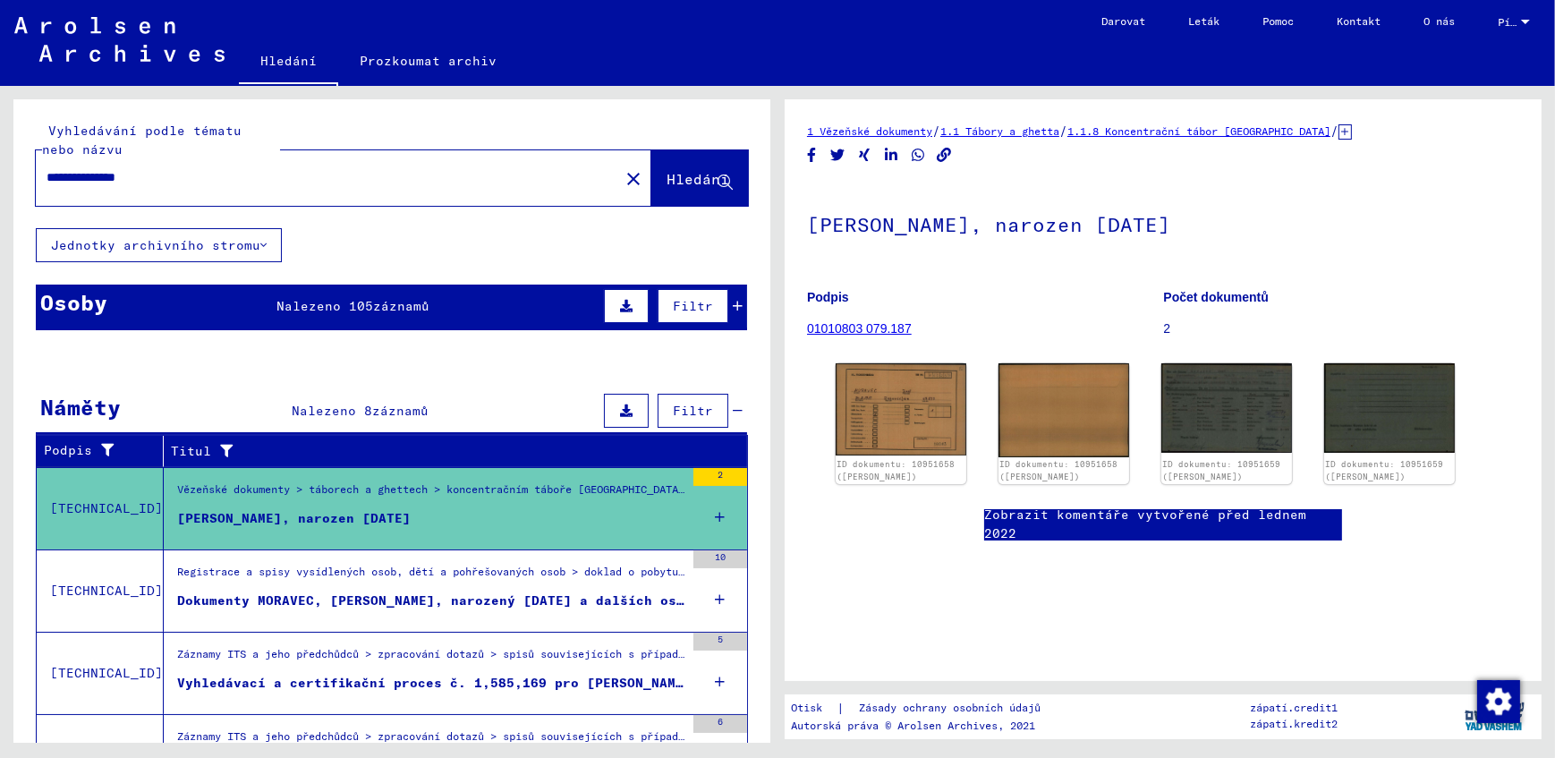
click at [315, 503] on div "Vězeňské dokumenty > táborech a ghettech > koncentračním táboře [GEOGRAPHIC_DAT…" at bounding box center [430, 493] width 507 height 25
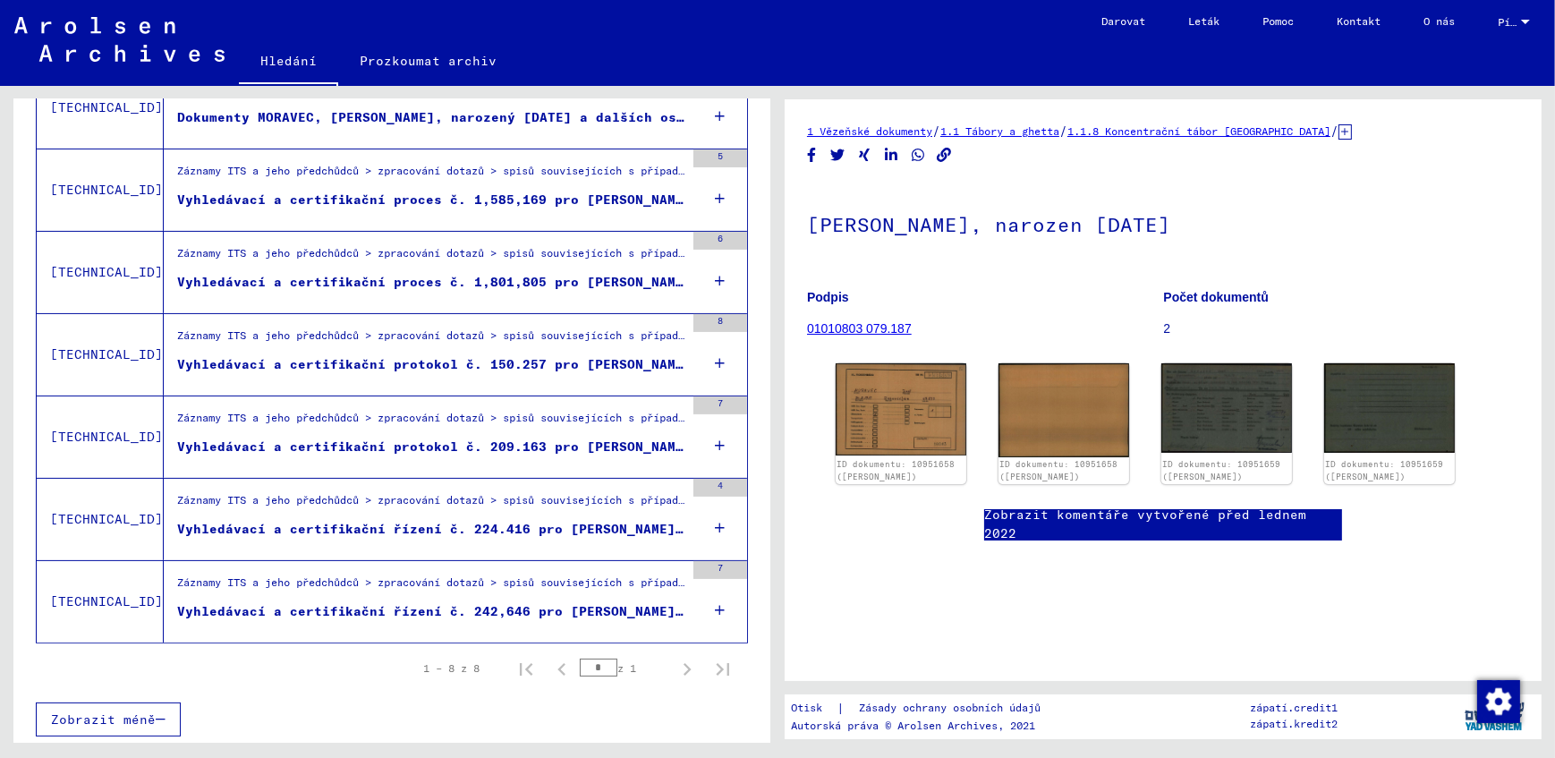
scroll to position [213, 0]
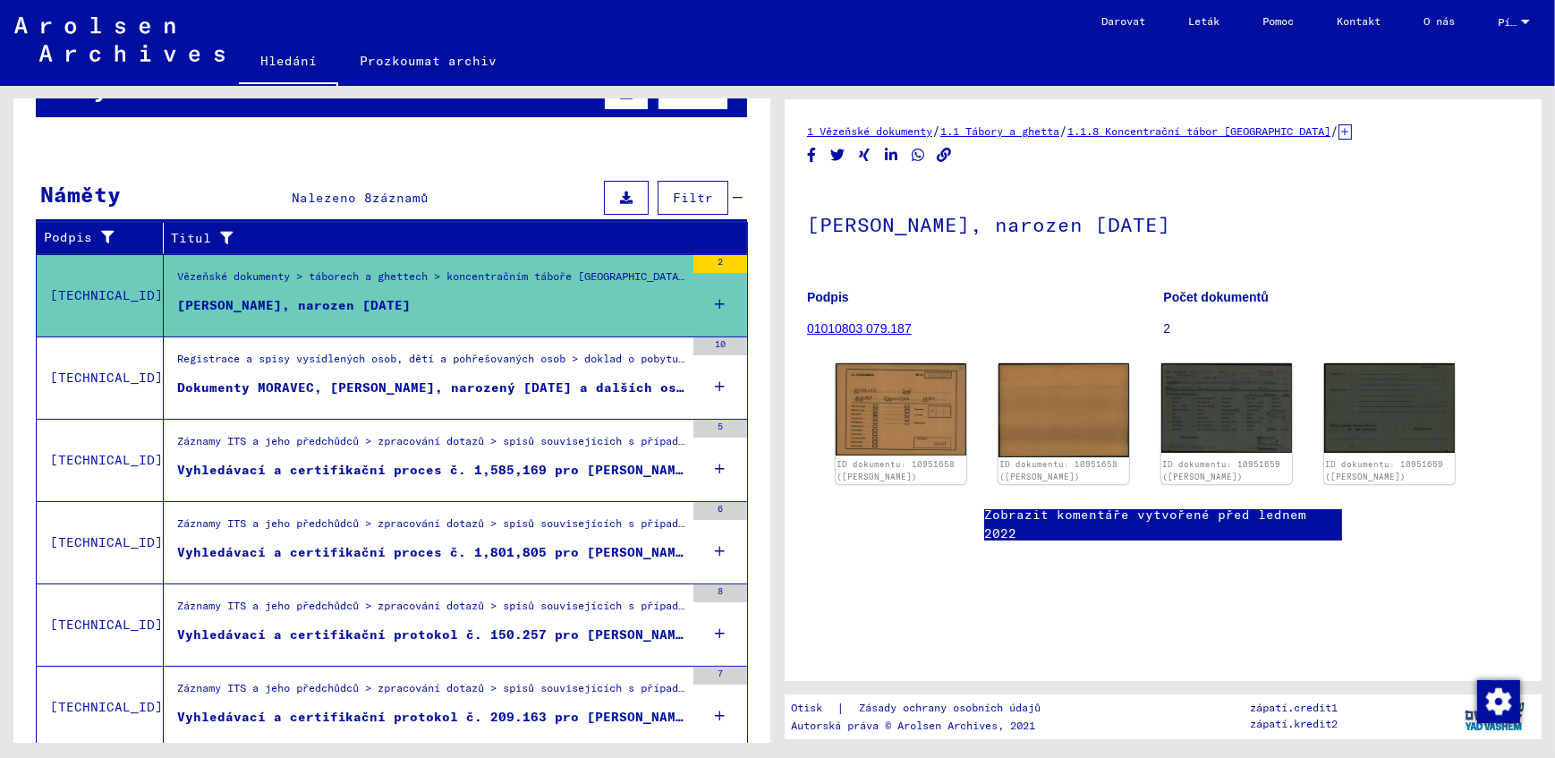
click at [323, 289] on div "Vězeňské dokumenty > táborech a ghettech > koncentračním táboře [GEOGRAPHIC_DAT…" at bounding box center [430, 280] width 507 height 25
click at [1220, 411] on img at bounding box center [1226, 408] width 137 height 94
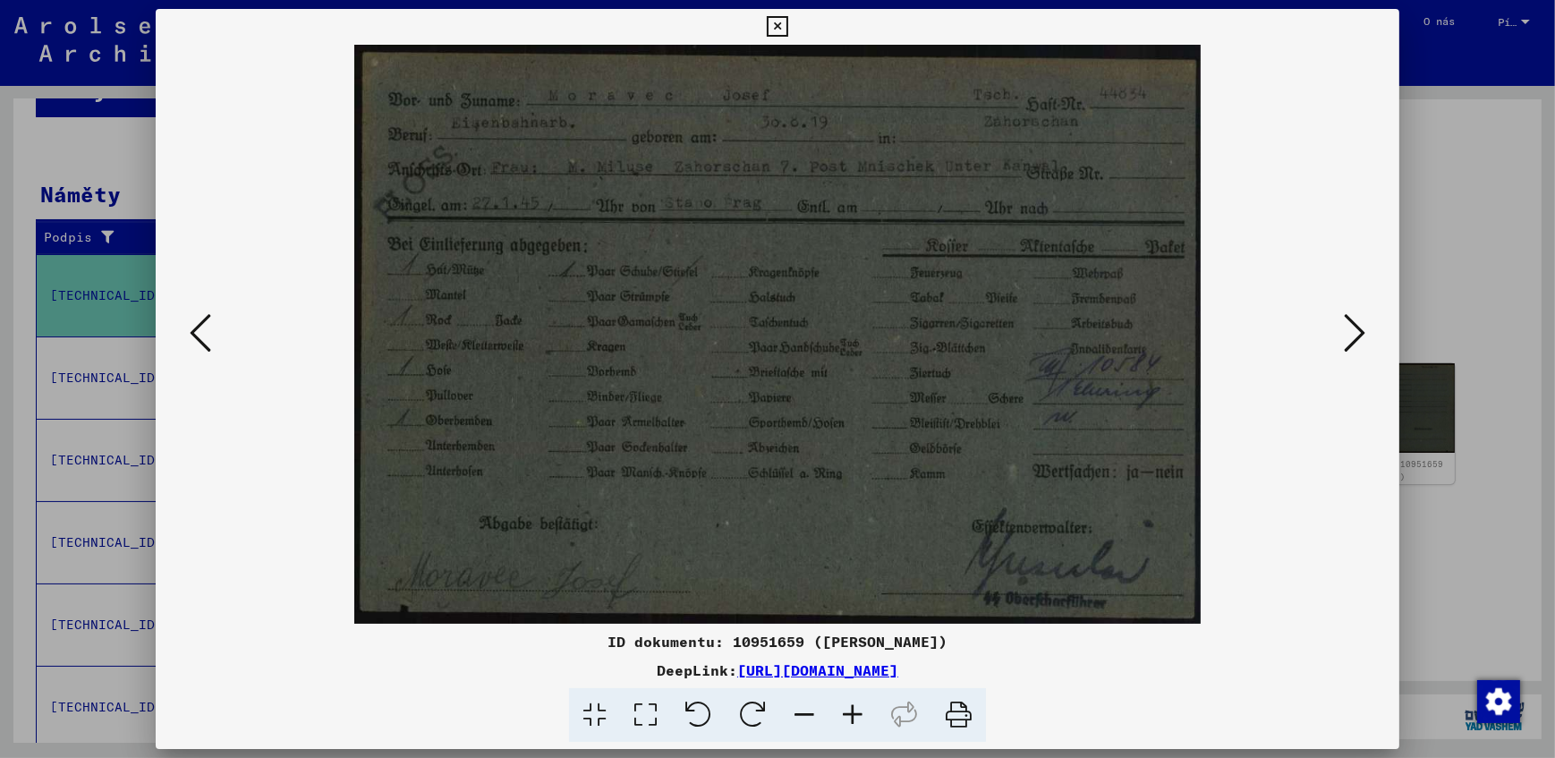
click at [844, 714] on icon at bounding box center [852, 715] width 48 height 55
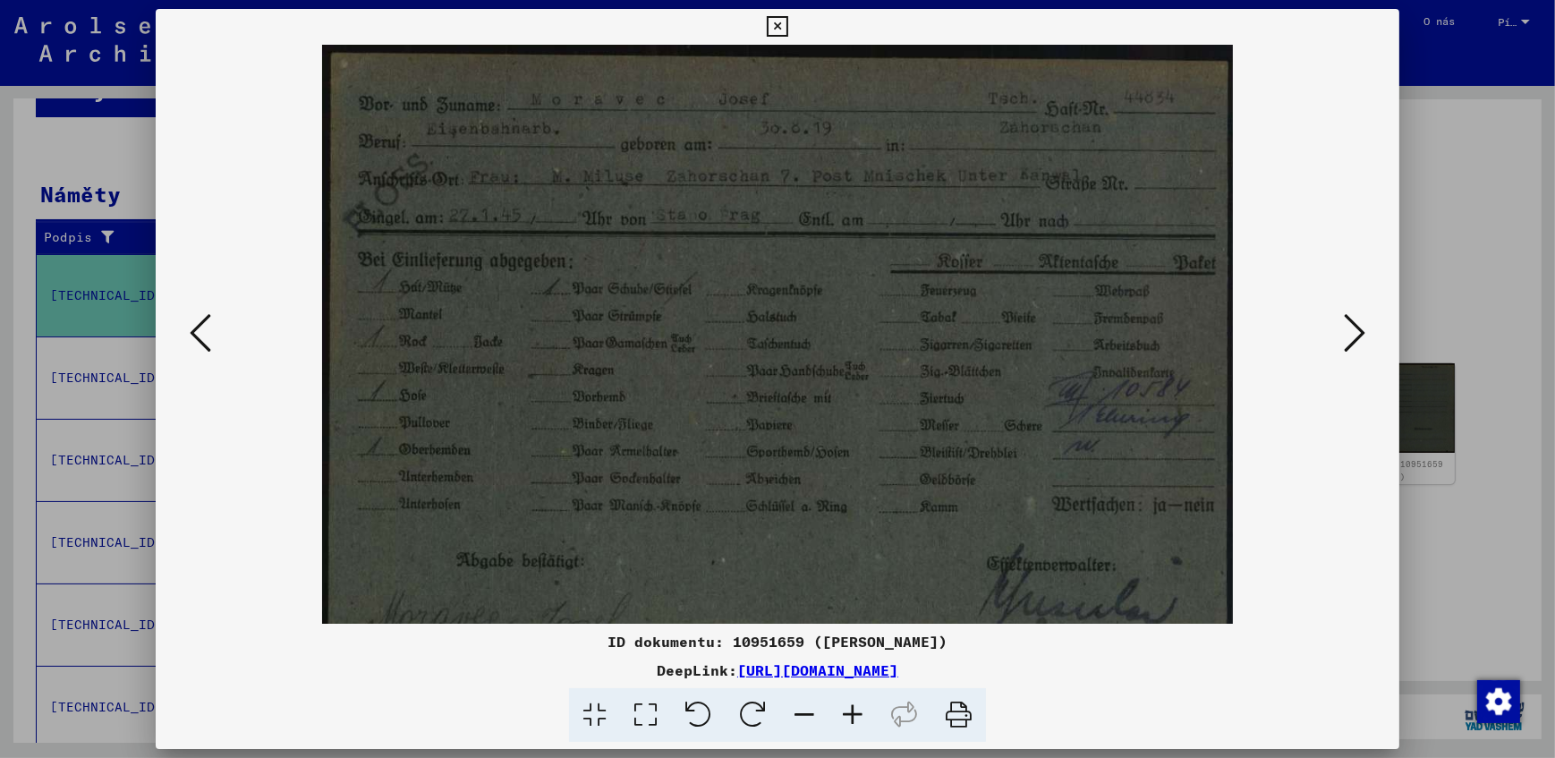
click at [844, 714] on icon at bounding box center [852, 715] width 48 height 55
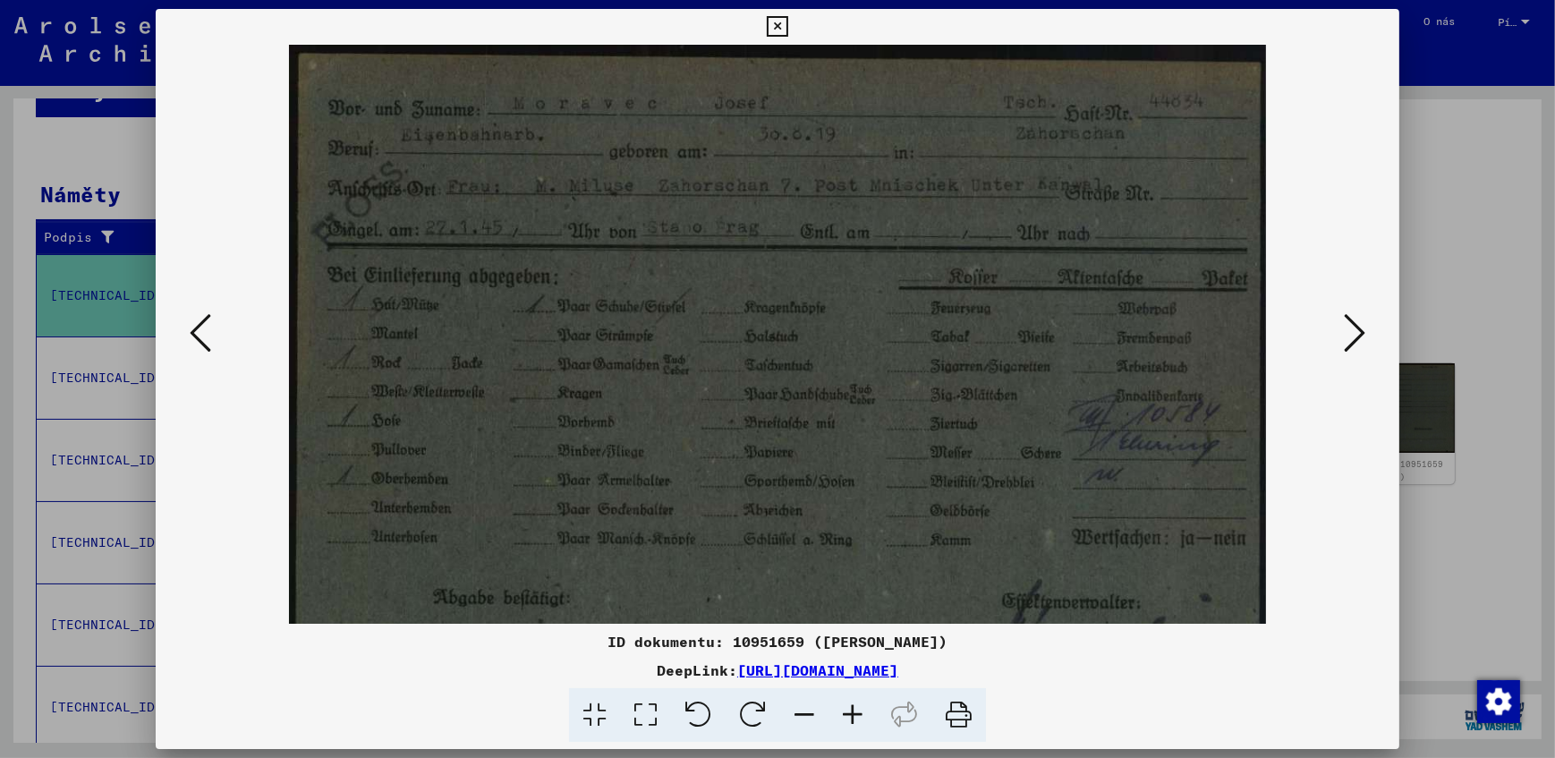
click at [844, 714] on icon at bounding box center [852, 715] width 48 height 55
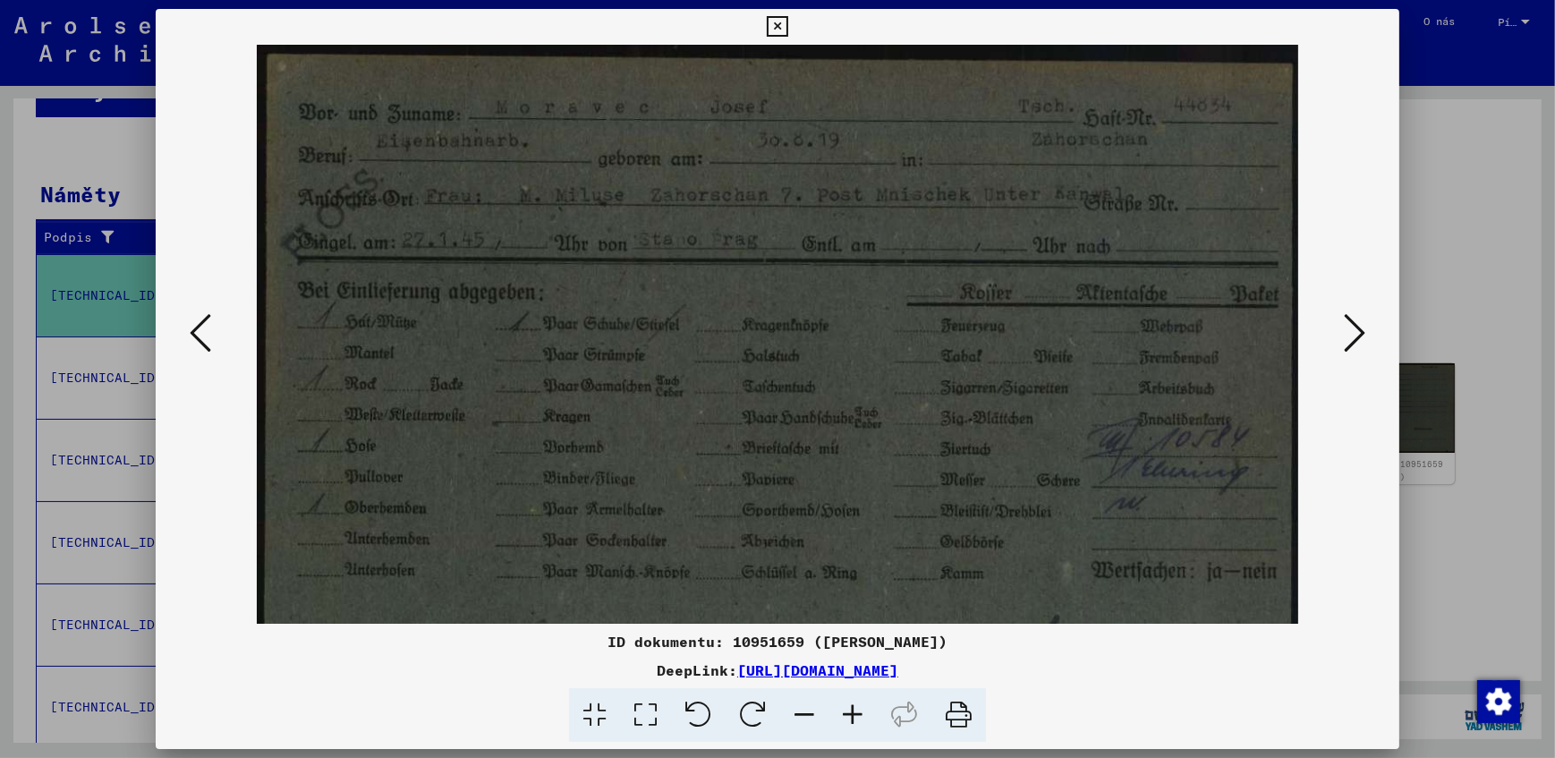
click at [844, 714] on icon at bounding box center [852, 715] width 48 height 55
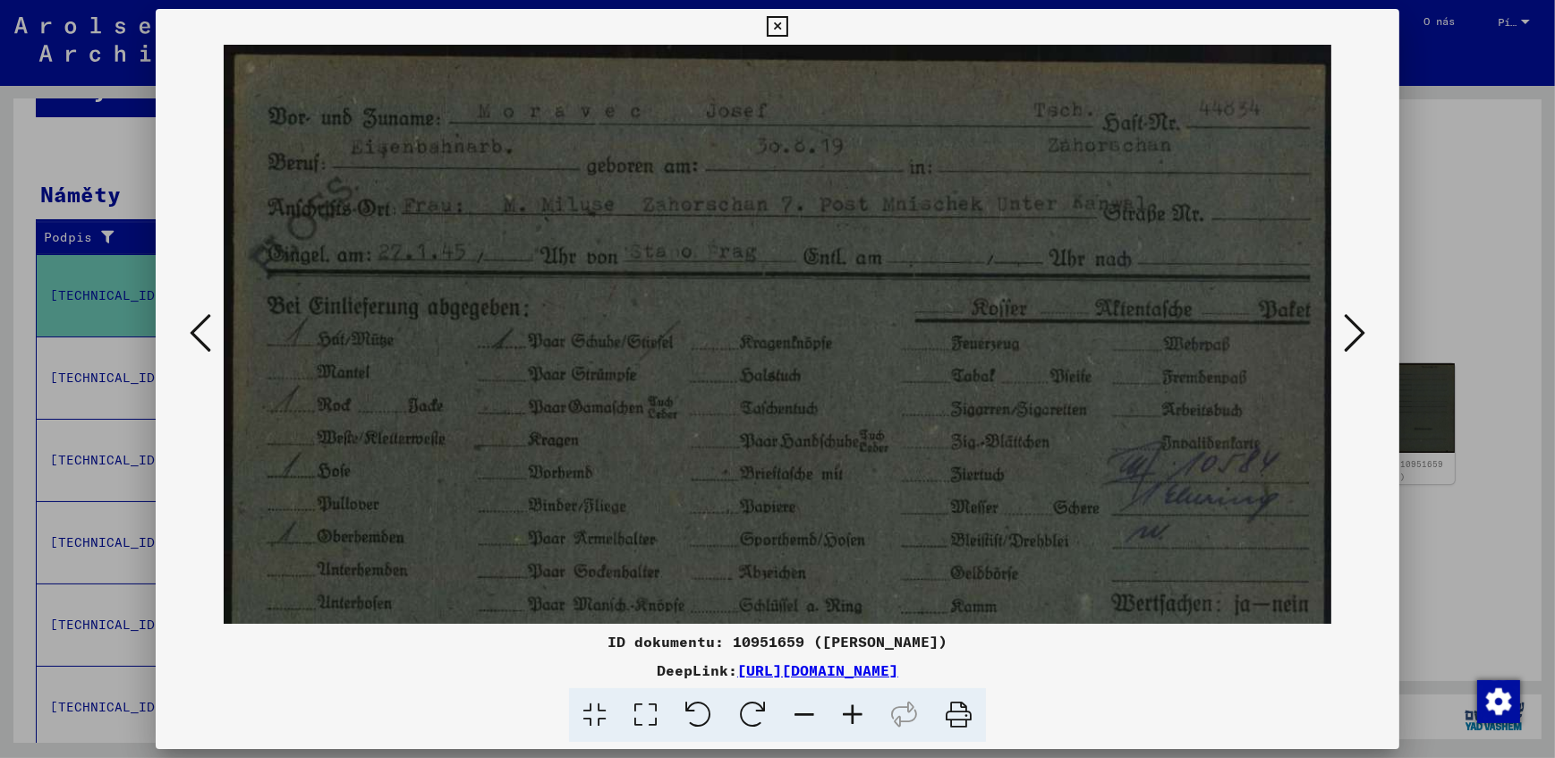
drag, startPoint x: 582, startPoint y: 258, endPoint x: 668, endPoint y: 337, distance: 117.1
click at [668, 337] on img at bounding box center [777, 424] width 1107 height 758
click at [777, 27] on icon at bounding box center [777, 26] width 21 height 21
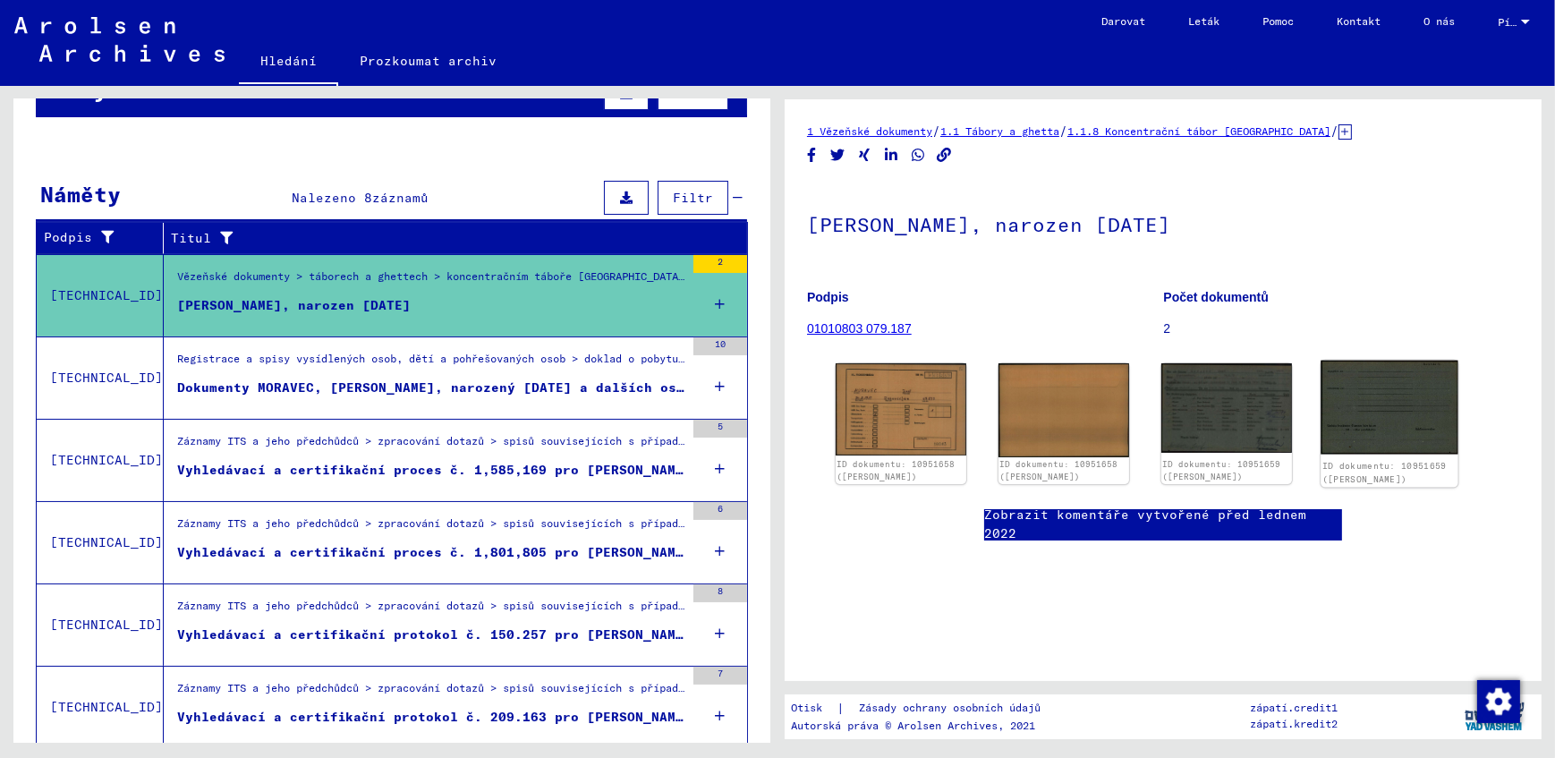
click at [1377, 419] on img at bounding box center [1389, 408] width 137 height 94
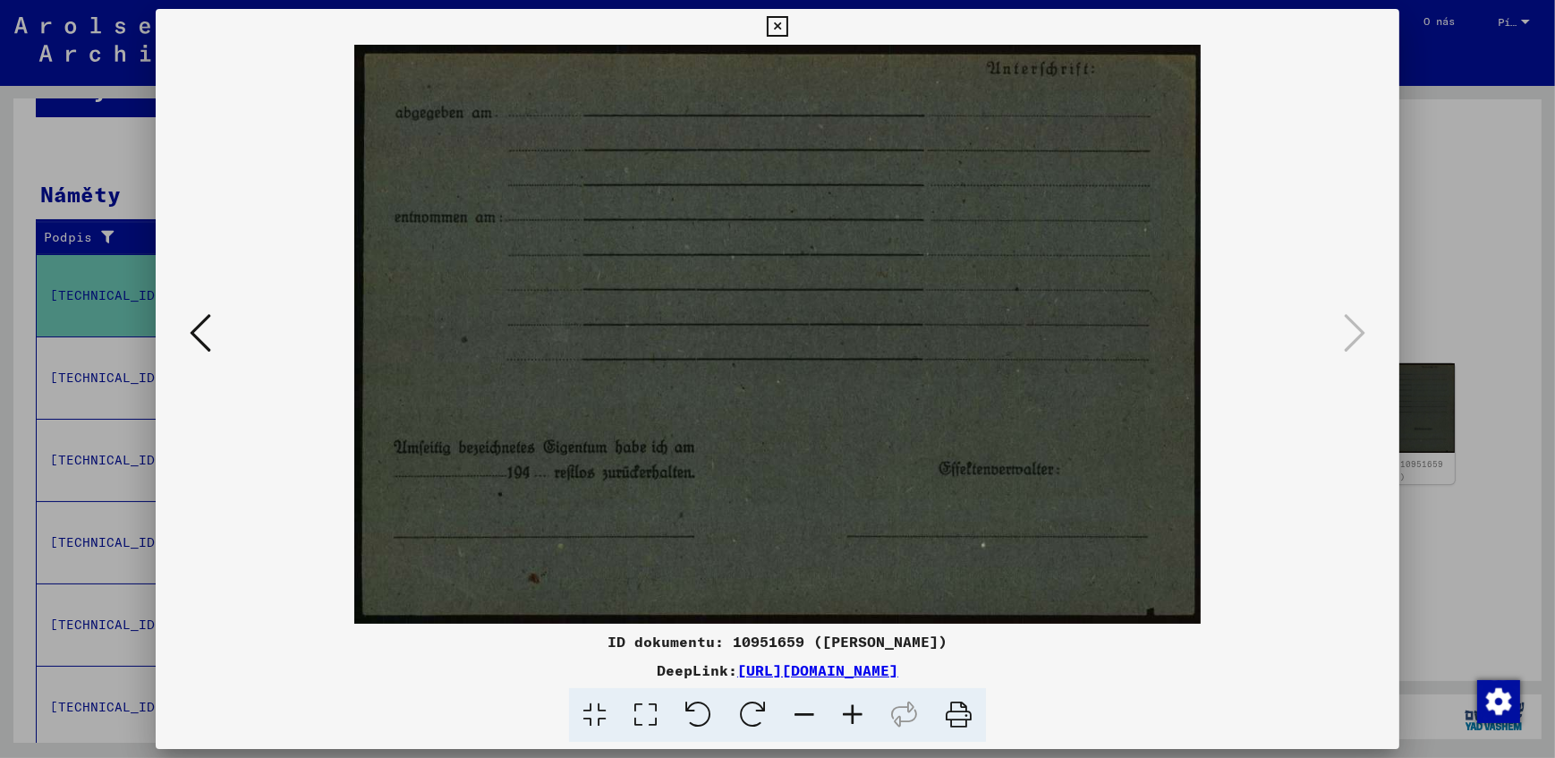
click at [779, 31] on icon at bounding box center [777, 26] width 21 height 21
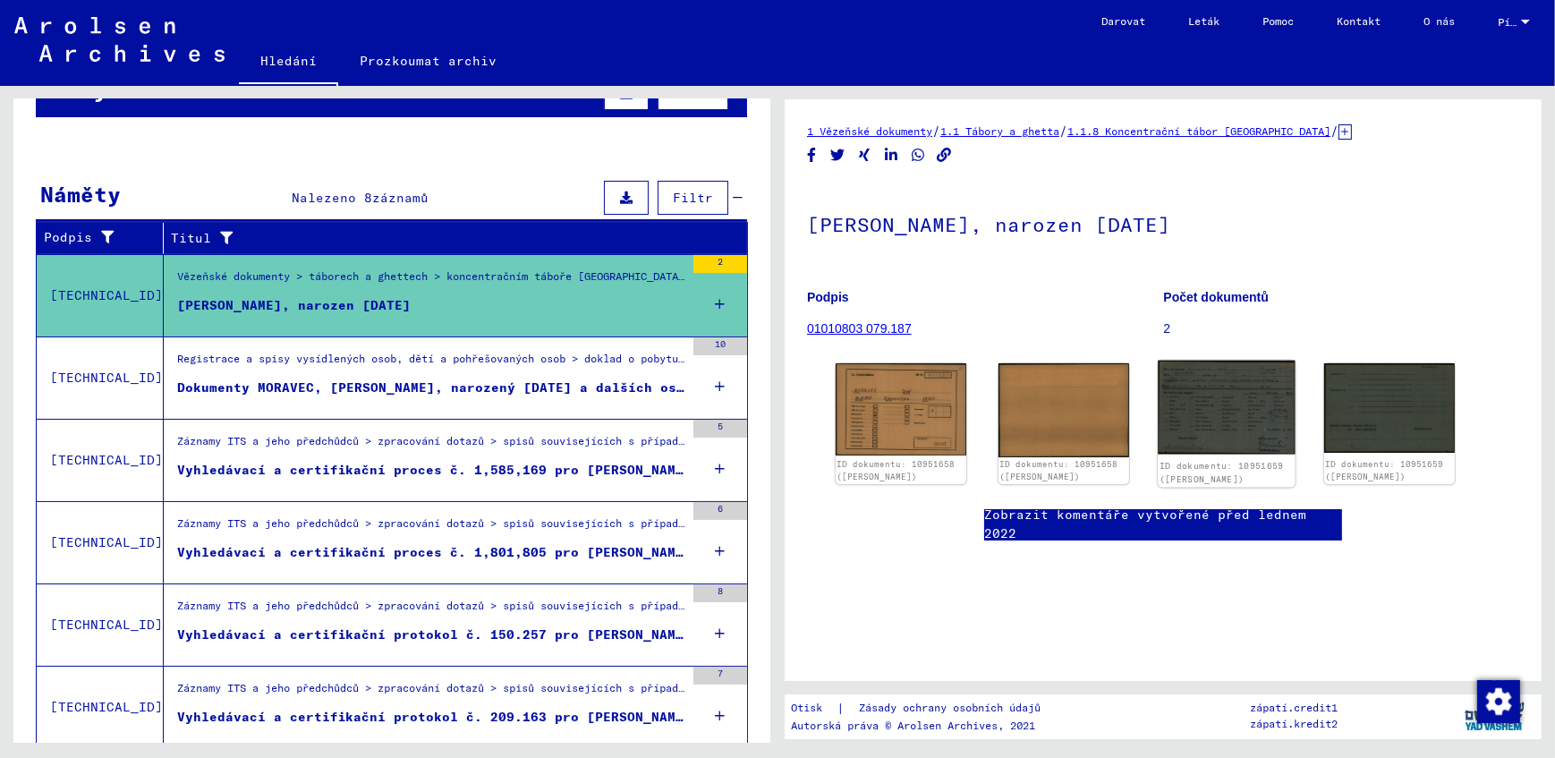
click at [1203, 398] on img at bounding box center [1226, 408] width 137 height 94
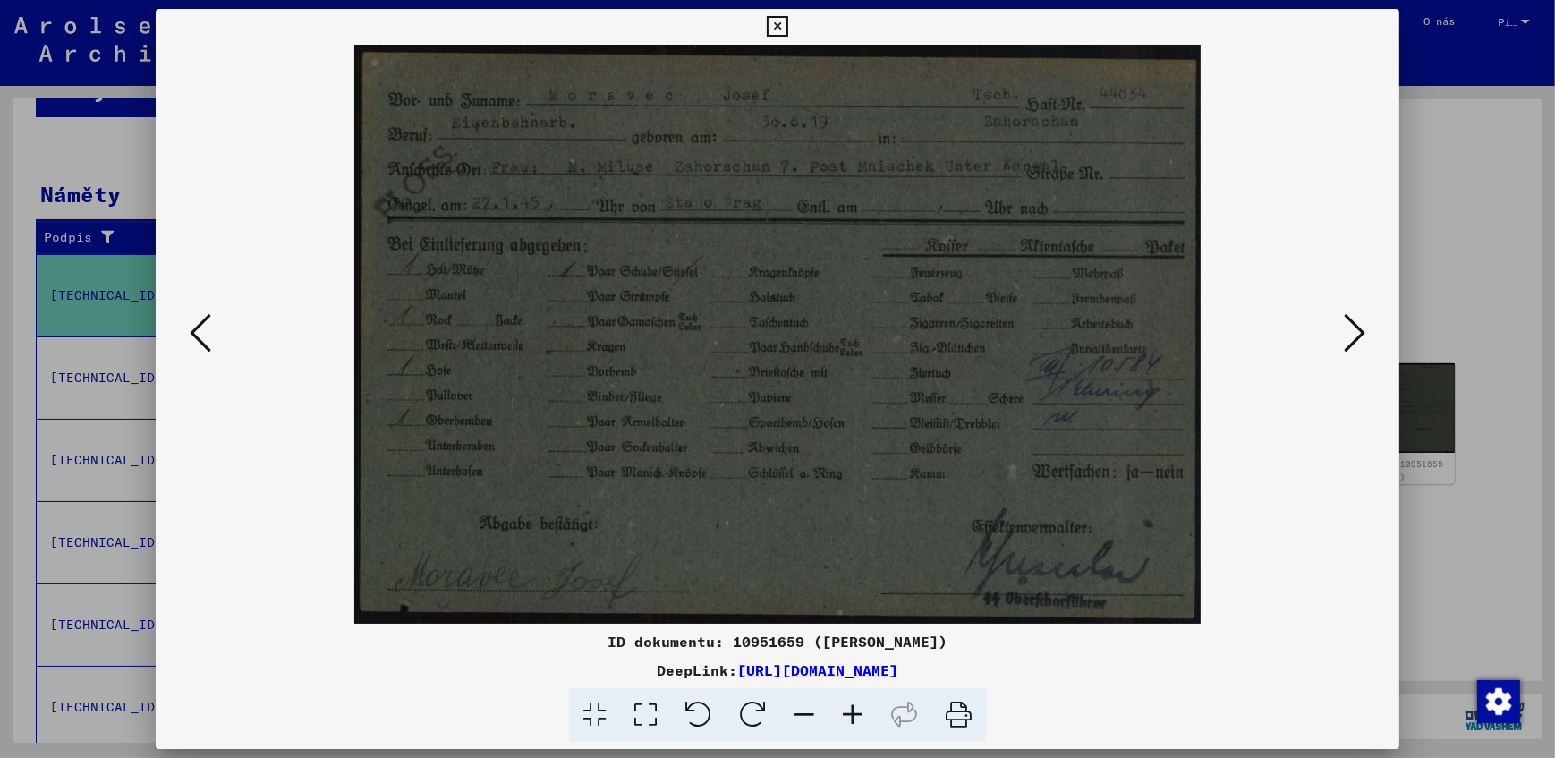
drag, startPoint x: 1132, startPoint y: 671, endPoint x: 551, endPoint y: 673, distance: 580.6
click at [551, 673] on div "DeepLink: [URL][DOMAIN_NAME]" at bounding box center [778, 669] width 1244 height 21
drag, startPoint x: 551, startPoint y: 673, endPoint x: 719, endPoint y: 670, distance: 168.2
copy link "[URL][DOMAIN_NAME]"
